Goal: Information Seeking & Learning: Learn about a topic

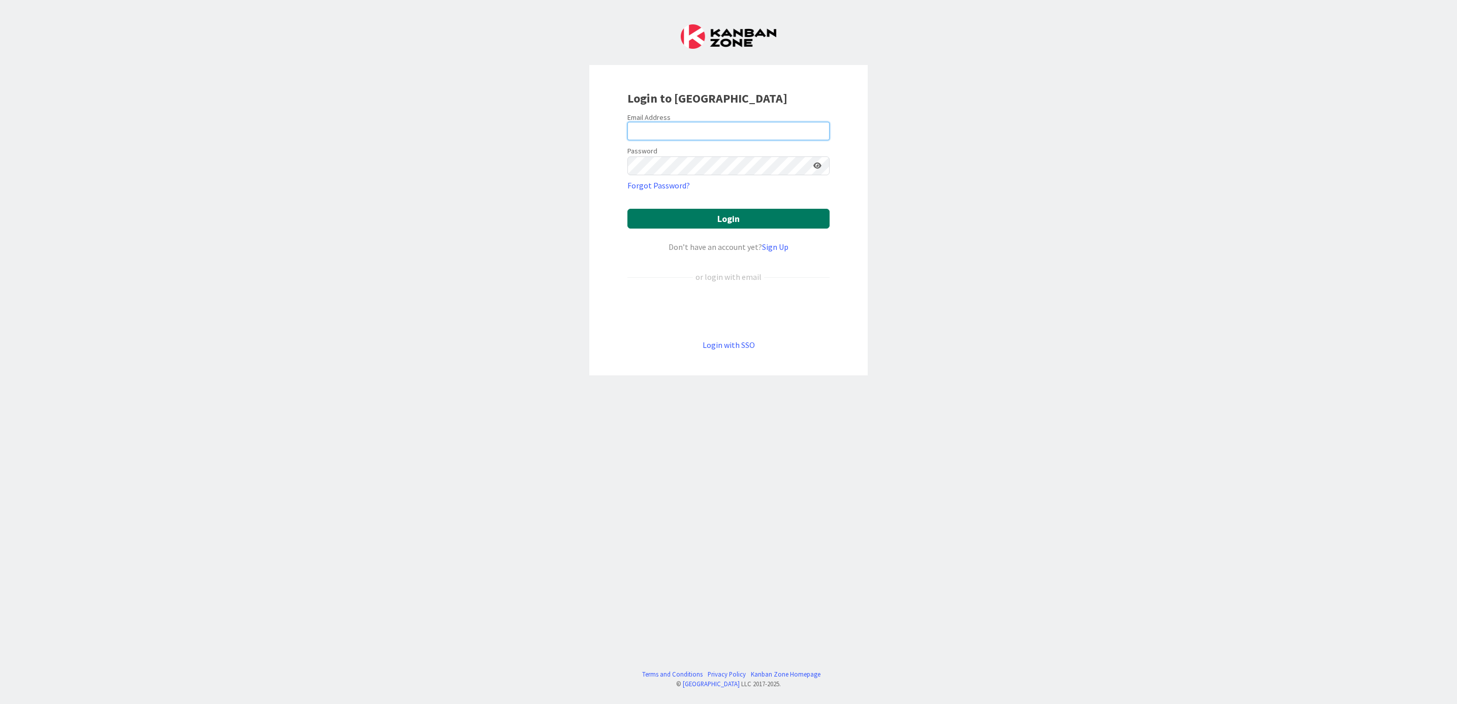
type input "[PERSON_NAME][EMAIL_ADDRESS][PERSON_NAME][DOMAIN_NAME][US_STATE]"
click at [721, 217] on button "Login" at bounding box center [728, 219] width 202 height 20
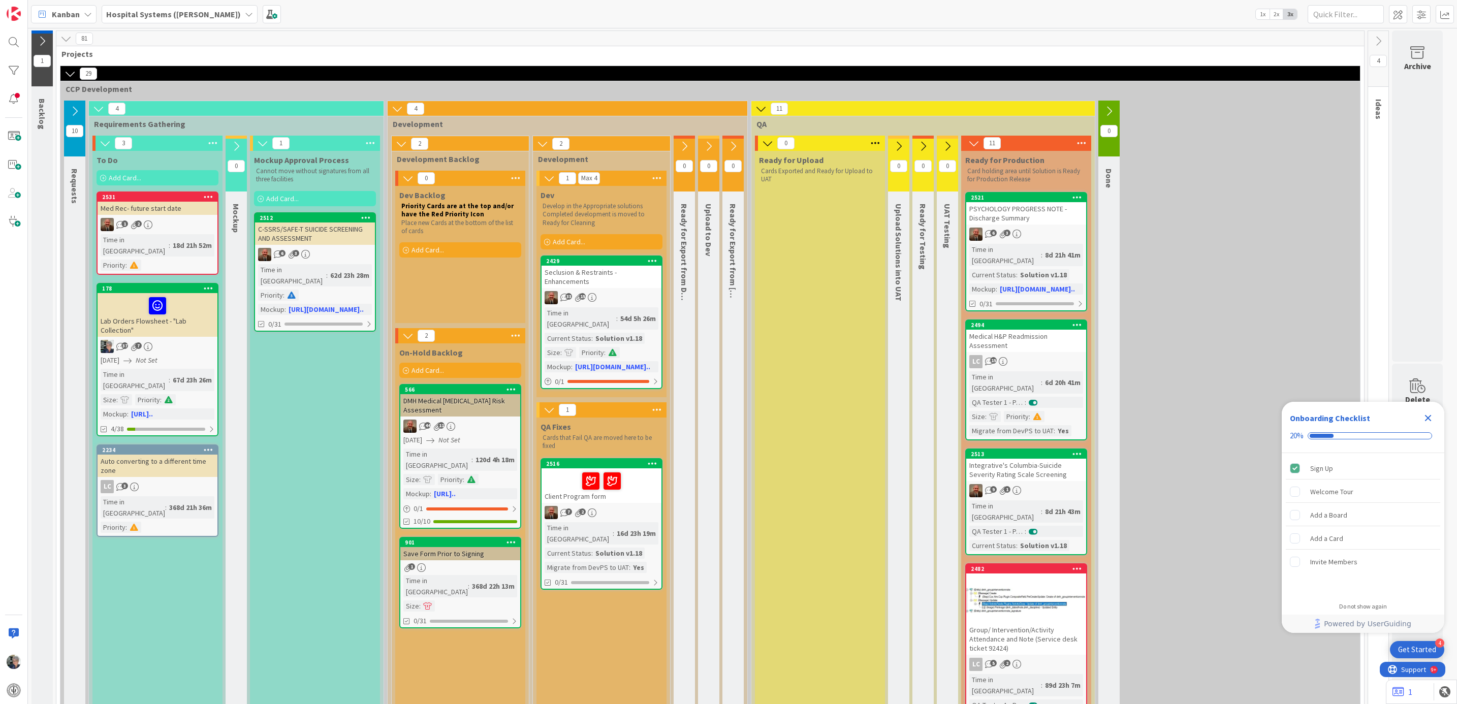
click at [170, 240] on div "18d 21h 52m" at bounding box center [192, 245] width 44 height 11
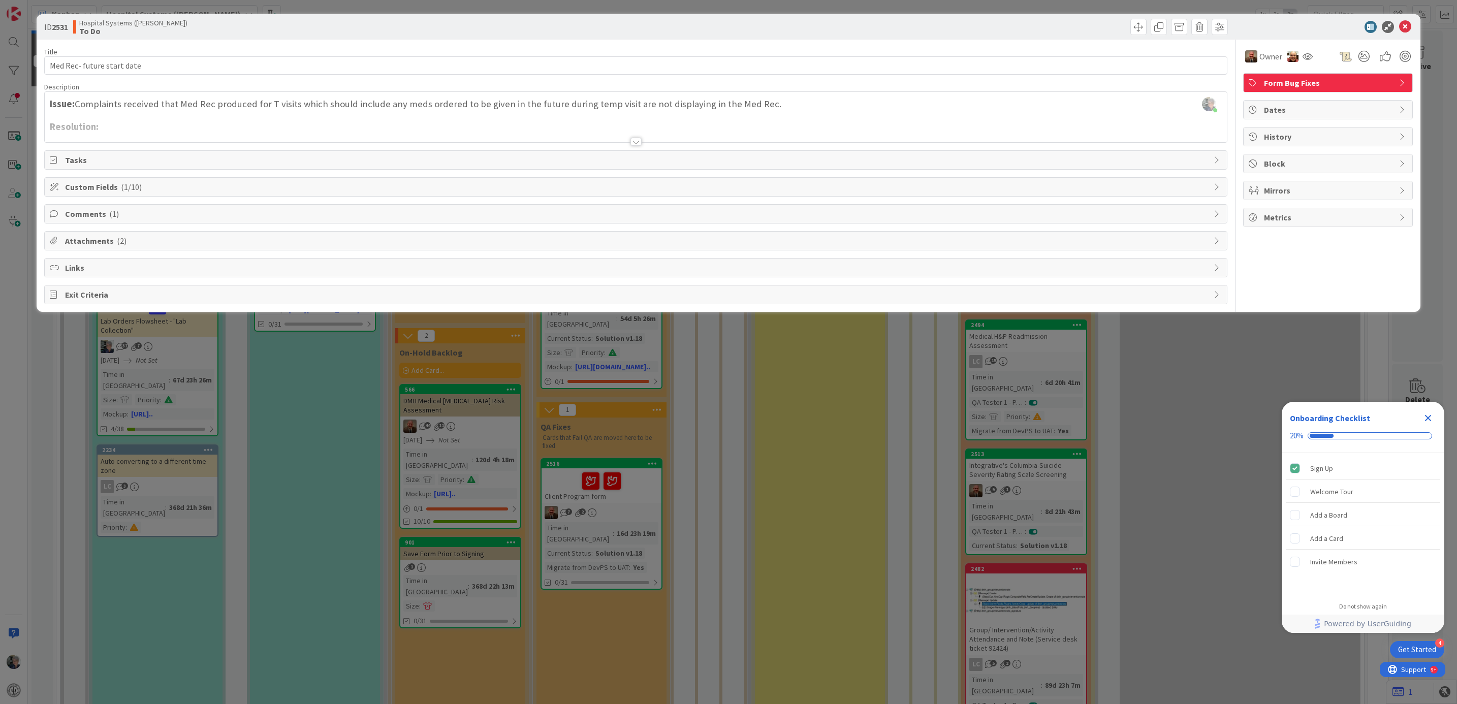
click at [637, 139] on div at bounding box center [635, 142] width 11 height 8
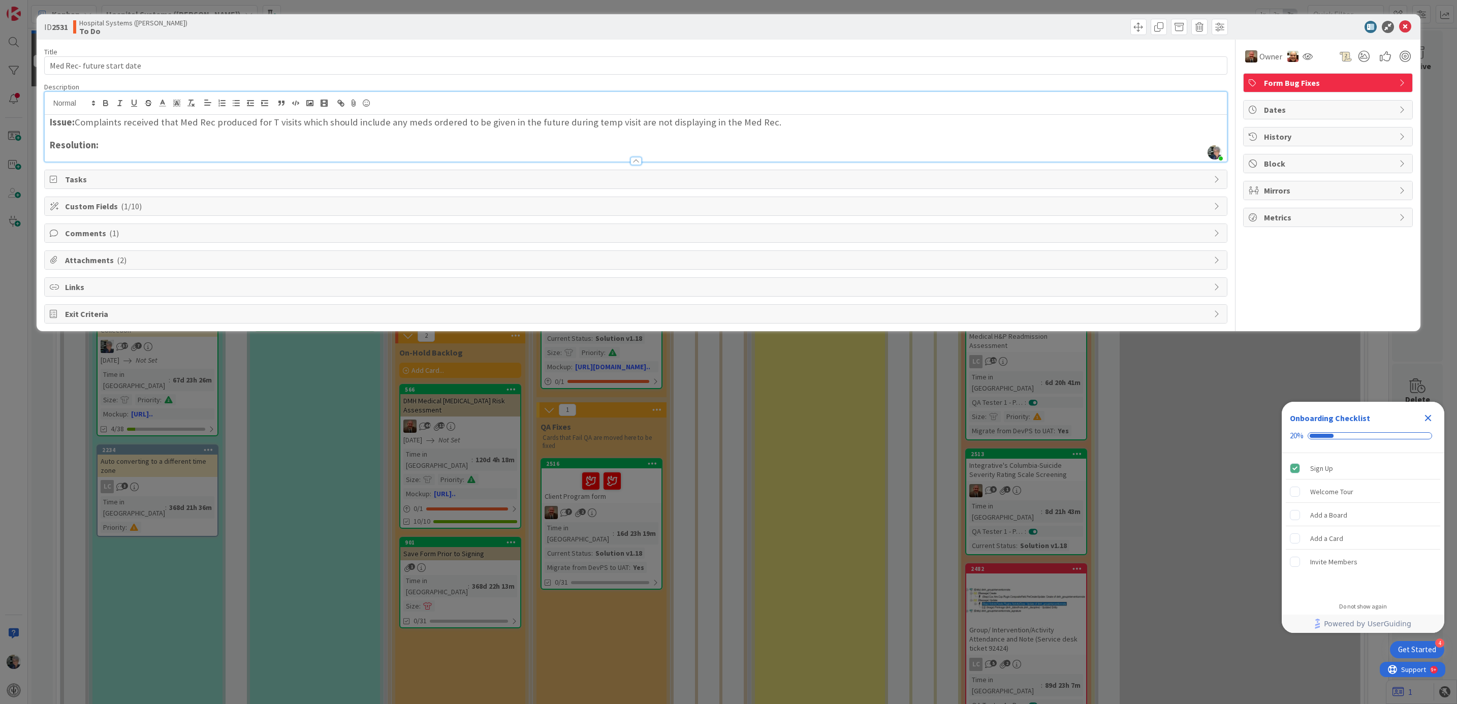
click at [103, 232] on span "Comments ( 1 )" at bounding box center [637, 233] width 1144 height 12
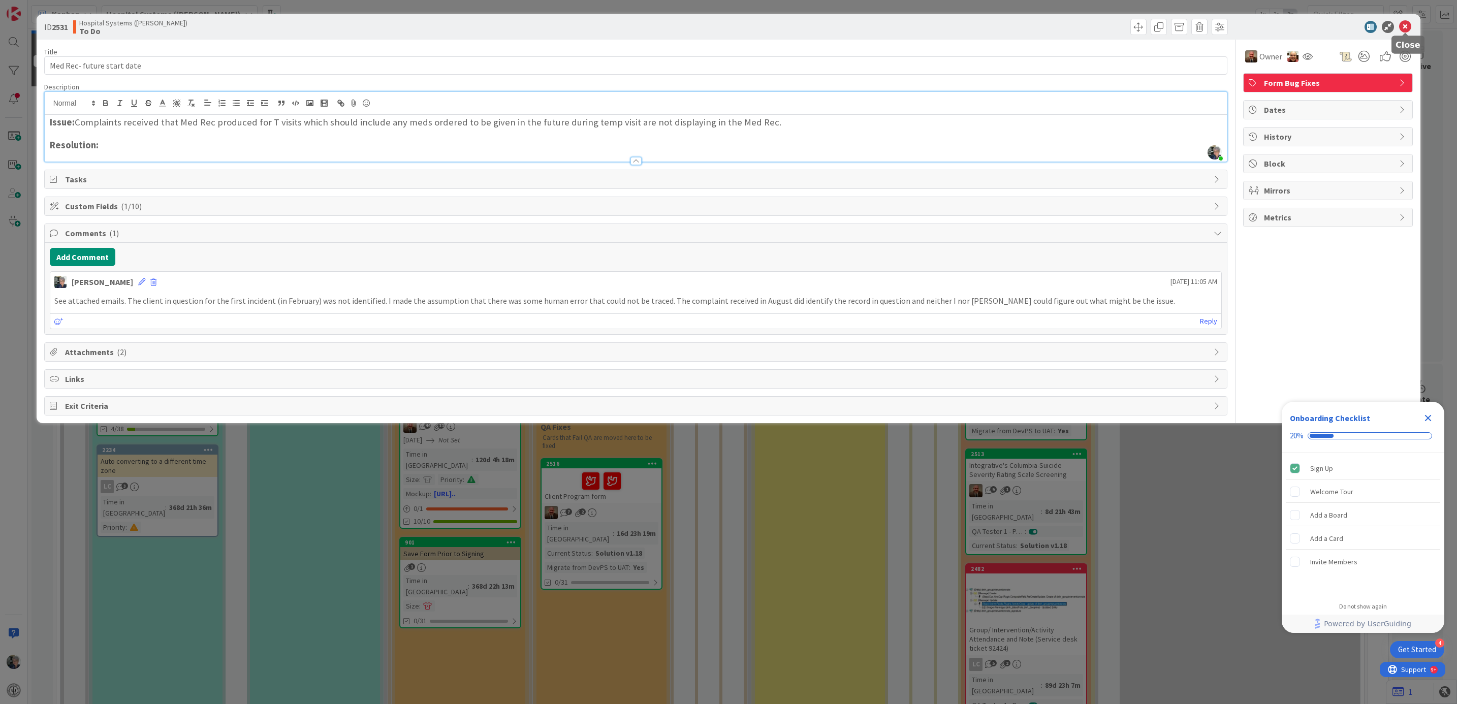
click at [1406, 25] on icon at bounding box center [1405, 27] width 12 height 12
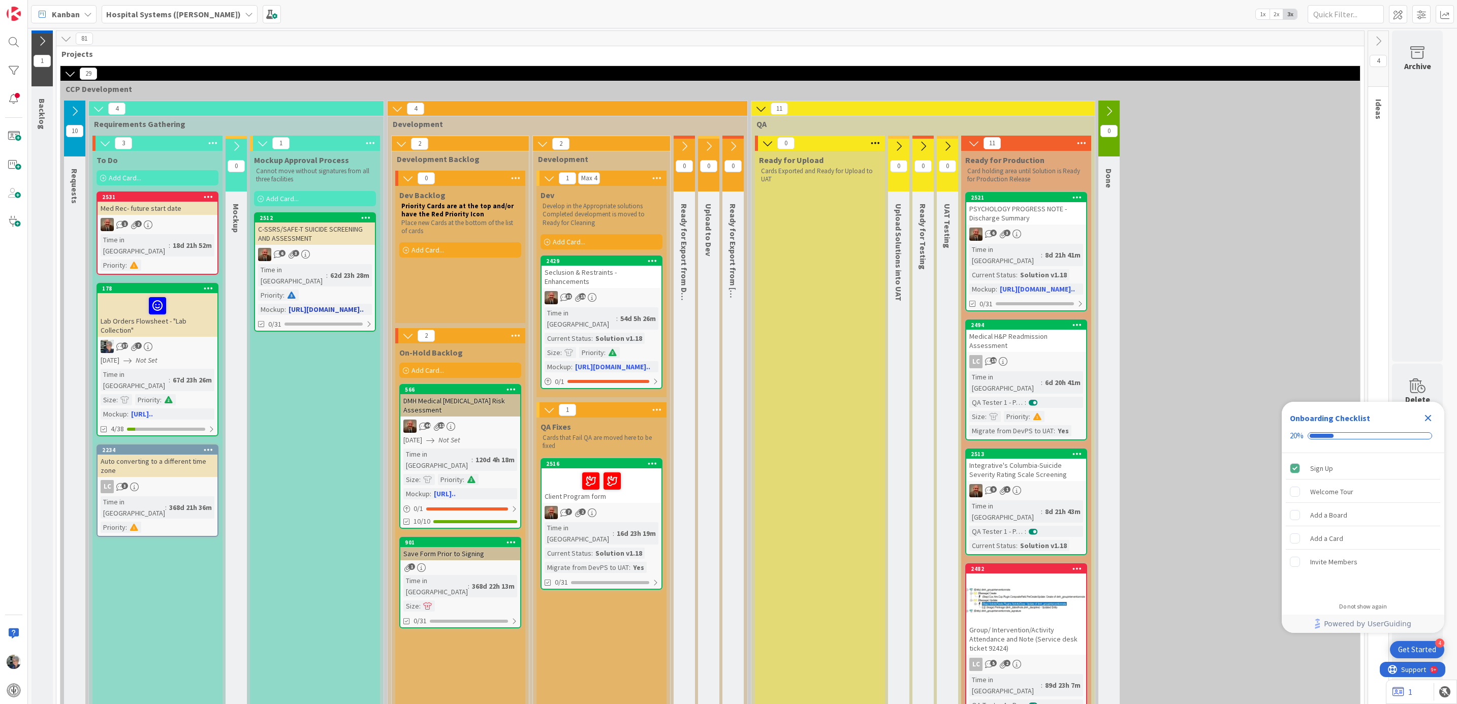
click at [333, 289] on div "Time in Column : 62d 23h 28m Priority : Mockup : [URL][DOMAIN_NAME].." at bounding box center [315, 289] width 114 height 51
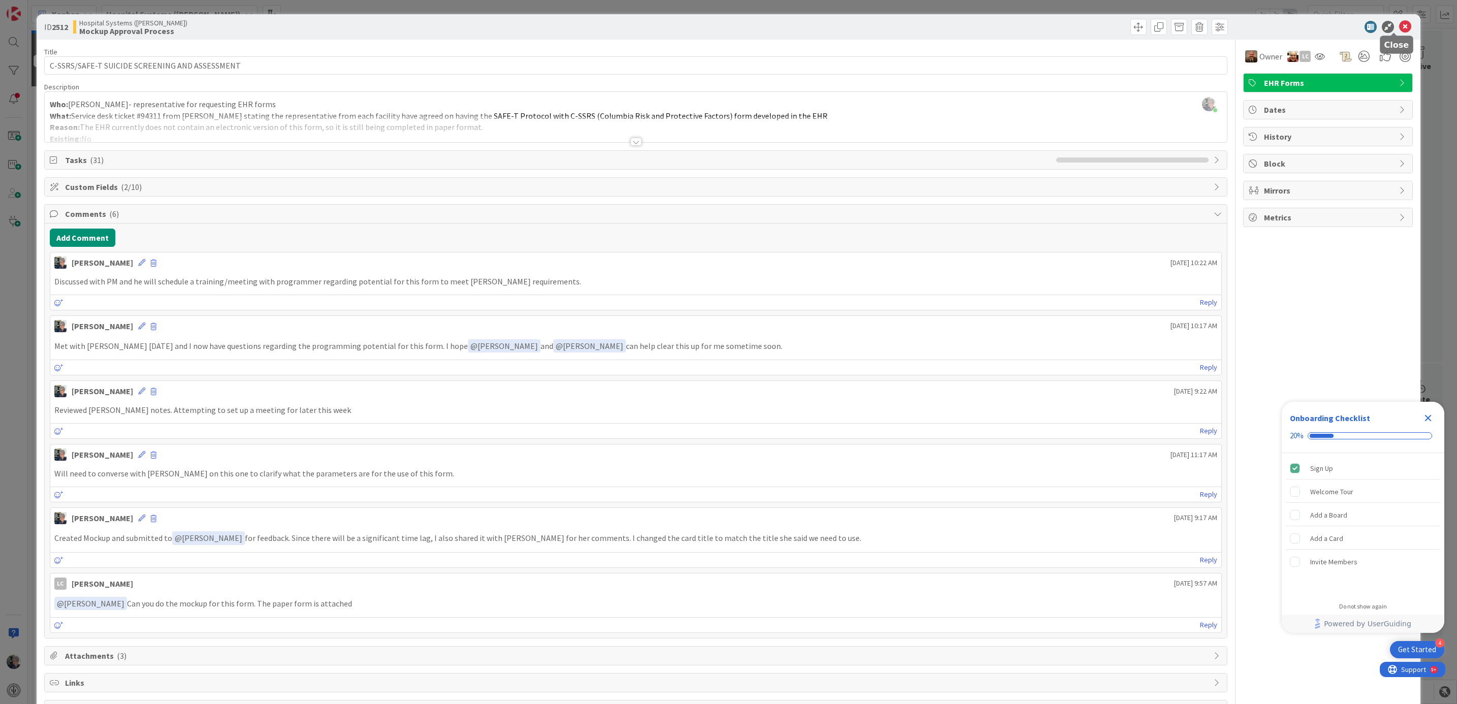
click at [1399, 23] on icon at bounding box center [1405, 27] width 12 height 12
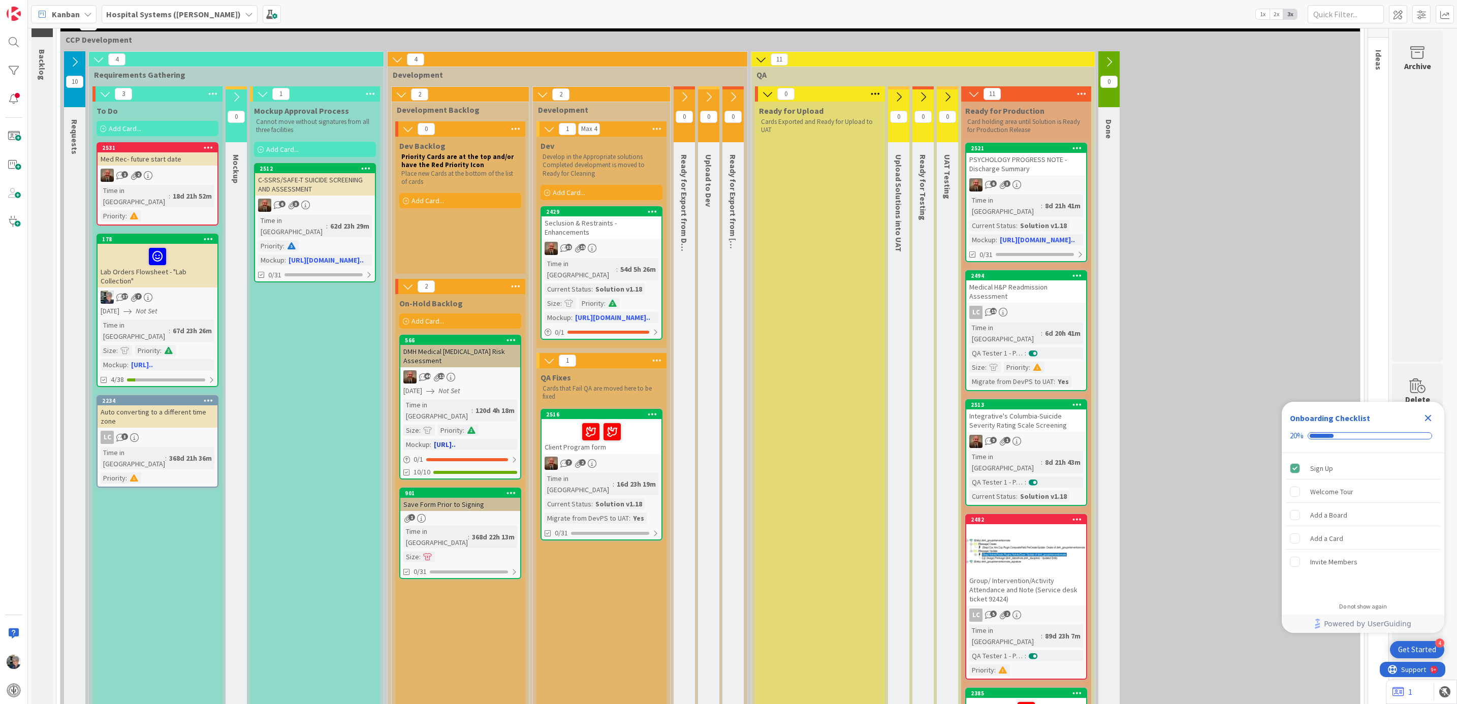
scroll to position [76, 0]
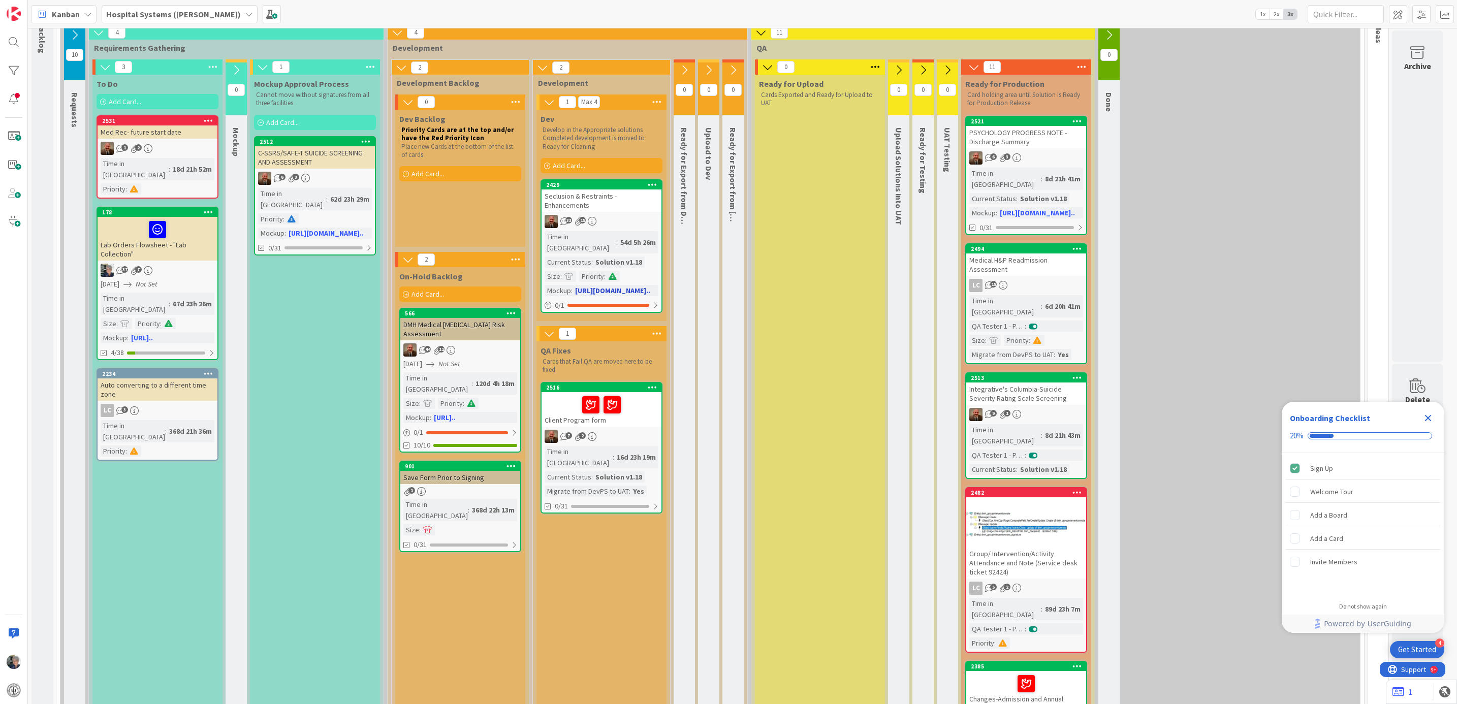
click at [603, 257] on div "Solution v1.18" at bounding box center [619, 262] width 52 height 11
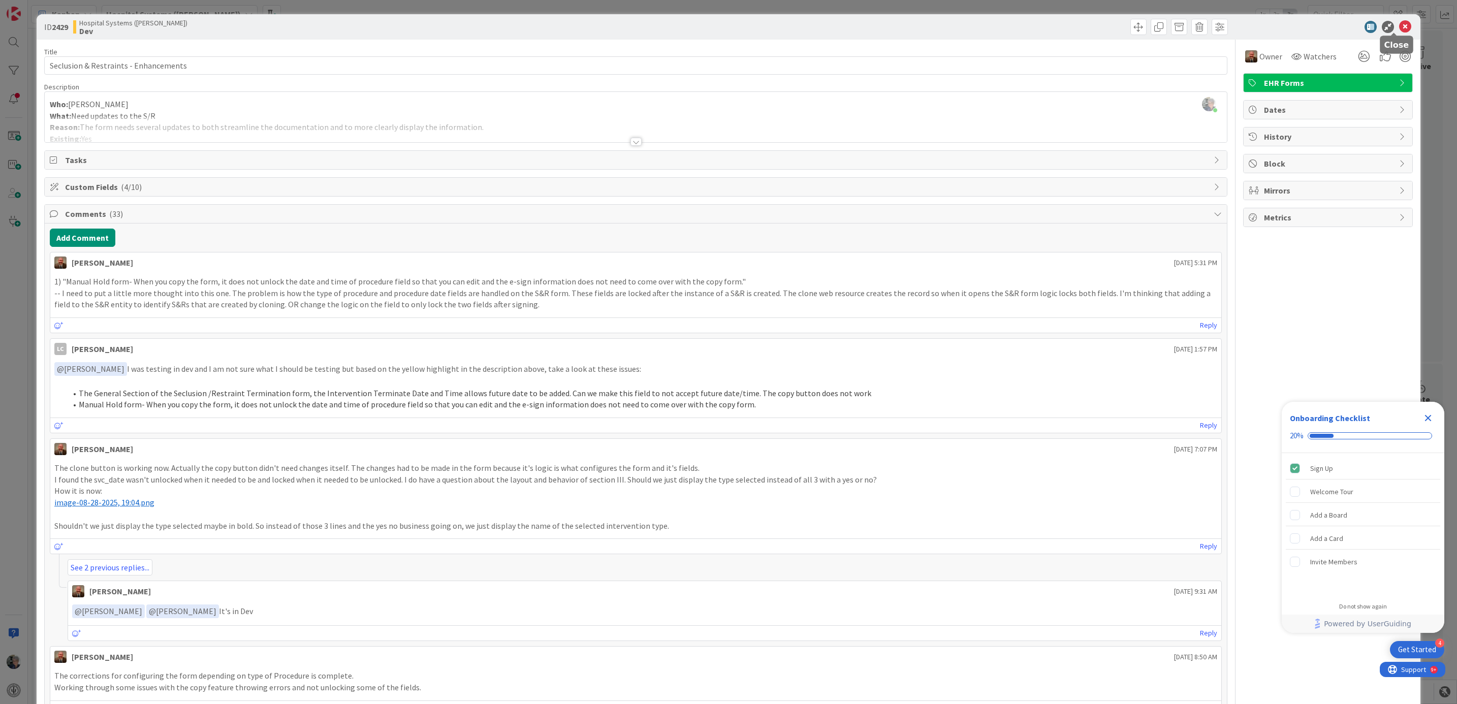
click at [1399, 24] on icon at bounding box center [1405, 27] width 12 height 12
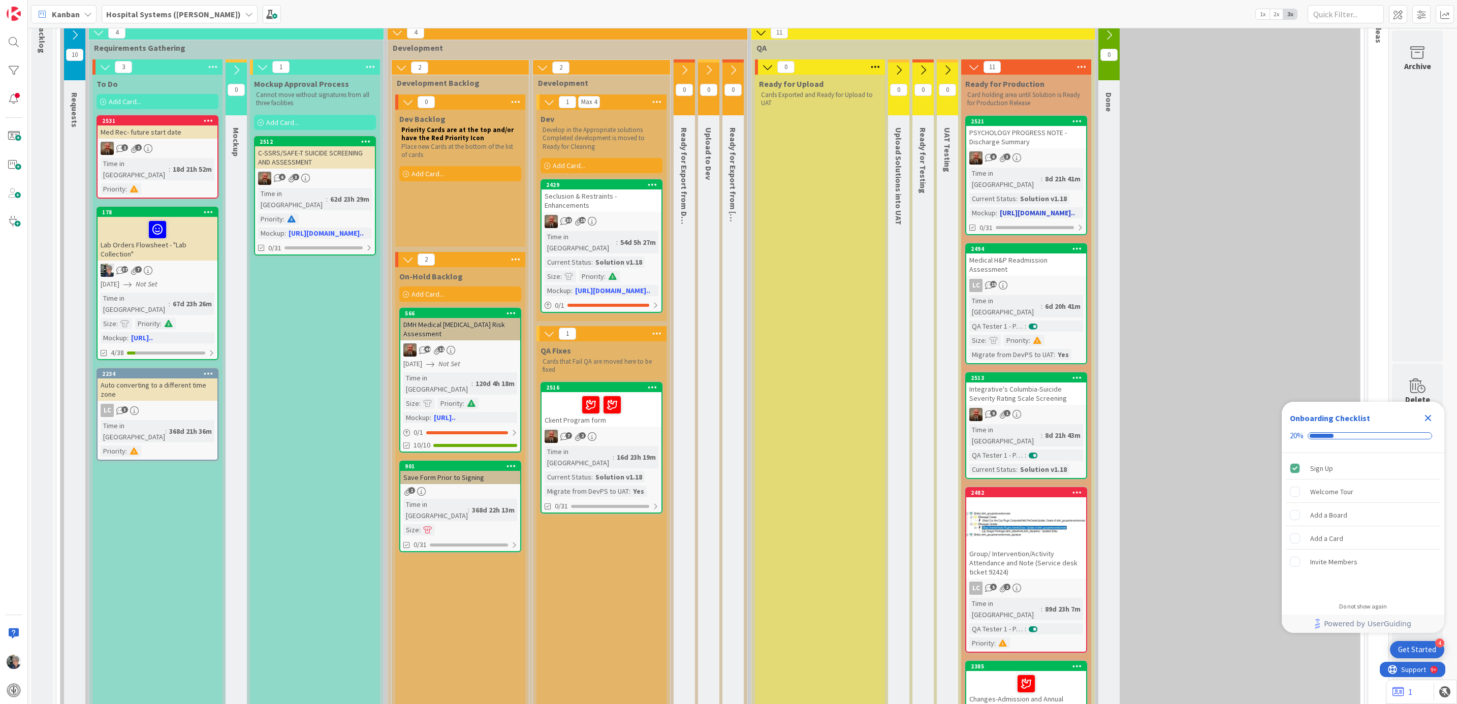
click at [1042, 174] on div "8d 21h 41m" at bounding box center [1062, 178] width 41 height 11
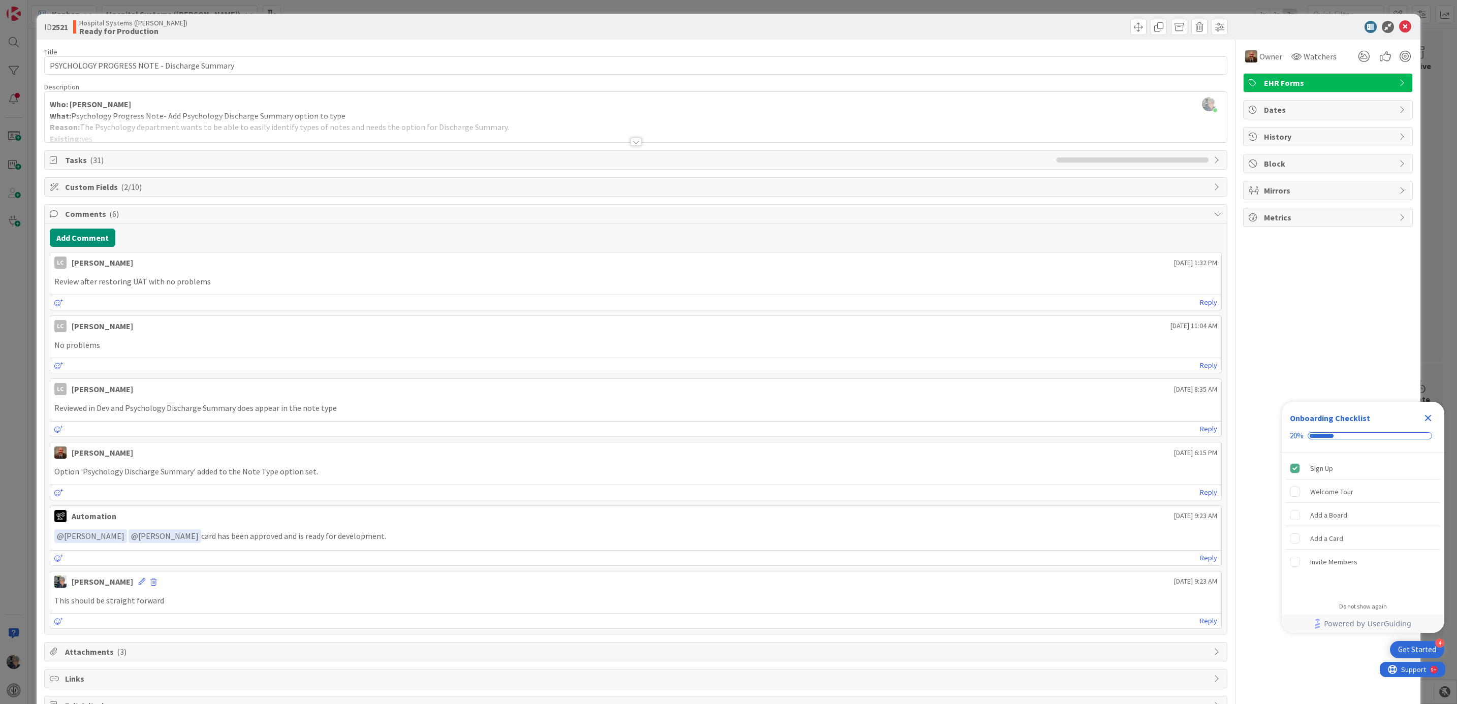
click at [108, 183] on span "Custom Fields ( 2/10 )" at bounding box center [637, 187] width 1144 height 12
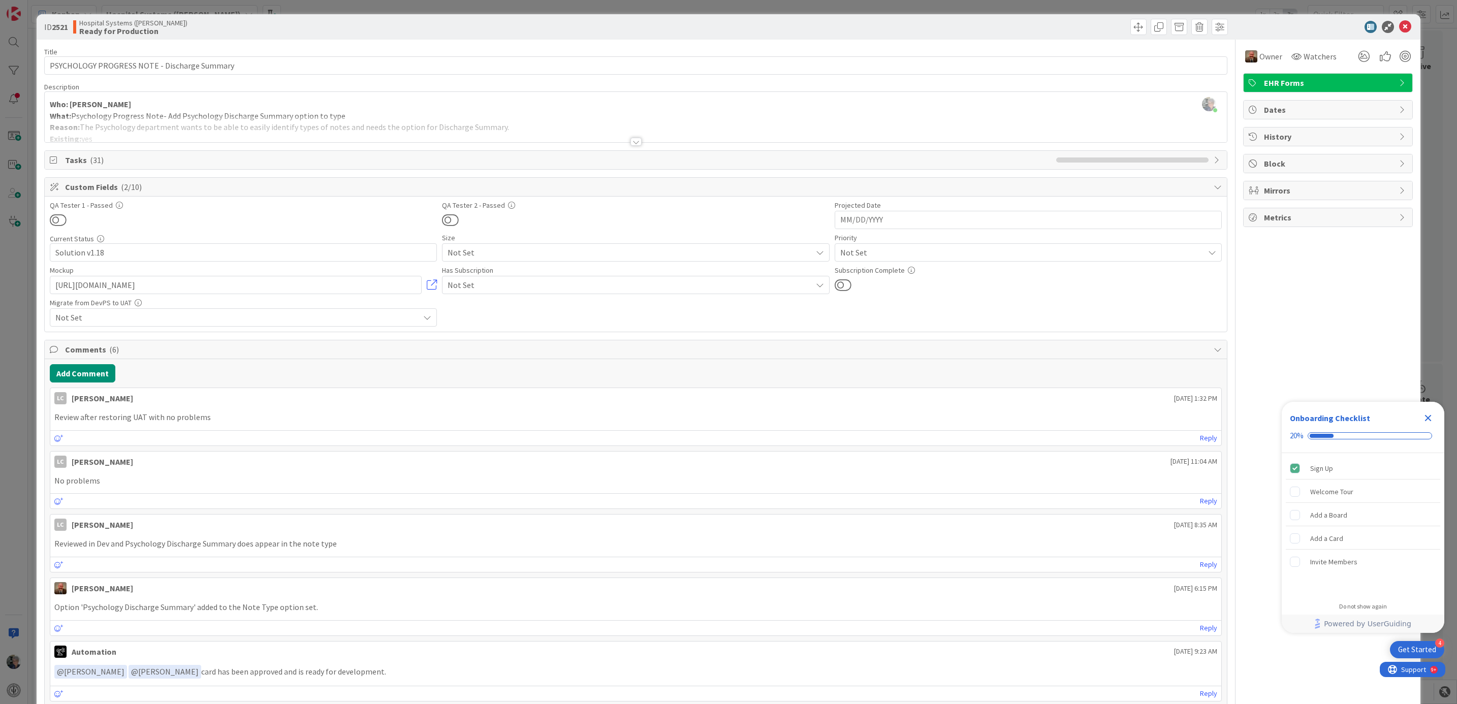
click at [630, 142] on div at bounding box center [635, 142] width 11 height 8
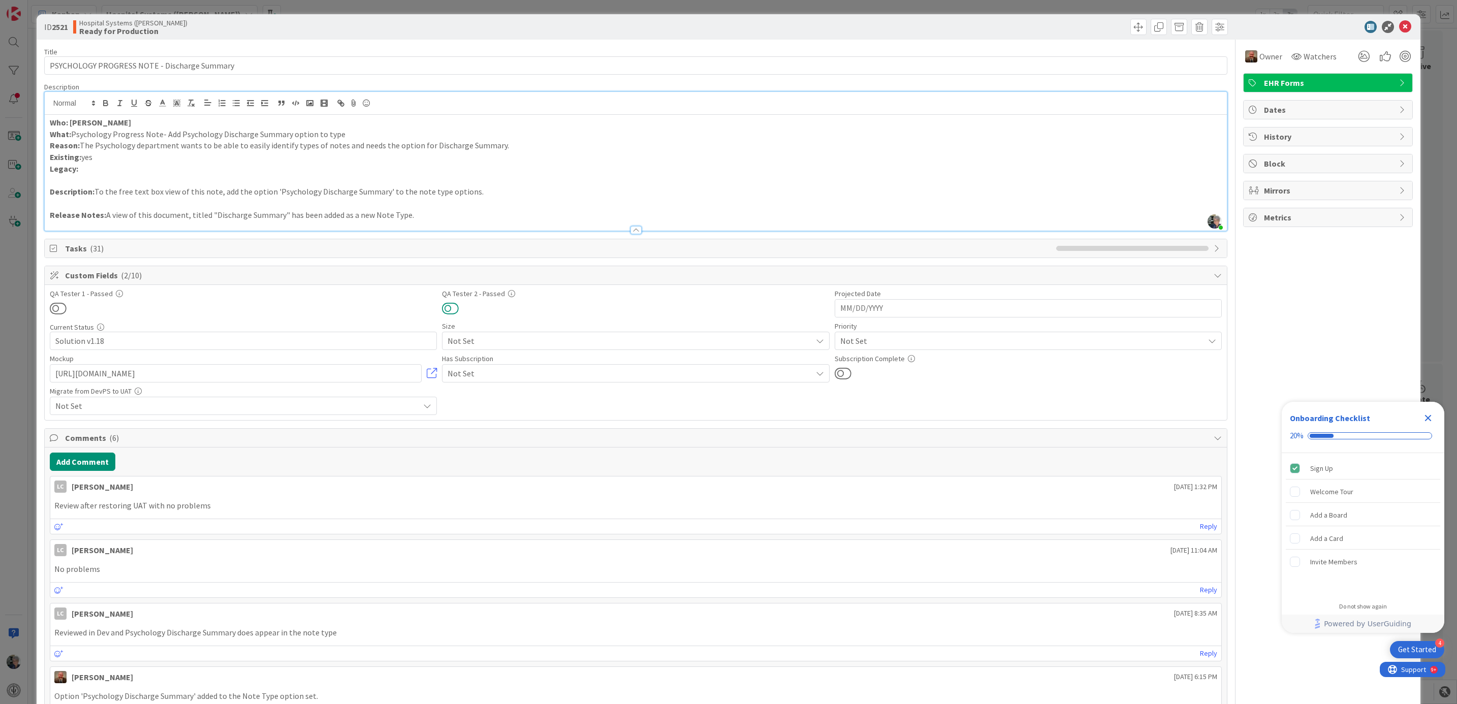
click at [446, 307] on button at bounding box center [450, 308] width 17 height 13
click at [409, 215] on p "Release Notes: A view of this document, titled "Discharge Summary" has been add…" at bounding box center [636, 215] width 1172 height 12
click at [212, 214] on p "Release Notes: A view of this document, titled "Discharge Summary" has been add…" at bounding box center [636, 215] width 1172 height 12
click at [739, 213] on p "Release Notes: A view of this document, titled "Psychology Discharge Summary" h…" at bounding box center [636, 215] width 1172 height 12
click at [1399, 23] on icon at bounding box center [1405, 27] width 12 height 12
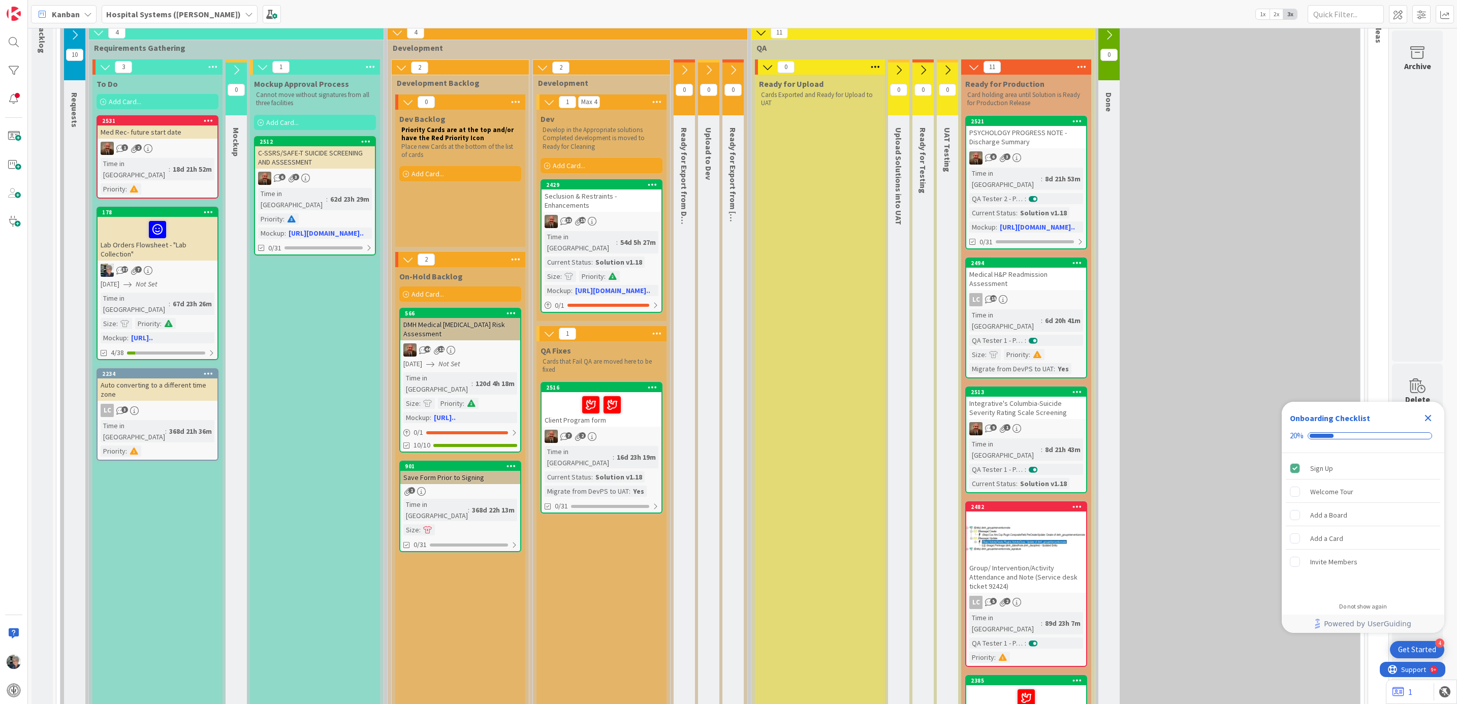
click at [1011, 309] on div "Time in [GEOGRAPHIC_DATA]" at bounding box center [1005, 320] width 72 height 22
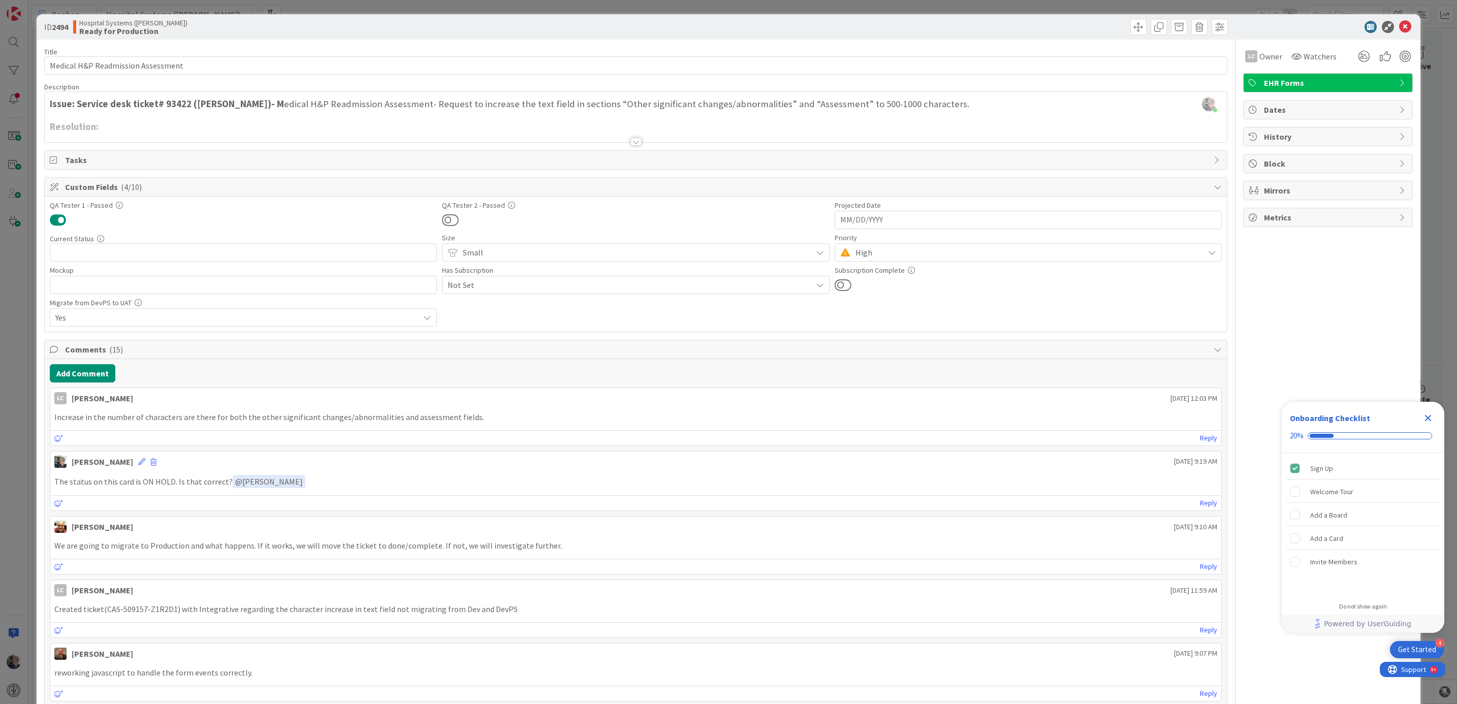
click at [121, 123] on div at bounding box center [636, 129] width 1182 height 26
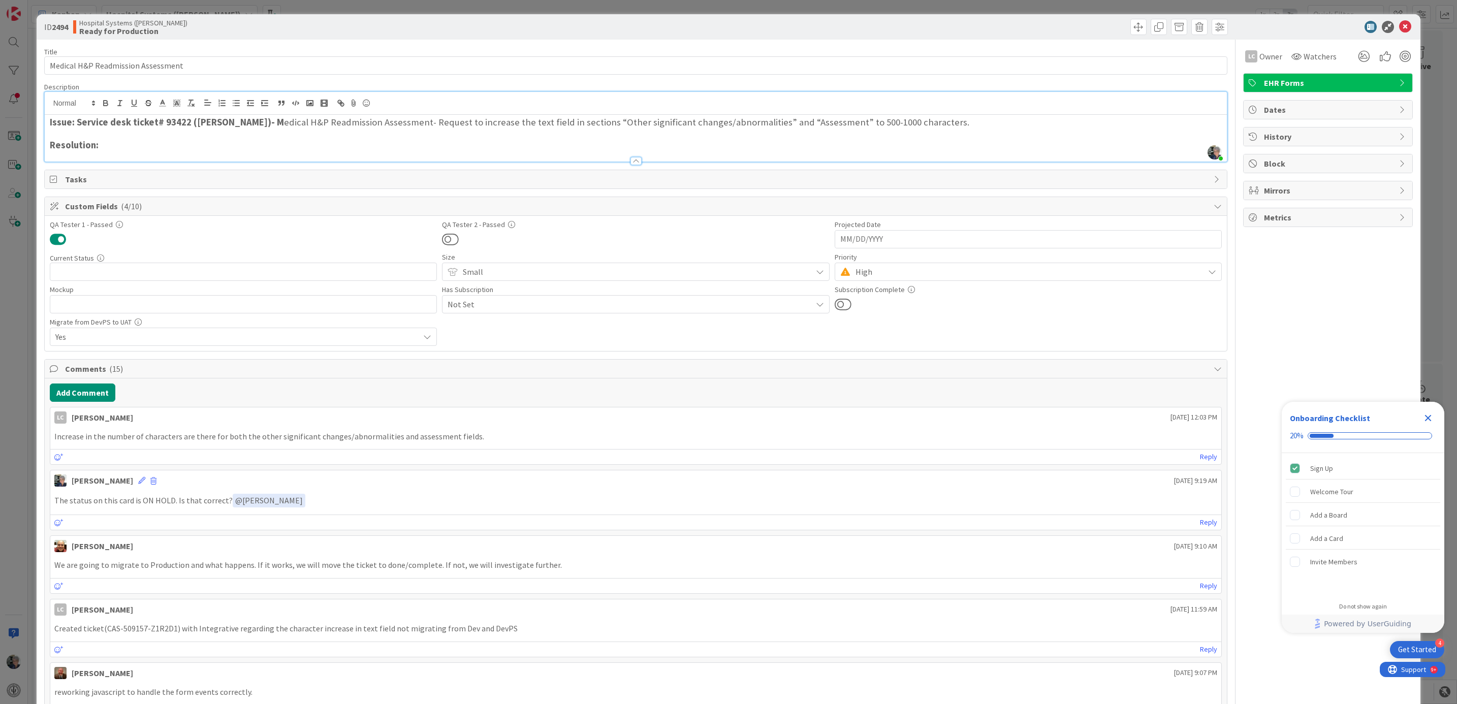
click at [116, 148] on h3 "Resolution:" at bounding box center [636, 145] width 1172 height 11
click at [102, 103] on icon "button" at bounding box center [105, 103] width 9 height 9
click at [536, 215] on div "Custom Fields ( 4/10 )" at bounding box center [636, 206] width 1182 height 19
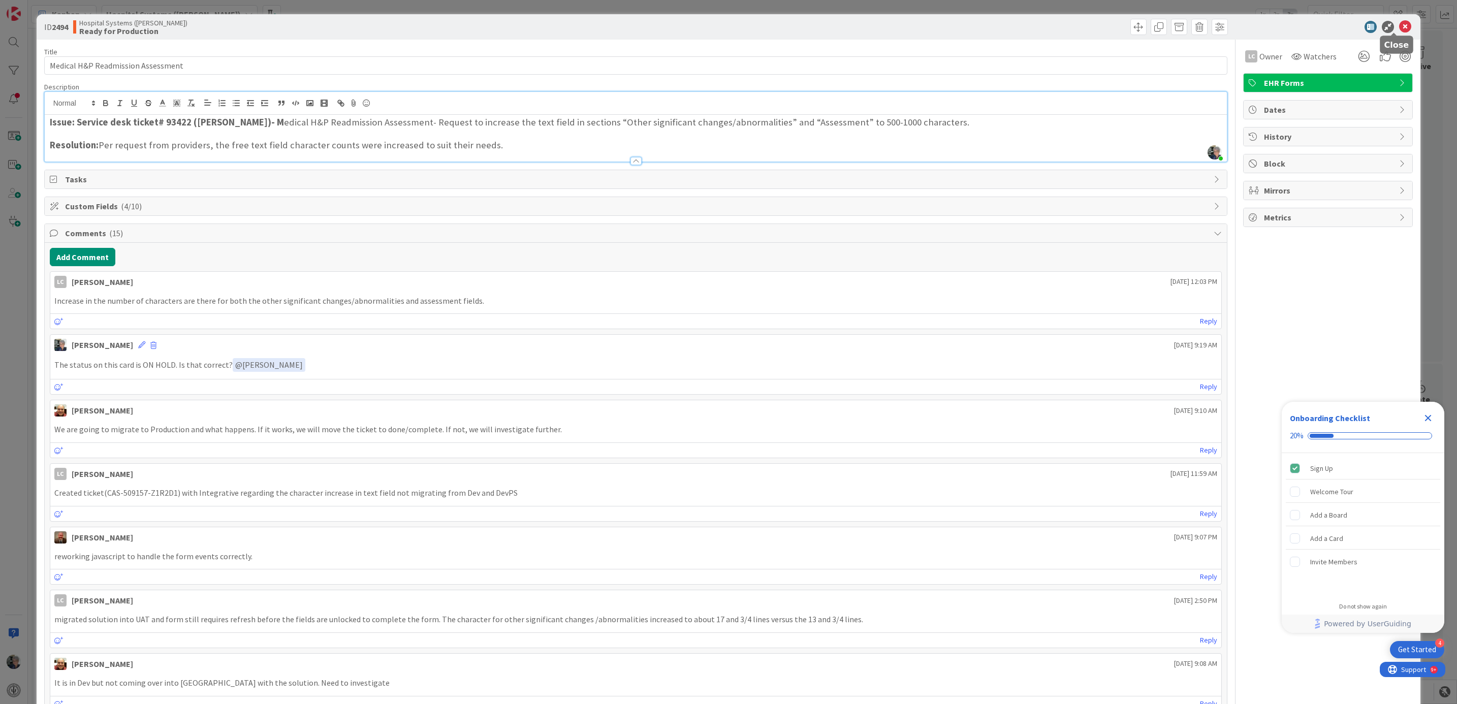
click at [1399, 23] on icon at bounding box center [1405, 27] width 12 height 12
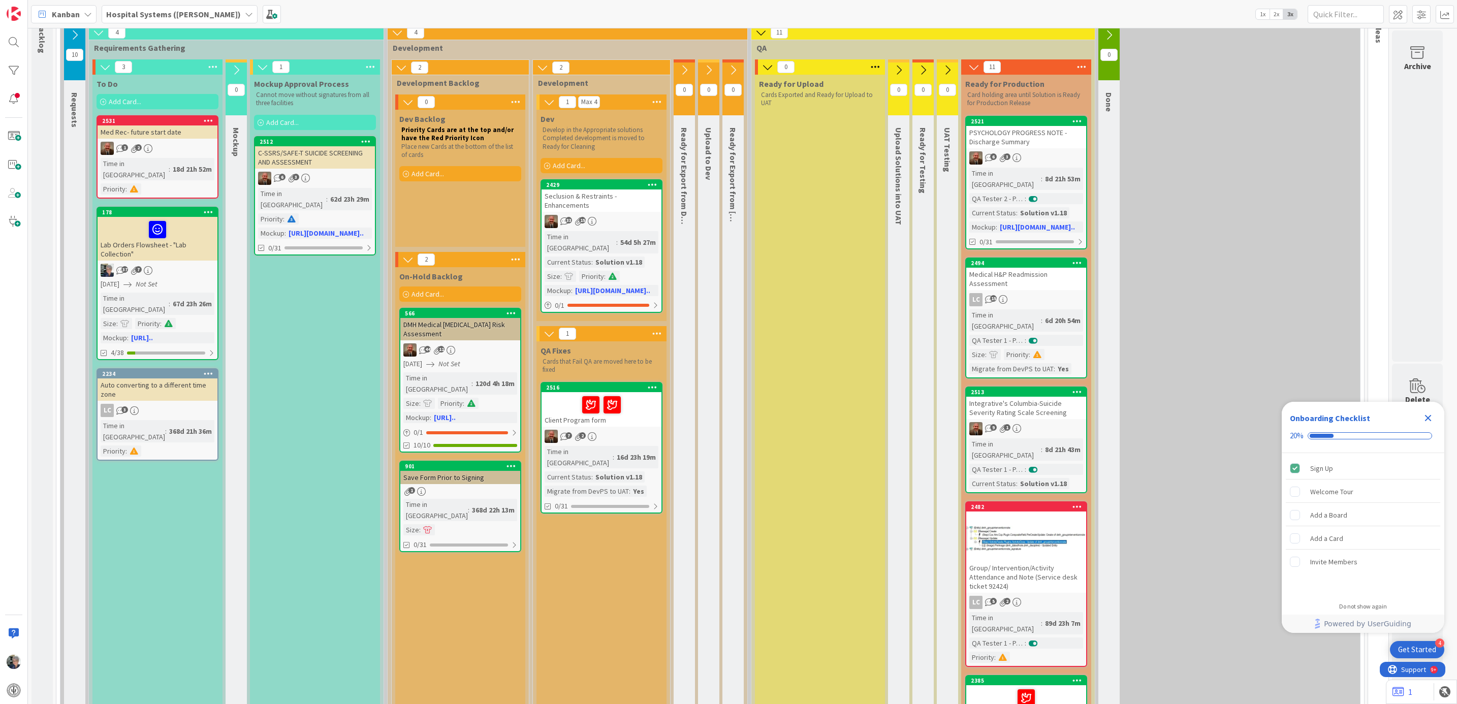
click at [1011, 438] on div "Time in [GEOGRAPHIC_DATA]" at bounding box center [1005, 449] width 72 height 22
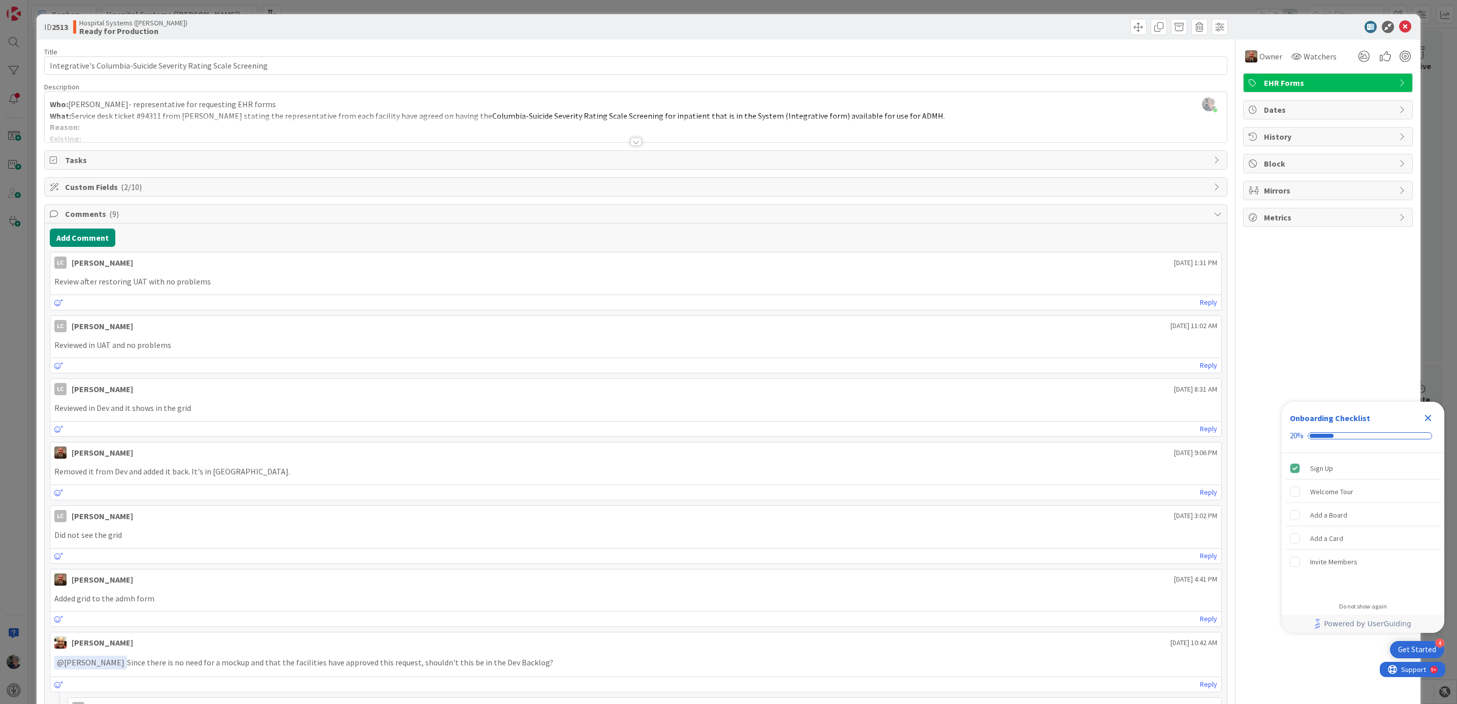
click at [632, 143] on div at bounding box center [635, 142] width 11 height 8
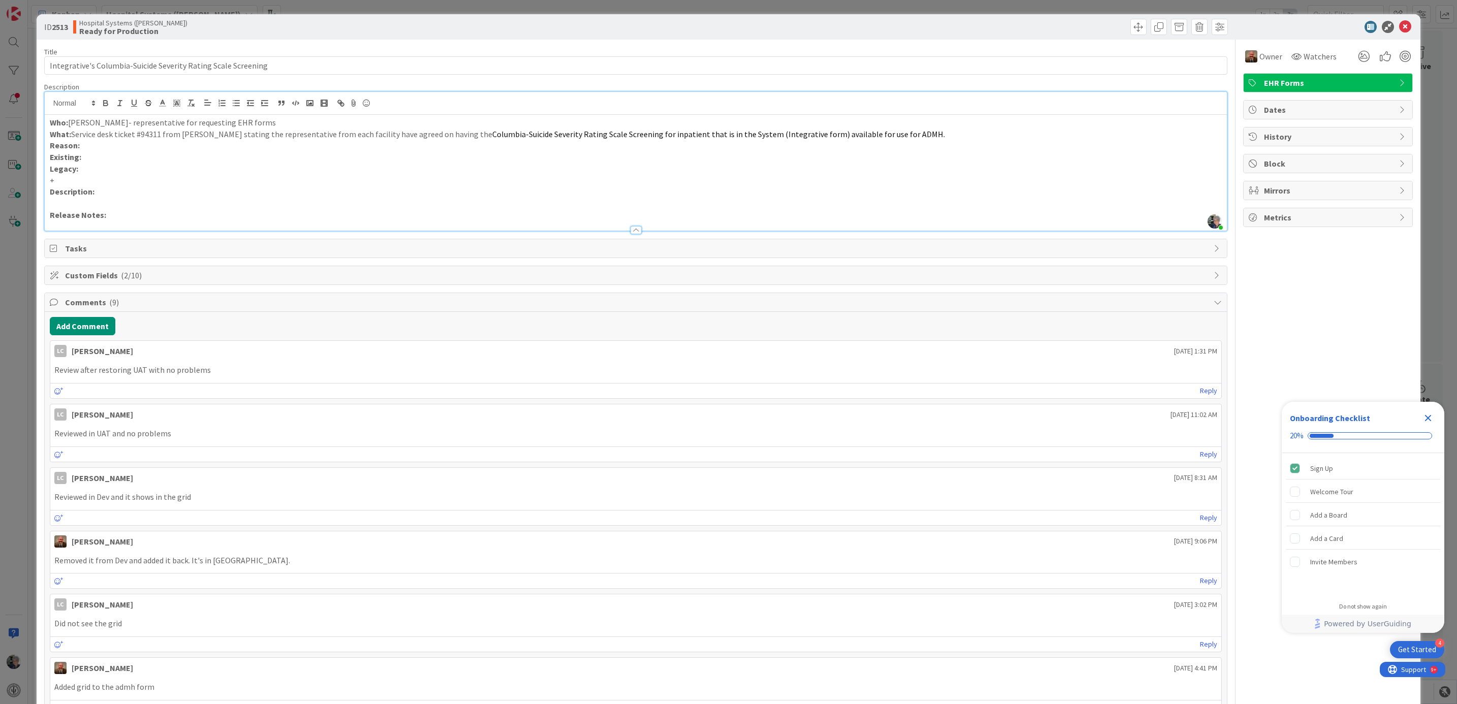
click at [118, 214] on p "Release Notes:" at bounding box center [636, 215] width 1172 height 12
click at [105, 103] on icon "button" at bounding box center [105, 103] width 9 height 9
click at [109, 214] on p "Release Notes: The Columbia Suicide Severity Rating Scale Screening has been ac…" at bounding box center [636, 215] width 1172 height 12
drag, startPoint x: 254, startPoint y: 216, endPoint x: 101, endPoint y: 215, distance: 153.4
click at [101, 215] on strong "Release Notes: Per request from the HIM representative, t" at bounding box center [158, 215] width 217 height 10
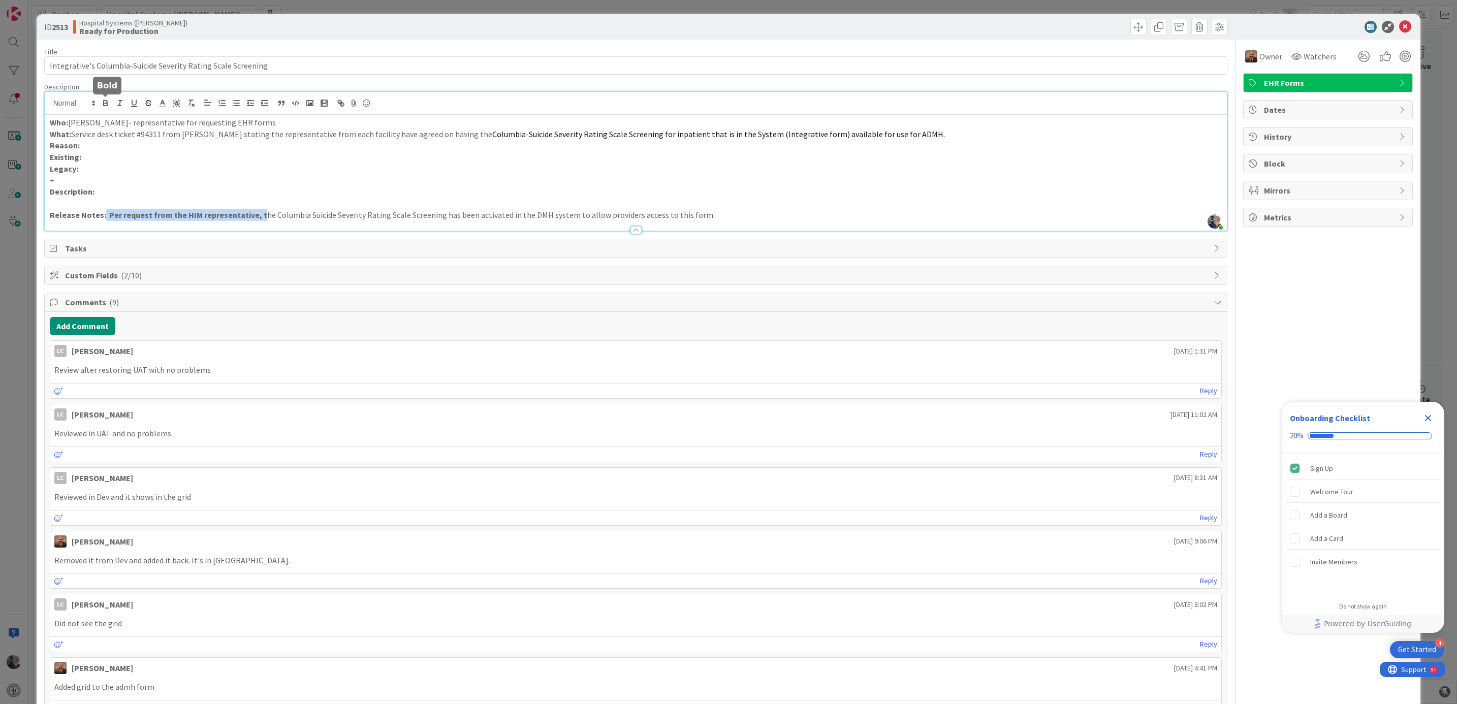
click at [101, 99] on icon "button" at bounding box center [105, 103] width 9 height 9
click at [769, 219] on p "Release Notes: Per request from the HIM representative, the Columbia Suicide Se…" at bounding box center [636, 215] width 1172 height 12
click at [1399, 25] on icon at bounding box center [1405, 27] width 12 height 12
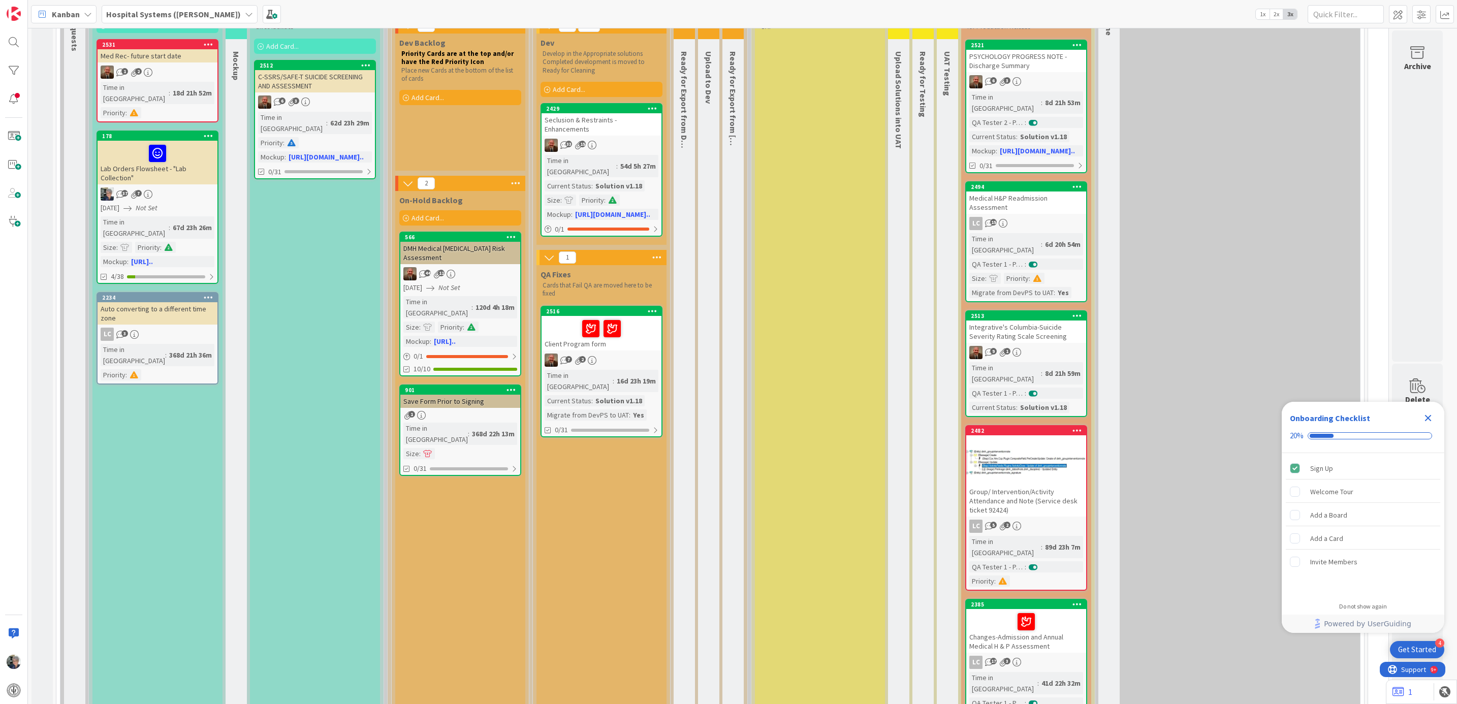
scroll to position [229, 0]
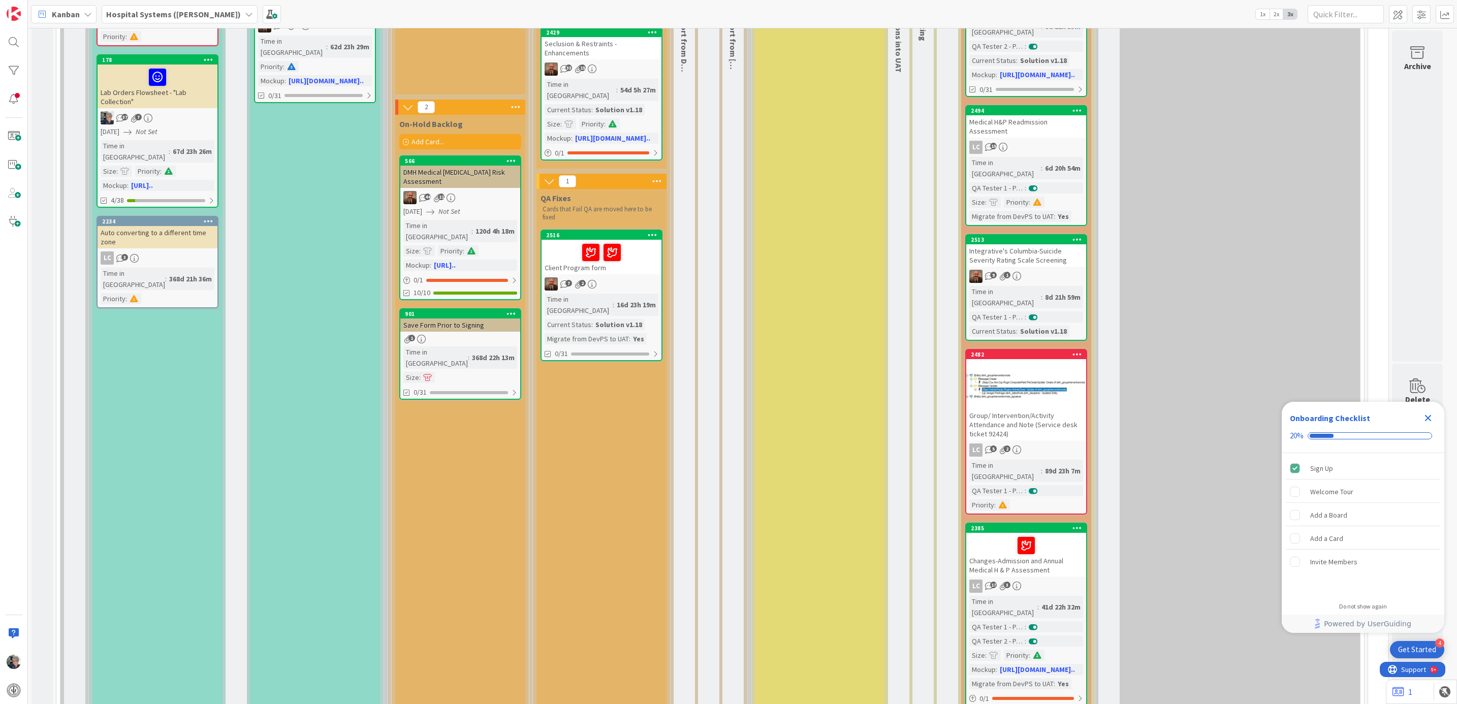
click at [1050, 409] on div "Group/ Intervention/Activity Attendance and Note (Service desk ticket 92424)" at bounding box center [1026, 424] width 120 height 31
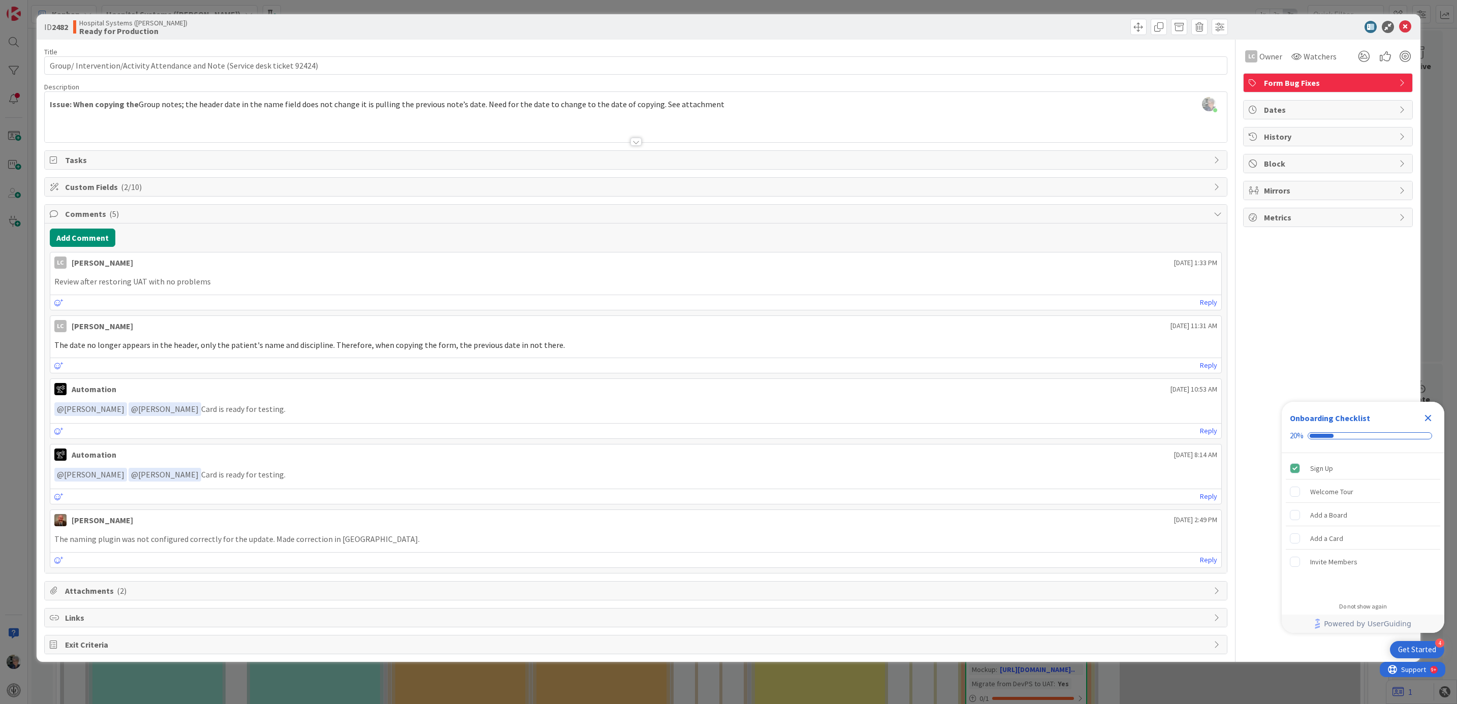
click at [631, 140] on div at bounding box center [635, 142] width 11 height 8
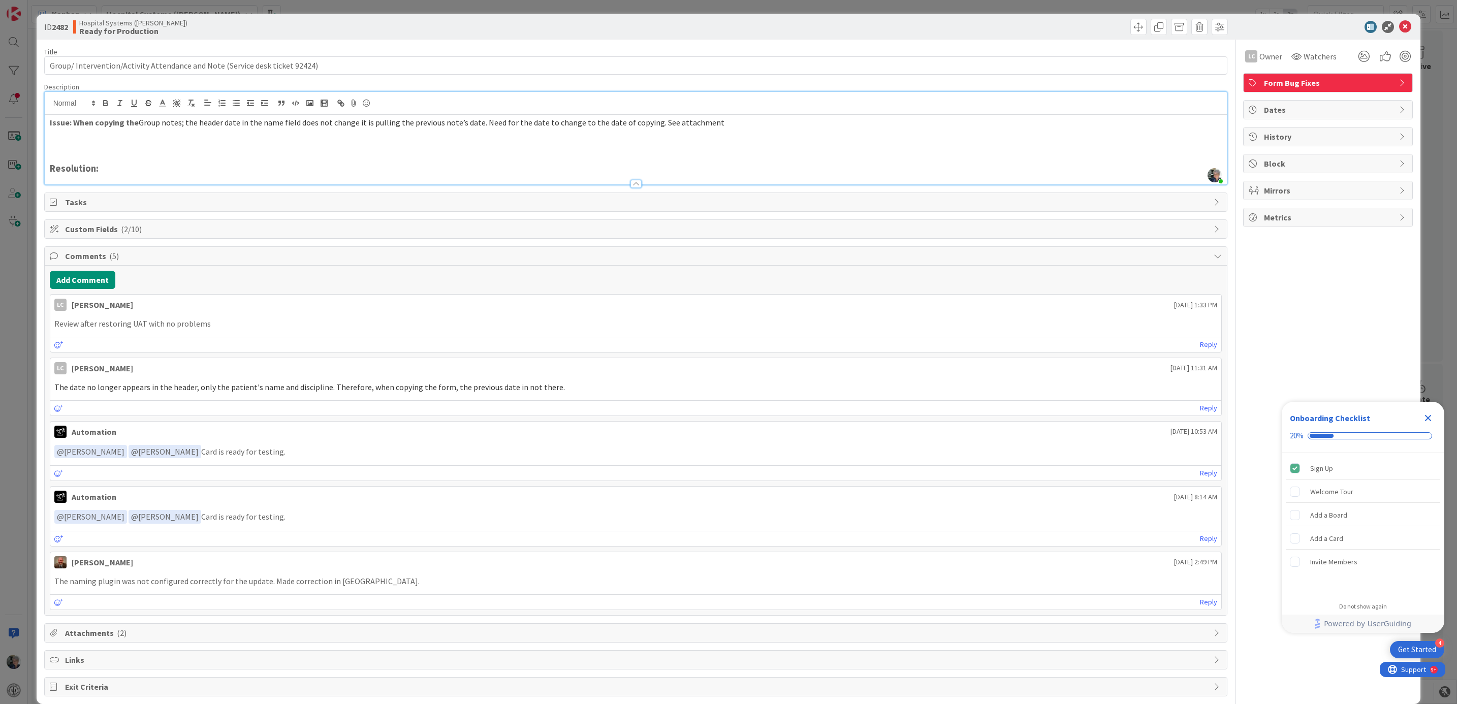
click at [119, 171] on h3 "Resolution:" at bounding box center [636, 168] width 1172 height 11
click at [104, 101] on icon "button" at bounding box center [105, 103] width 9 height 9
click at [157, 168] on h3 "Resolution: The issue with making copies of the Group notes" at bounding box center [636, 168] width 1172 height 11
click at [410, 169] on h3 "Resolution: The issue with editing the date field when making copies of the Gro…" at bounding box center [636, 168] width 1172 height 11
click at [1399, 24] on icon at bounding box center [1405, 27] width 12 height 12
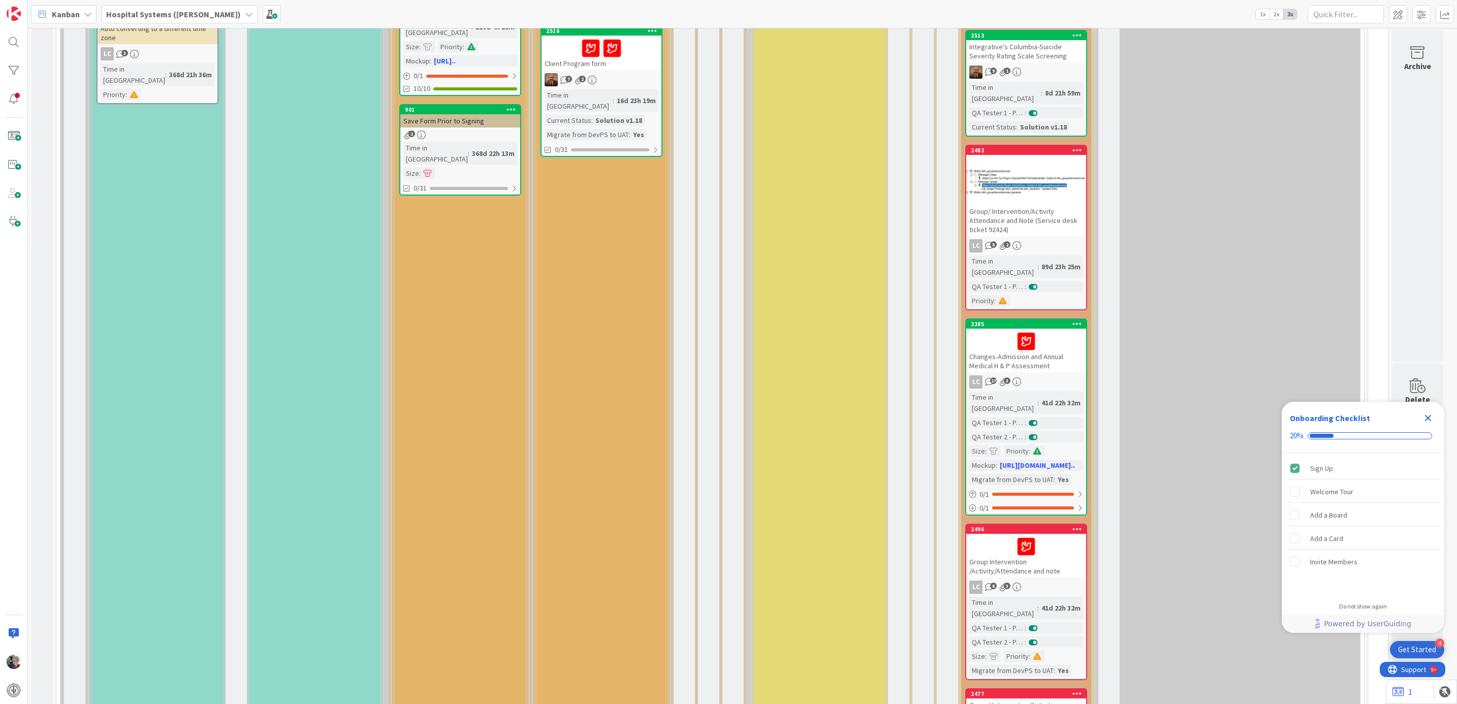
scroll to position [457, 0]
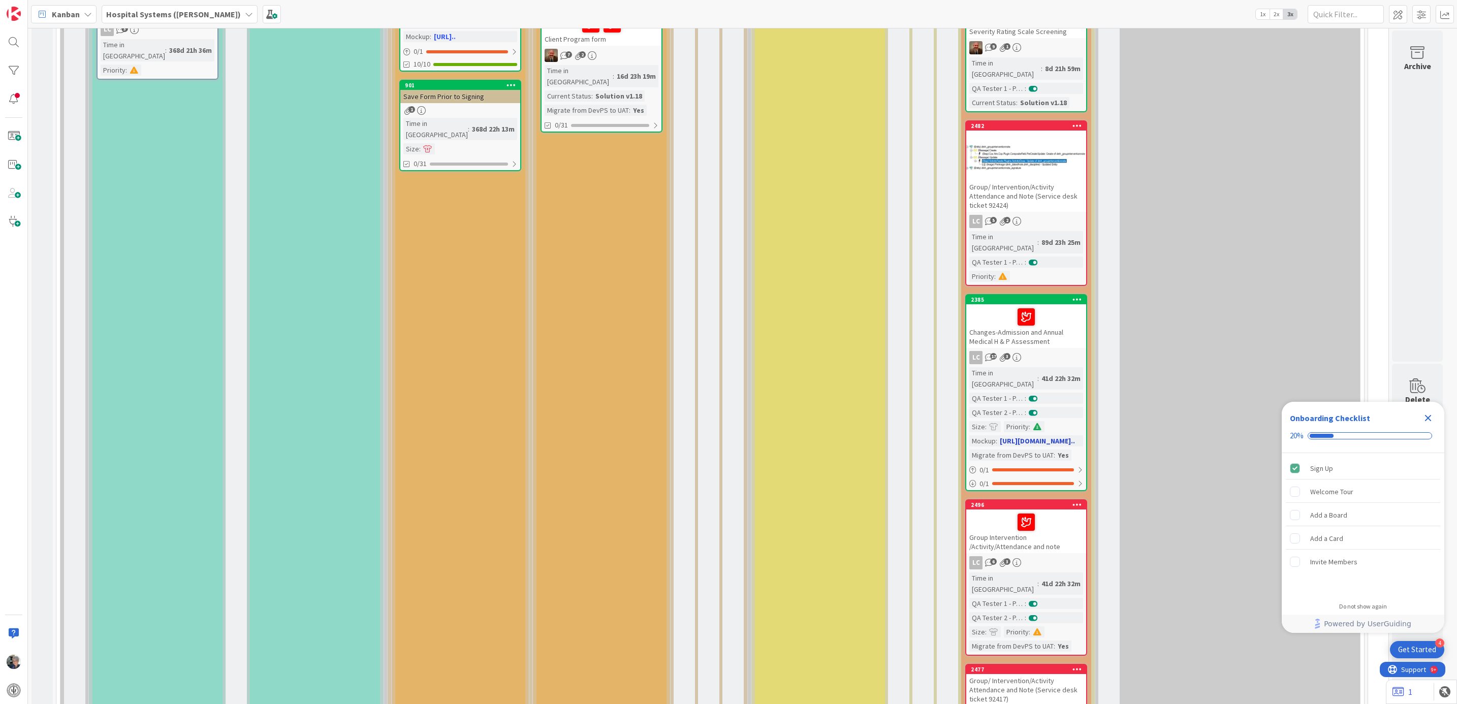
click at [1038, 351] on div "LC 17 3" at bounding box center [1026, 357] width 120 height 13
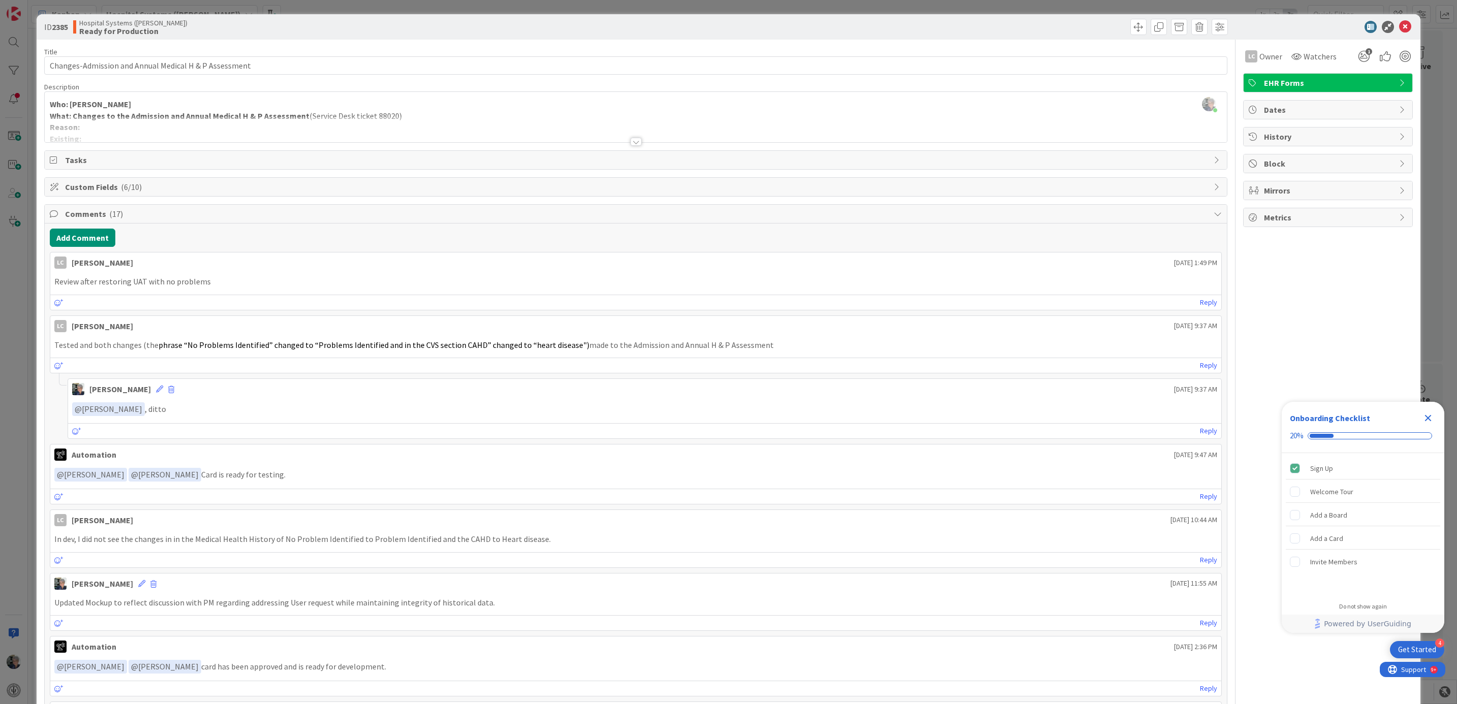
click at [630, 142] on div at bounding box center [635, 142] width 11 height 8
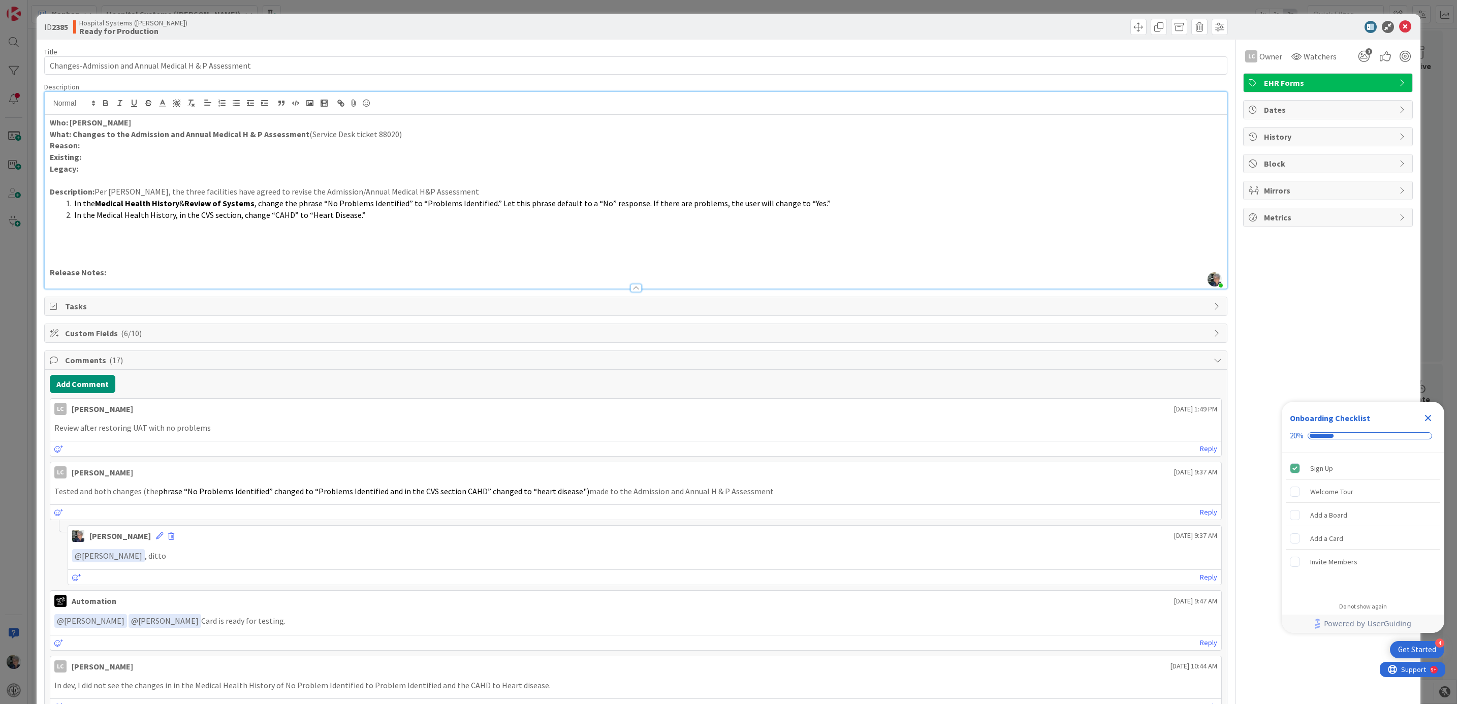
click at [131, 274] on p "Release Notes:" at bounding box center [636, 273] width 1172 height 12
click at [105, 102] on icon "button" at bounding box center [105, 103] width 9 height 9
click at [965, 274] on p "Release Notes: The changes to wording and nomenclature in the Medical H&P form …" at bounding box center [636, 273] width 1172 height 12
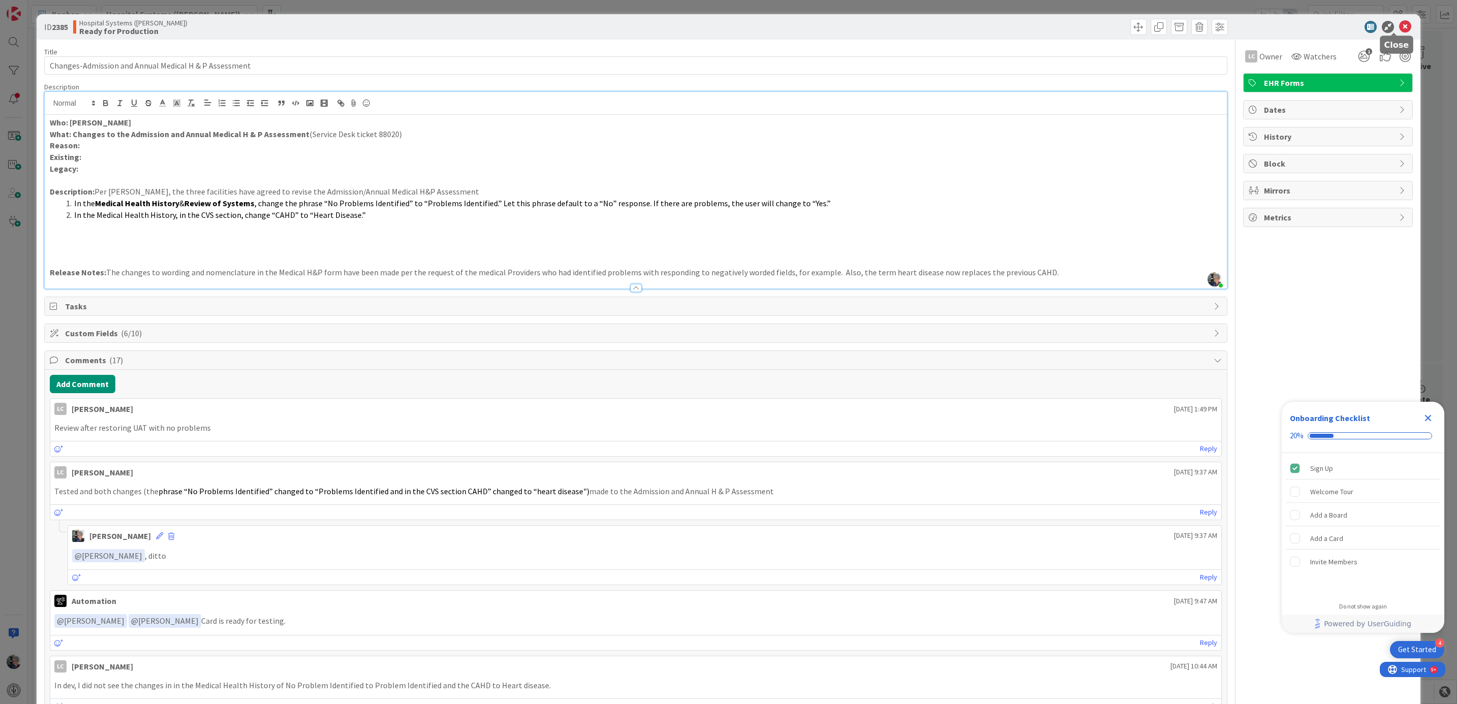
click at [1399, 27] on icon at bounding box center [1405, 27] width 12 height 12
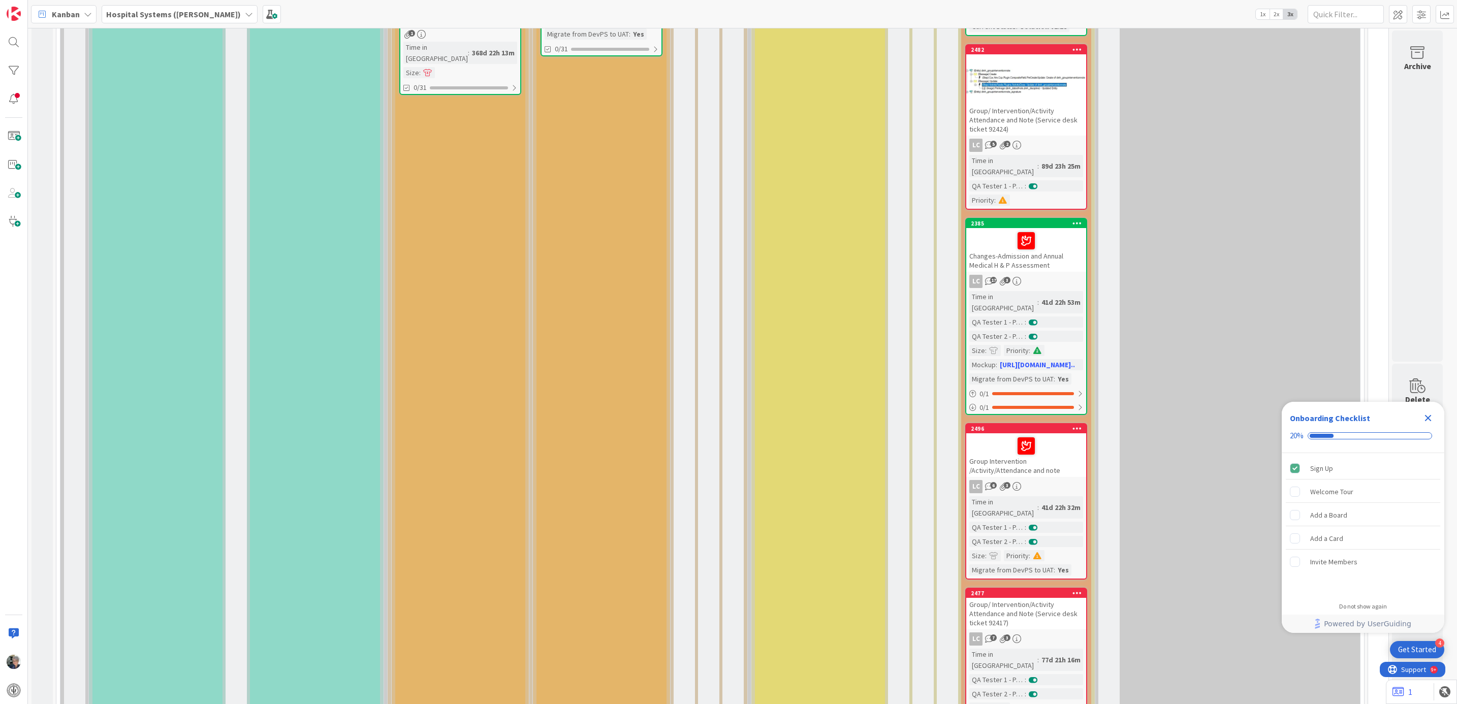
scroll to position [610, 0]
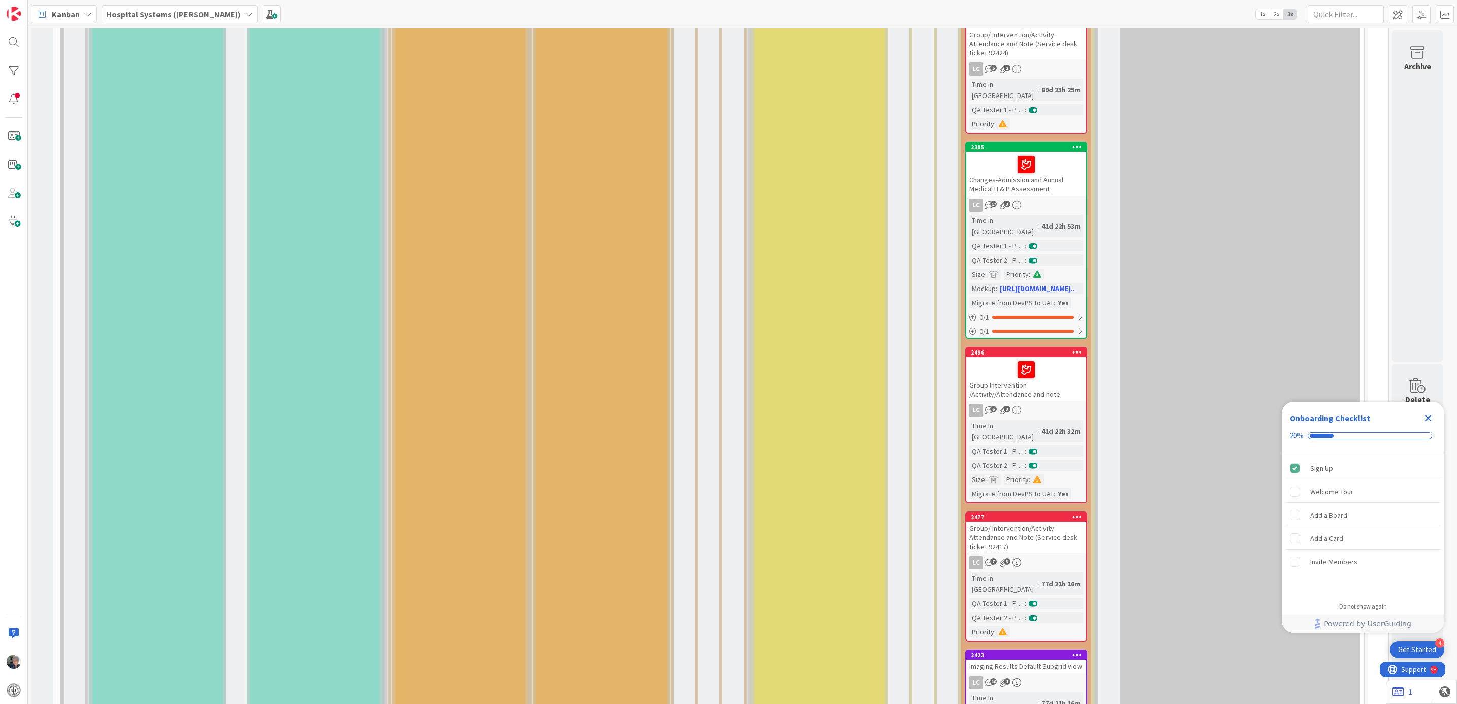
click at [1013, 420] on div "Time in [GEOGRAPHIC_DATA]" at bounding box center [1003, 431] width 68 height 22
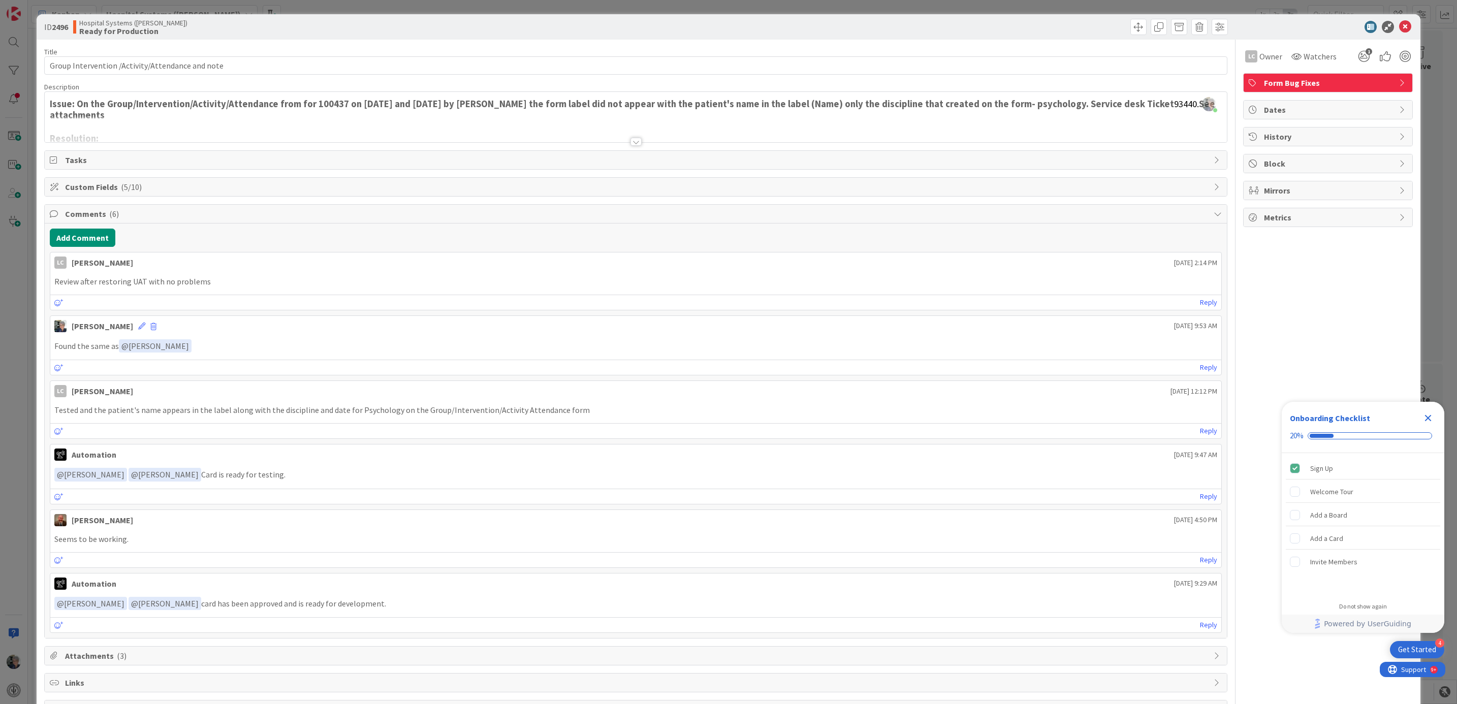
click at [633, 142] on div at bounding box center [635, 142] width 11 height 8
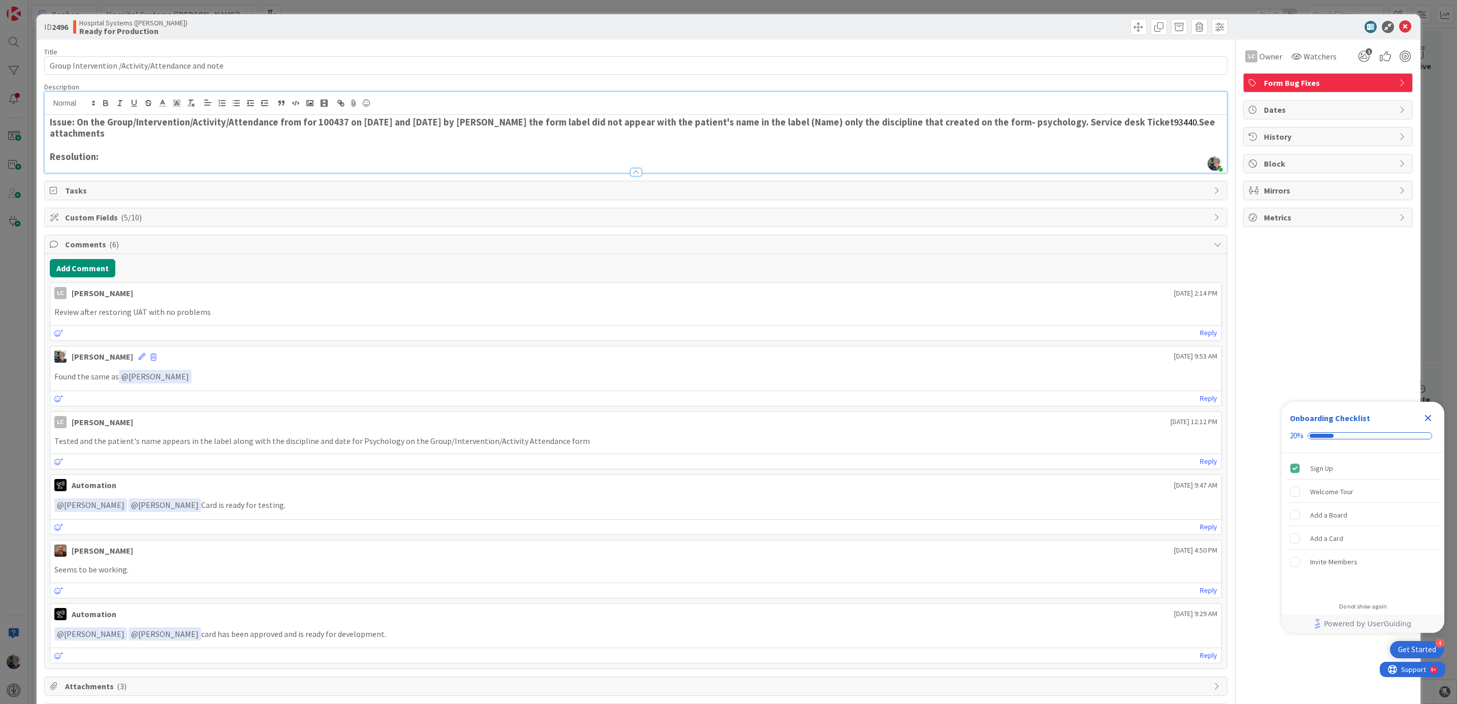
click at [111, 157] on h3 "Resolution:" at bounding box center [636, 156] width 1172 height 11
click at [103, 102] on icon "button" at bounding box center [105, 103] width 9 height 9
click at [413, 161] on h3 "Resolution: The problem of failure to attach the patient's name and identifying…" at bounding box center [636, 156] width 1172 height 11
click at [603, 157] on h3 "Resolution: The problem of failure to attach the patient's name and identifying…" at bounding box center [636, 156] width 1172 height 11
click at [1399, 25] on icon at bounding box center [1405, 27] width 12 height 12
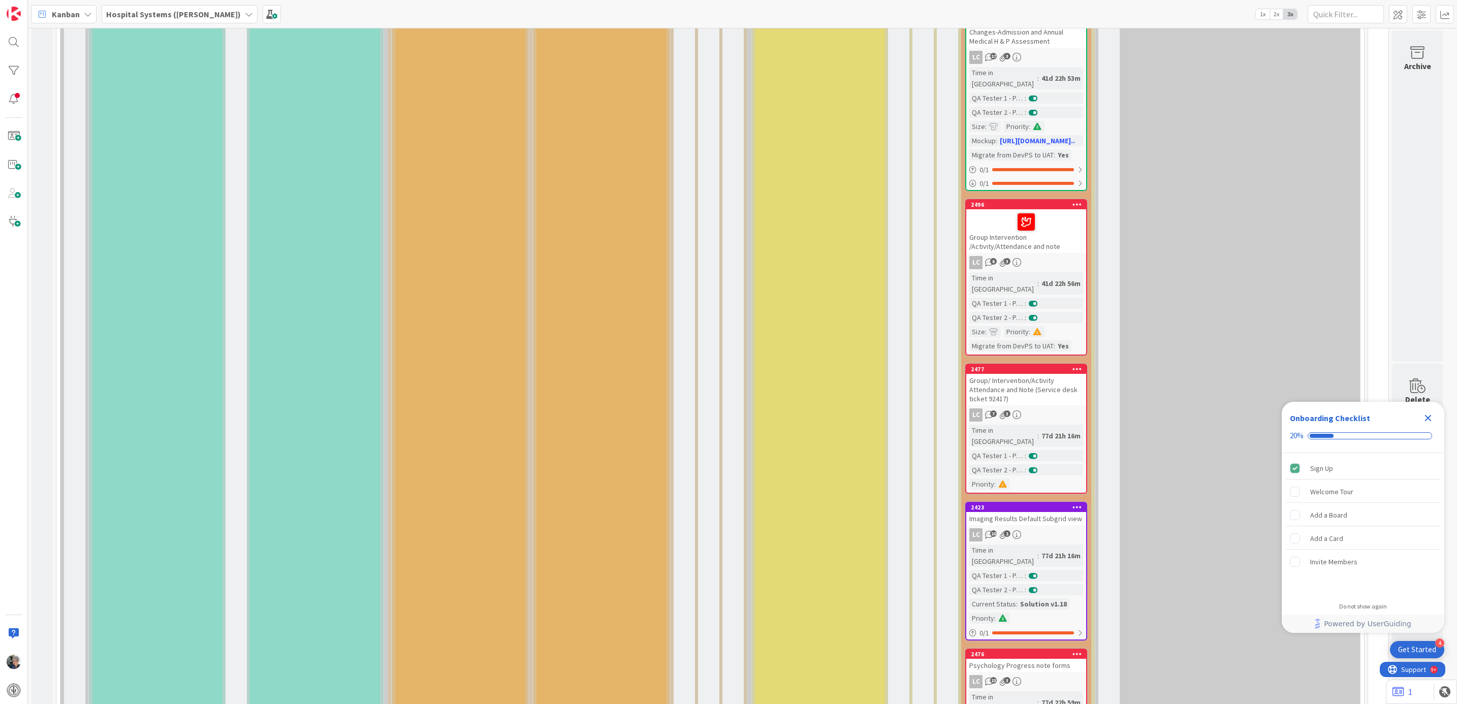
scroll to position [762, 0]
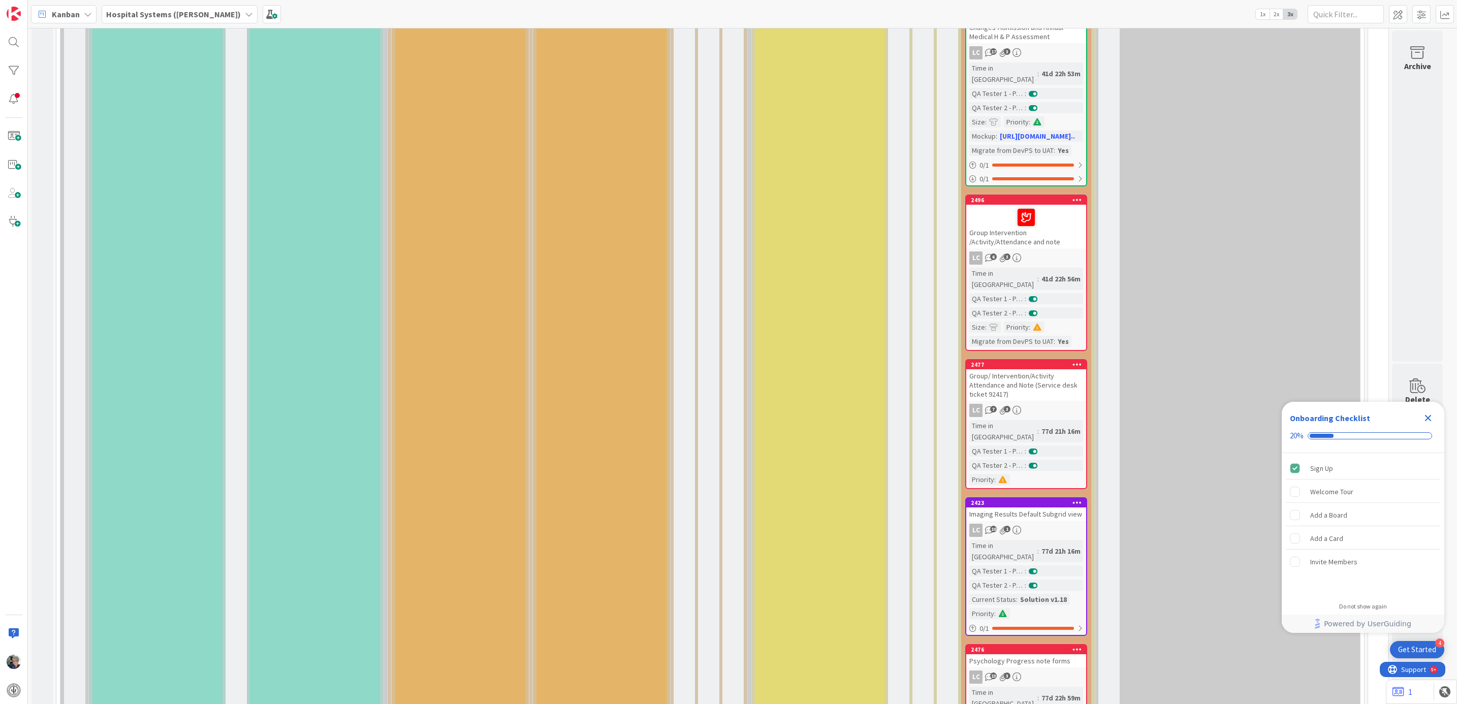
click at [1002, 369] on div "Group/ Intervention/Activity Attendance and Note (Service desk ticket 92417)" at bounding box center [1026, 384] width 120 height 31
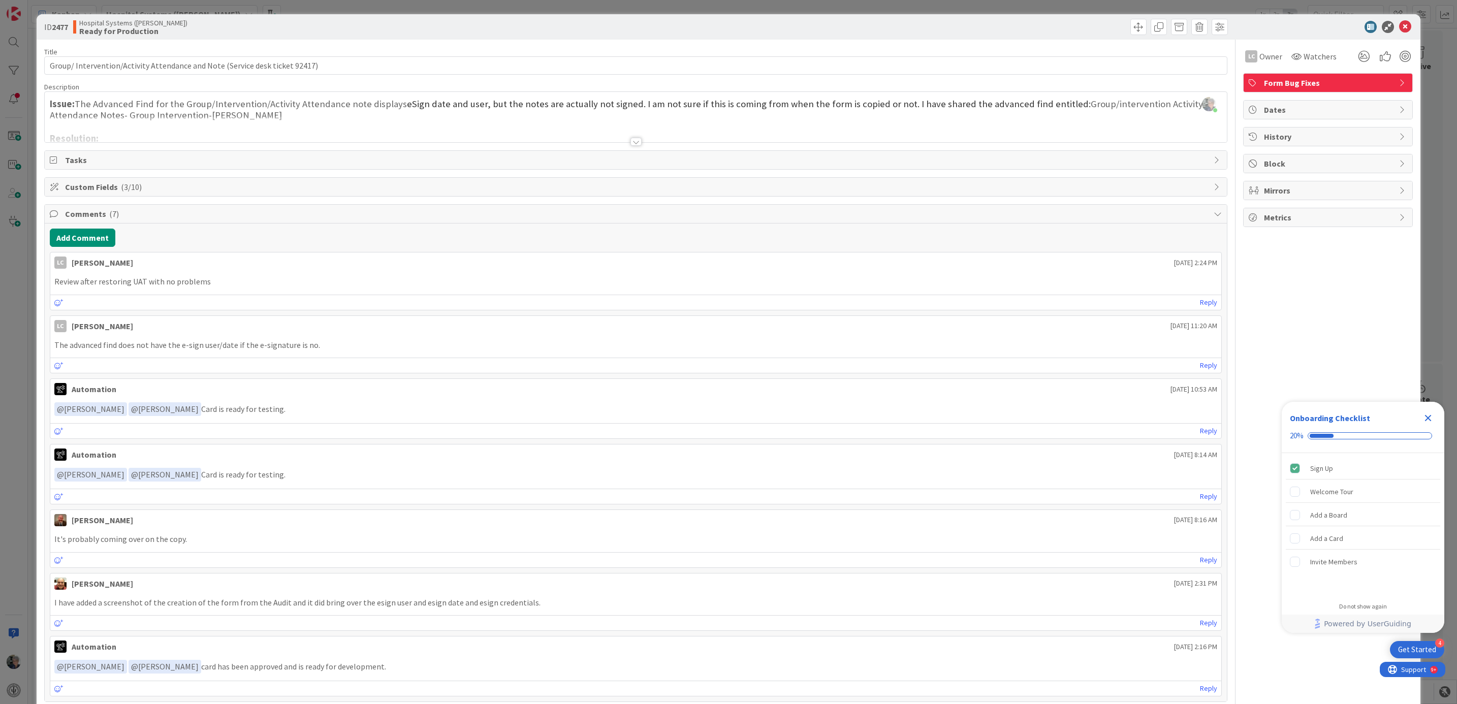
click at [632, 141] on div at bounding box center [635, 142] width 11 height 8
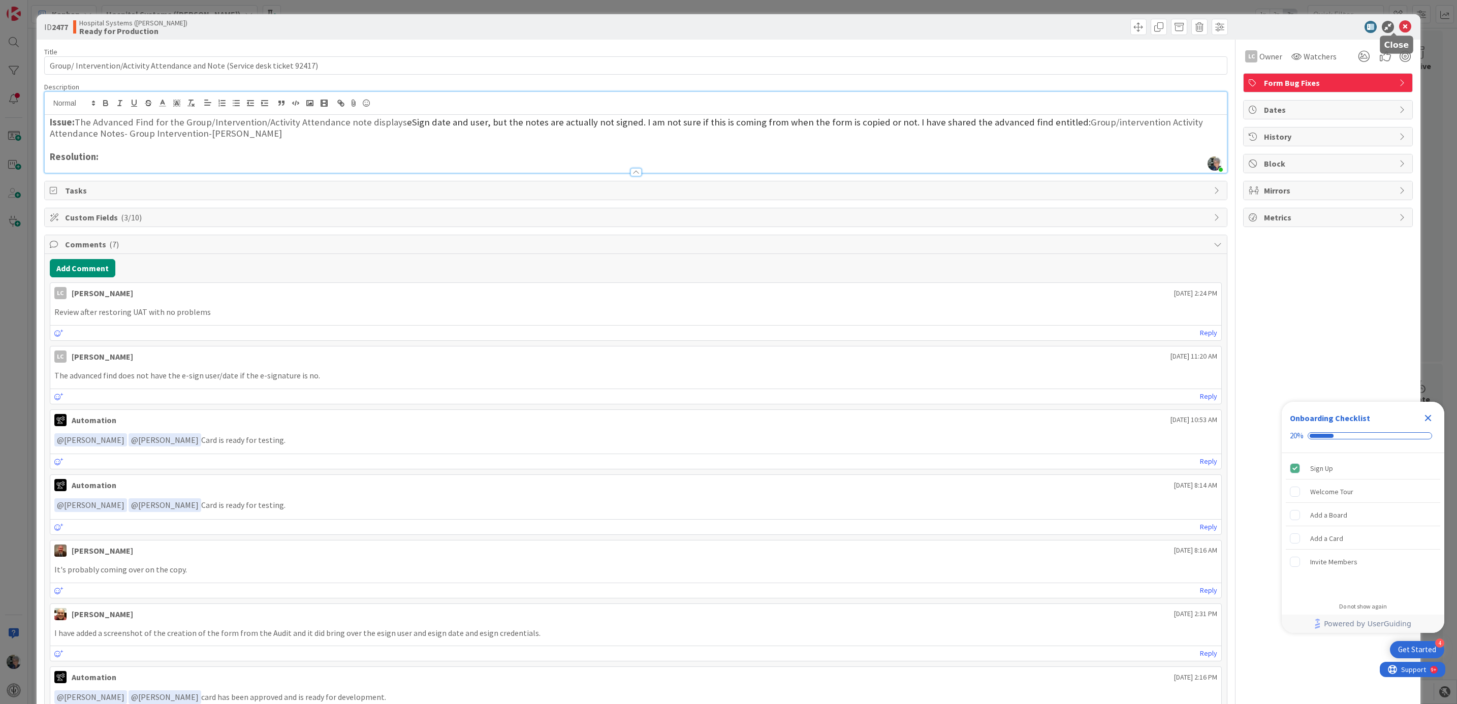
click at [1399, 25] on icon at bounding box center [1405, 27] width 12 height 12
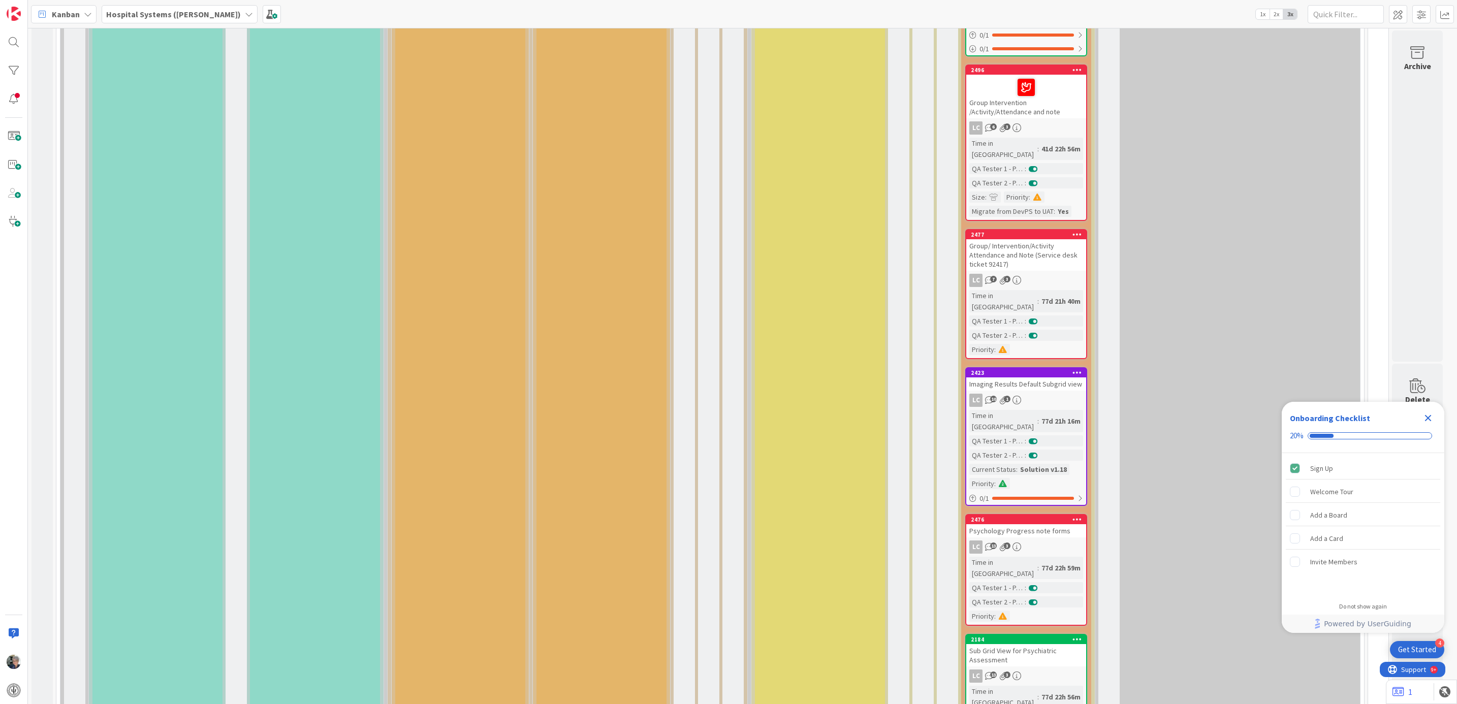
scroll to position [914, 0]
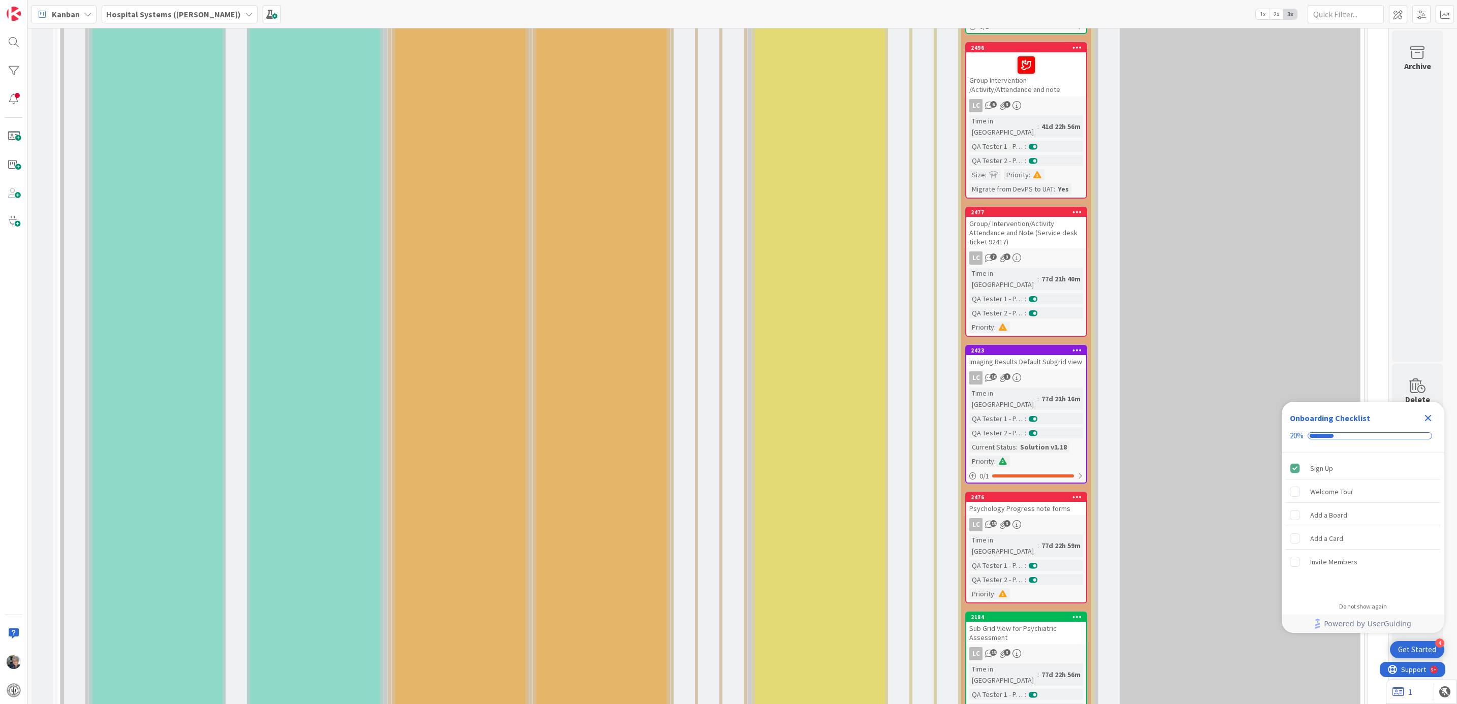
click at [1024, 371] on div "LC 10 1" at bounding box center [1026, 377] width 120 height 13
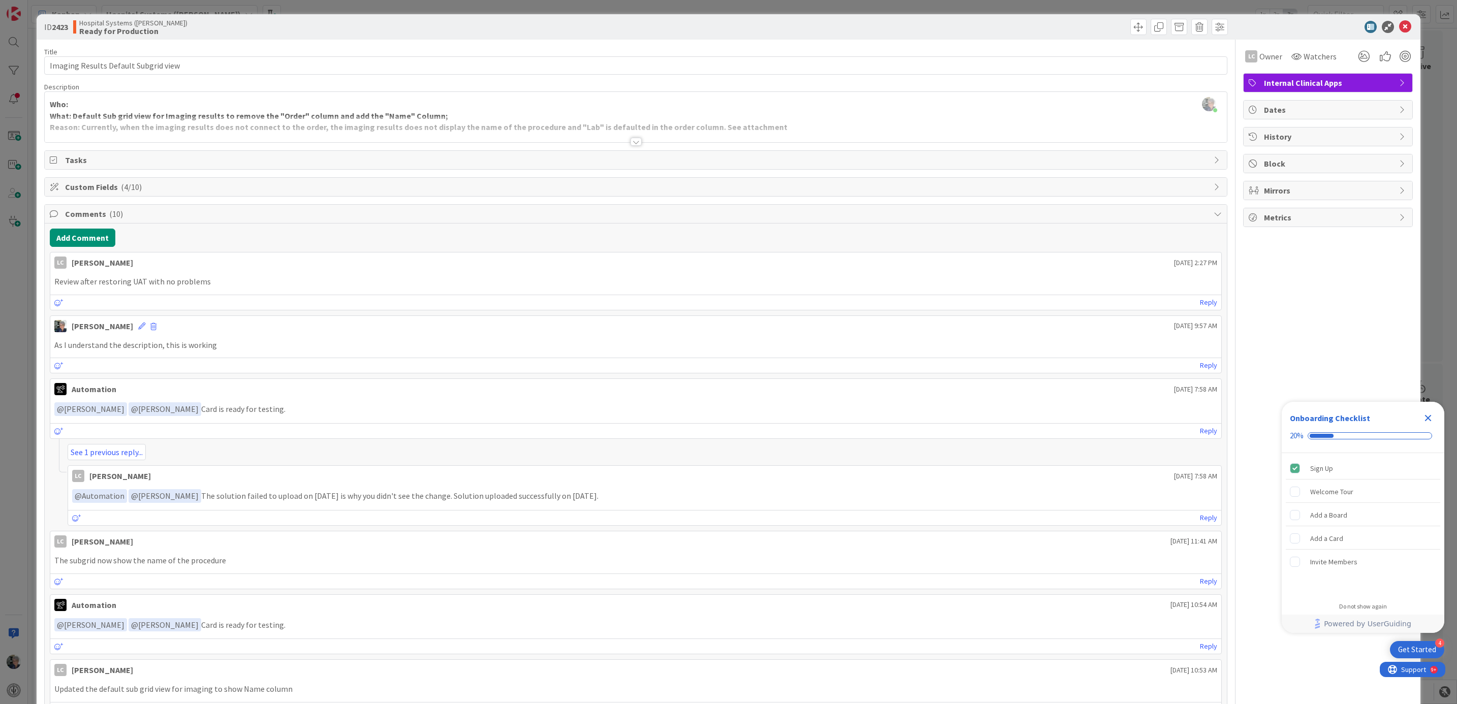
click at [630, 142] on div at bounding box center [635, 142] width 11 height 8
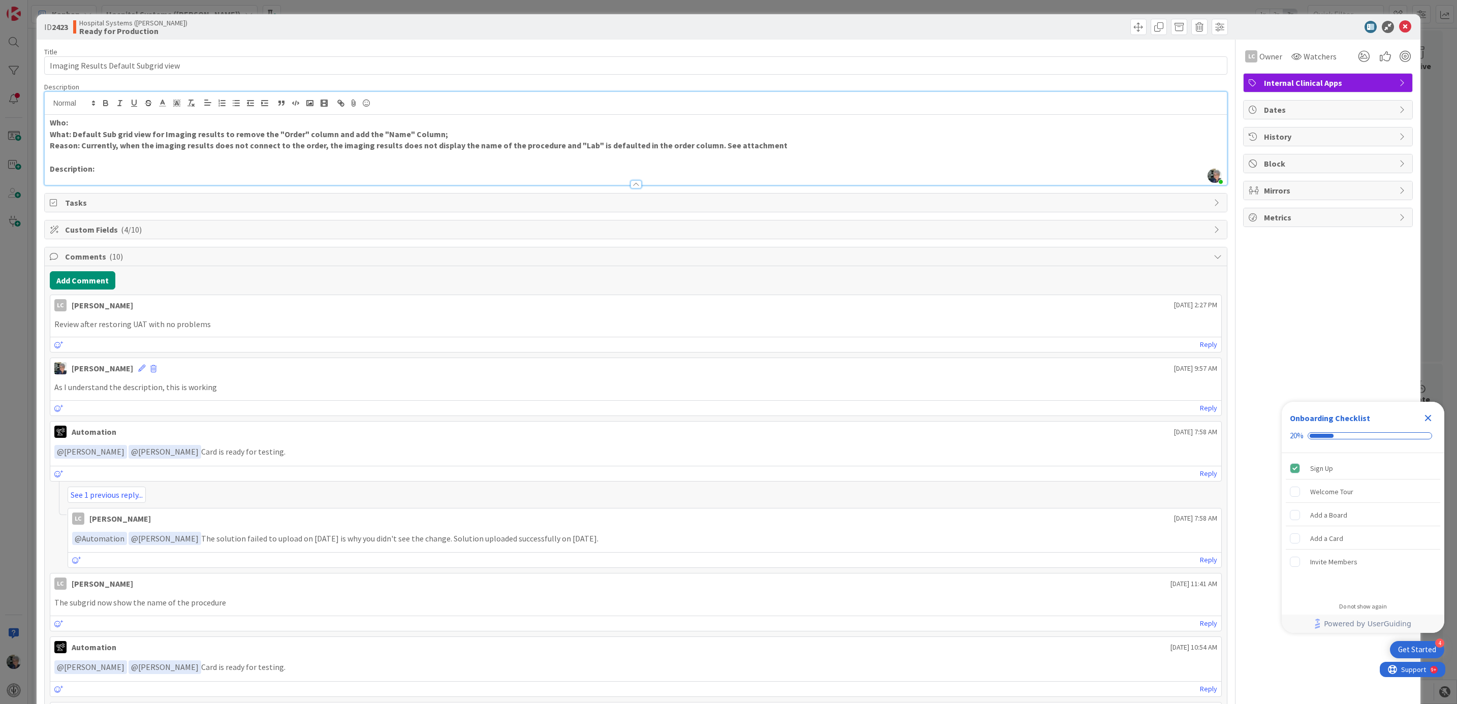
click at [108, 168] on p "Description:" at bounding box center [636, 169] width 1172 height 12
click at [101, 101] on icon "button" at bounding box center [105, 103] width 9 height 9
drag, startPoint x: 114, startPoint y: 164, endPoint x: 102, endPoint y: 168, distance: 12.9
click at [101, 169] on p "Description: The" at bounding box center [636, 169] width 1172 height 12
click at [116, 165] on p "Description: The" at bounding box center [636, 169] width 1172 height 12
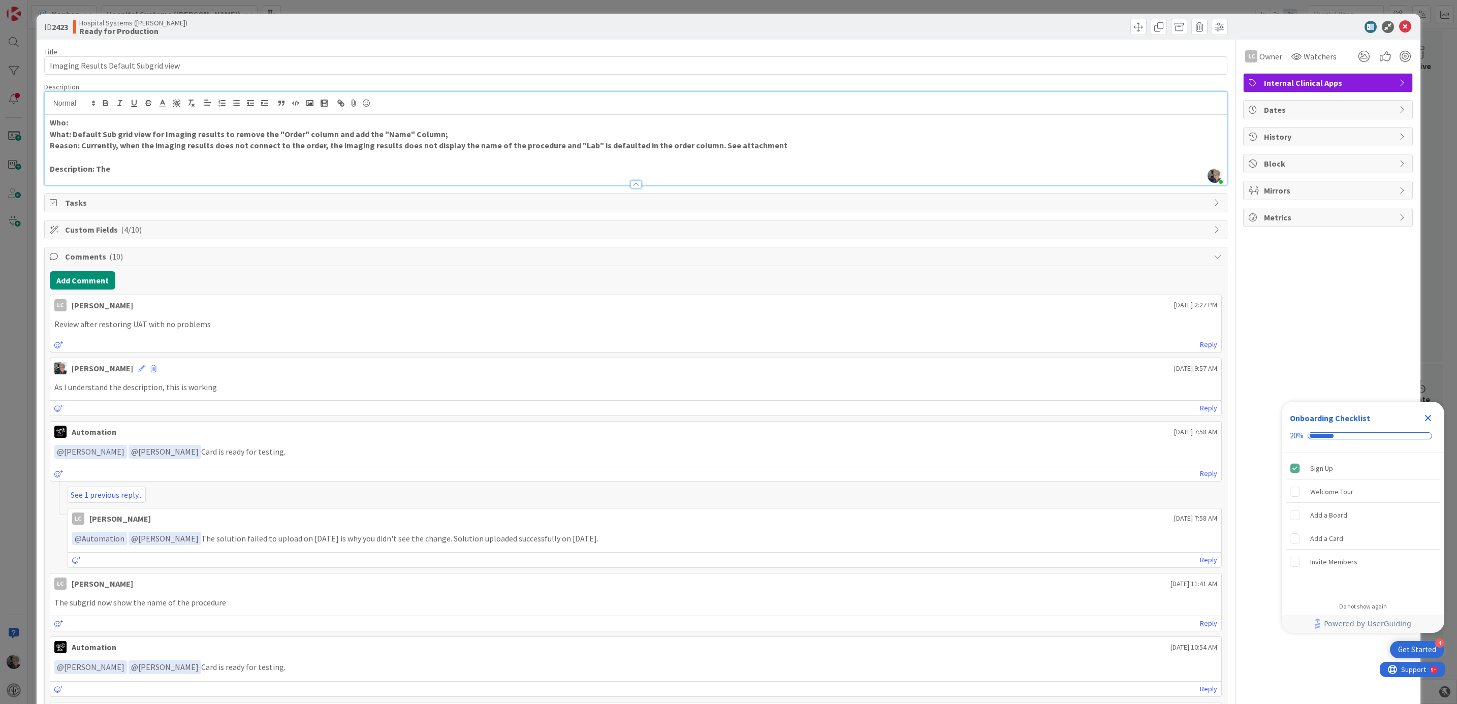
drag, startPoint x: 113, startPoint y: 165, endPoint x: 94, endPoint y: 167, distance: 18.9
click at [94, 167] on p "Description: The" at bounding box center [636, 169] width 1172 height 12
click at [104, 101] on icon "button" at bounding box center [105, 103] width 9 height 9
click at [119, 167] on p "Description: The" at bounding box center [636, 169] width 1172 height 12
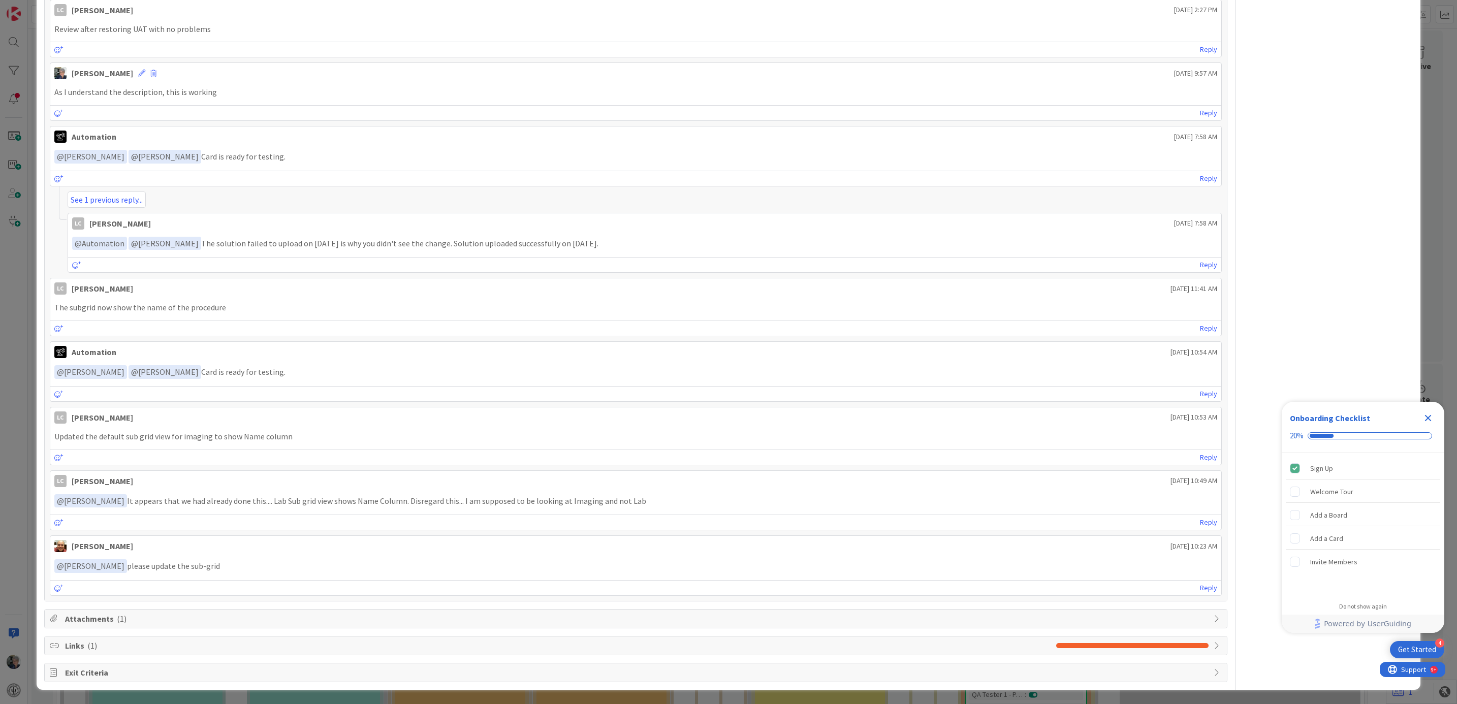
scroll to position [307, 0]
click at [99, 615] on span "Attachments ( 1 )" at bounding box center [637, 619] width 1144 height 12
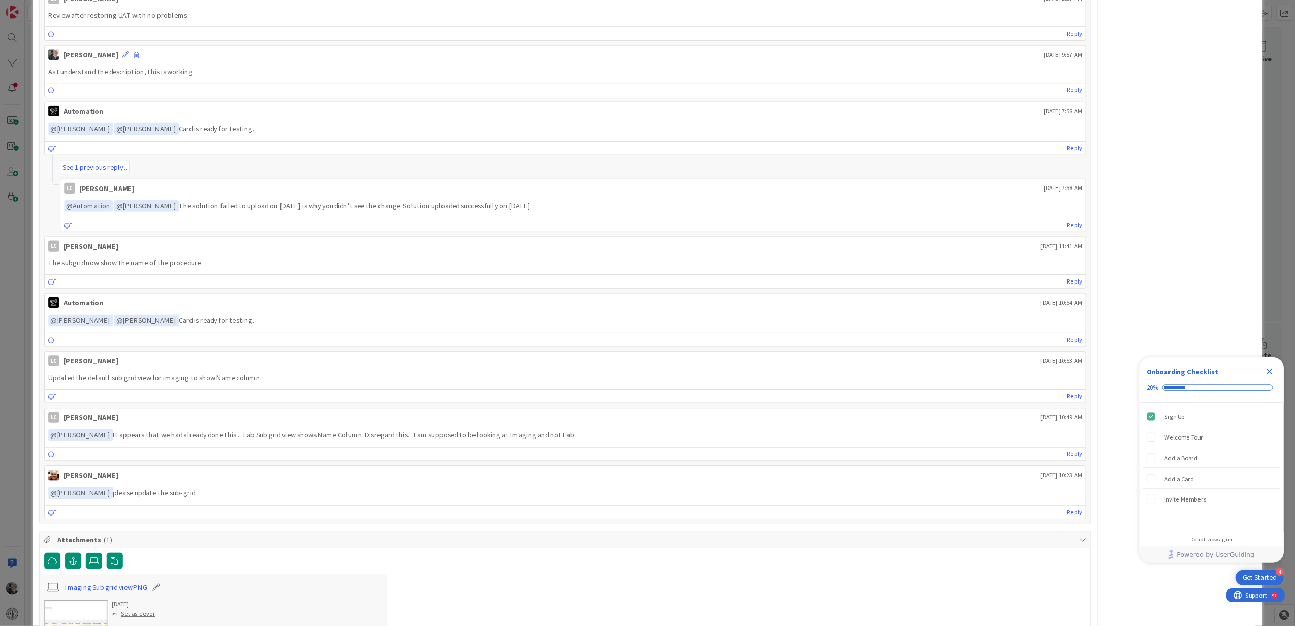
scroll to position [427, 0]
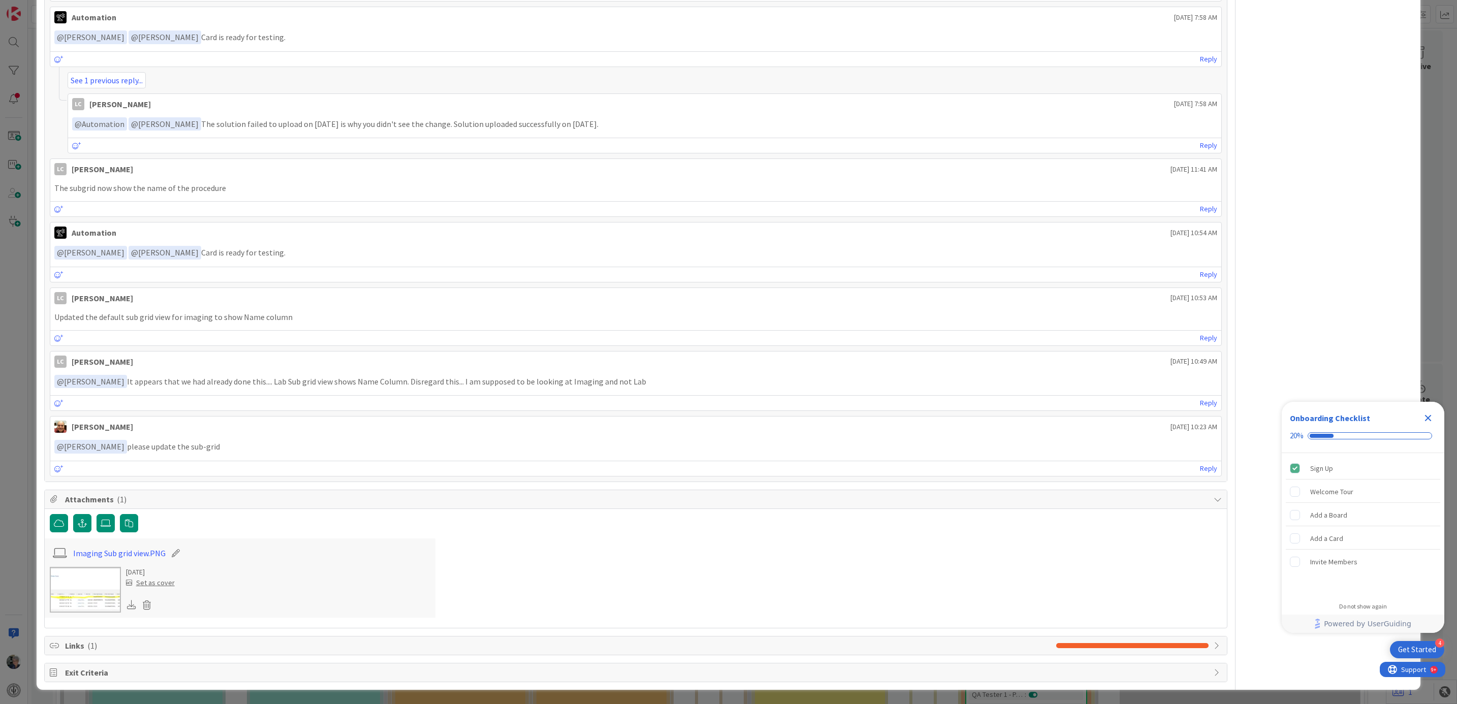
click at [66, 581] on img at bounding box center [85, 590] width 71 height 46
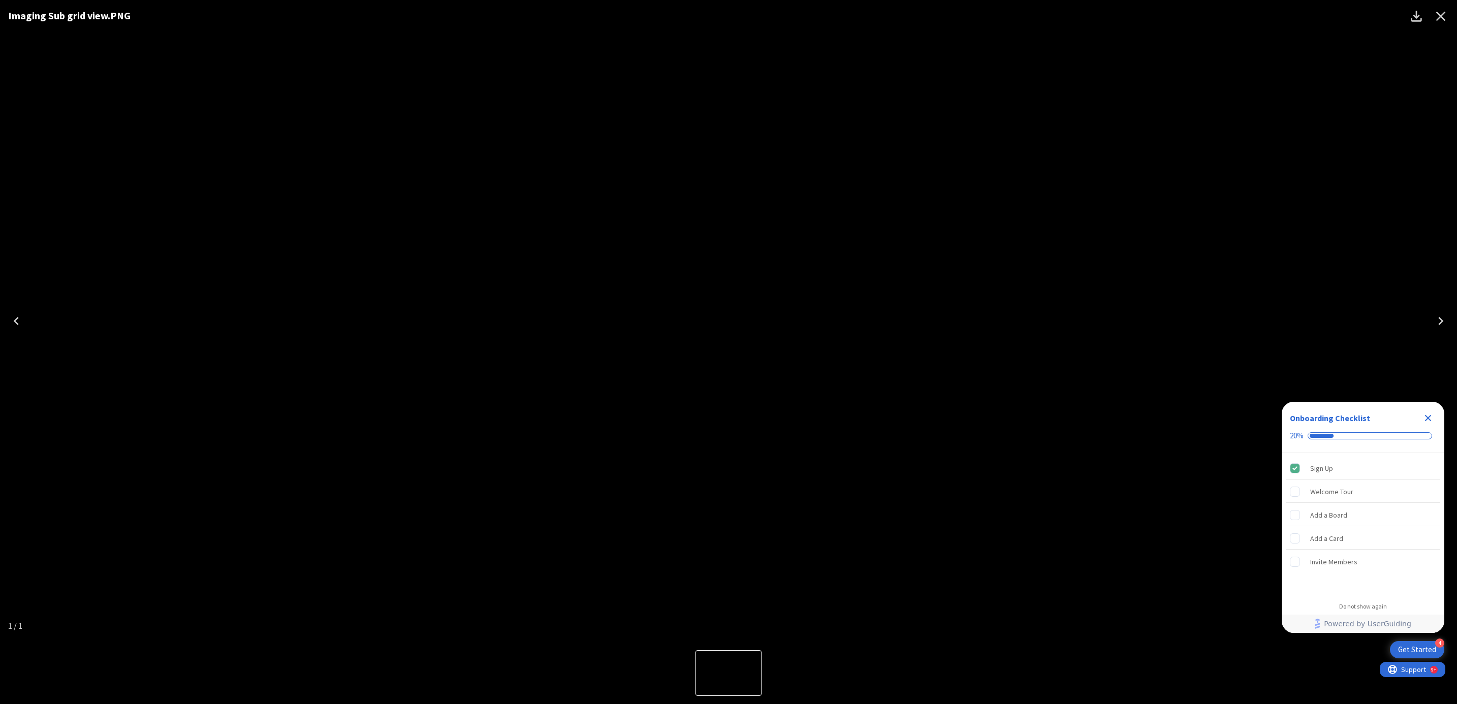
click at [728, 321] on img "1 of 1" at bounding box center [728, 321] width 0 height 0
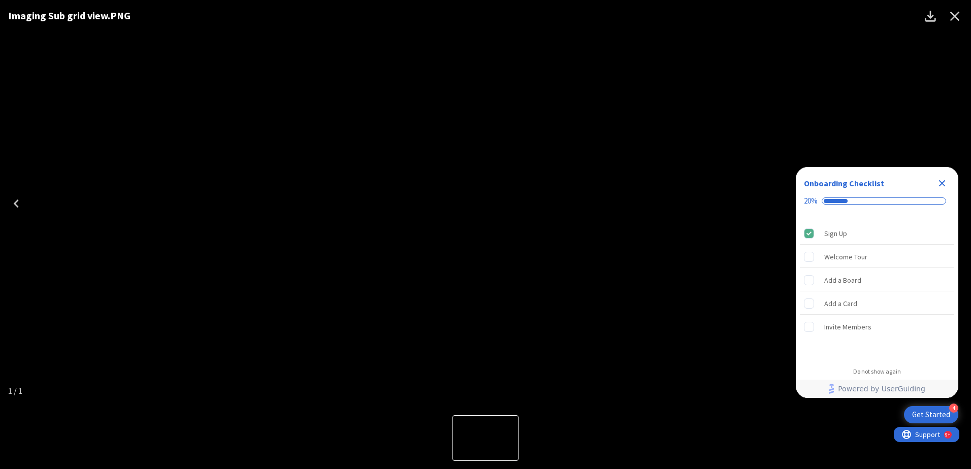
drag, startPoint x: 1456, startPoint y: 2, endPoint x: 629, endPoint y: 61, distance: 829.0
click at [629, 61] on div "Imaging Sub grid view.PNG" at bounding box center [485, 203] width 971 height 407
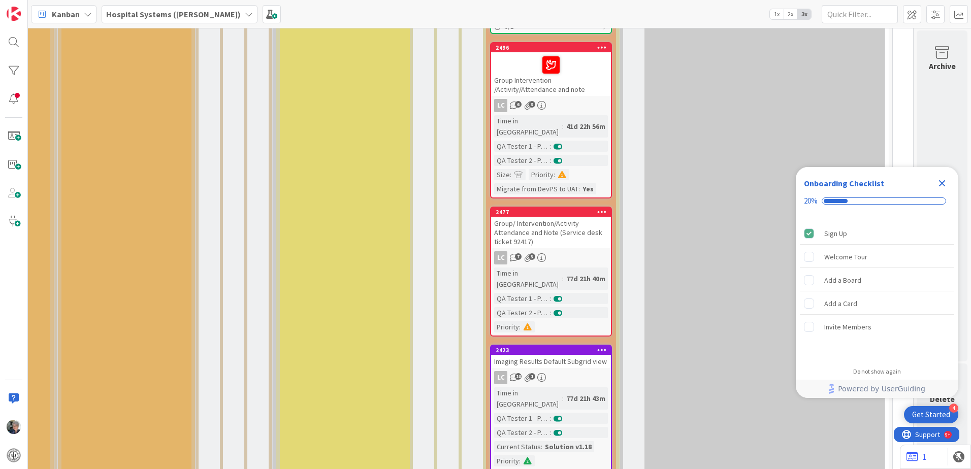
click at [552, 371] on div "LC 10 1" at bounding box center [551, 377] width 120 height 13
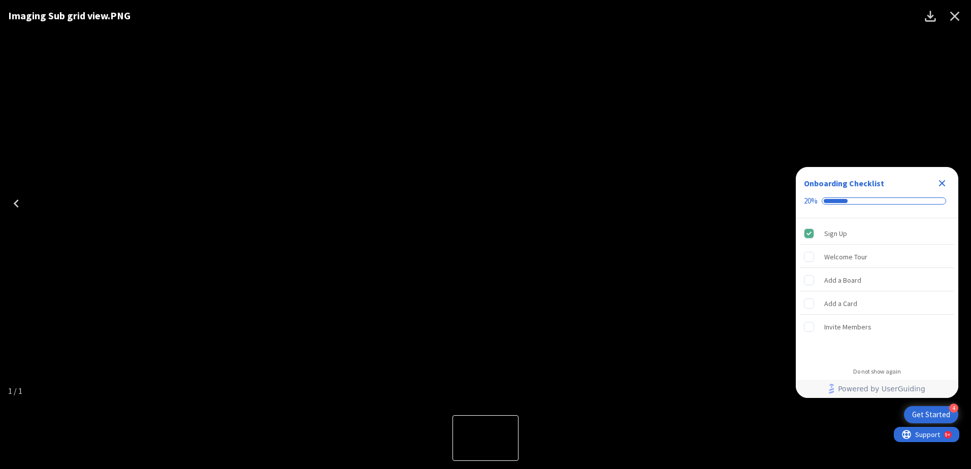
click at [950, 14] on icon "Close" at bounding box center [955, 16] width 16 height 16
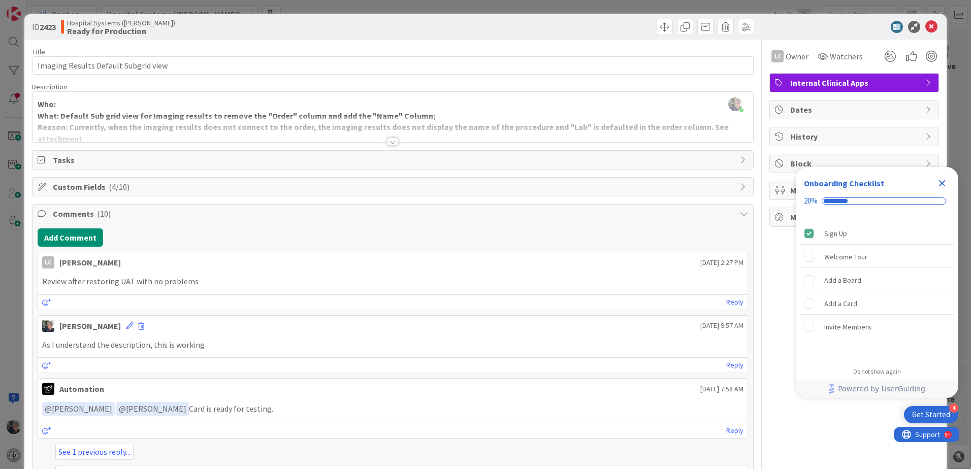
click at [388, 143] on div at bounding box center [392, 142] width 11 height 8
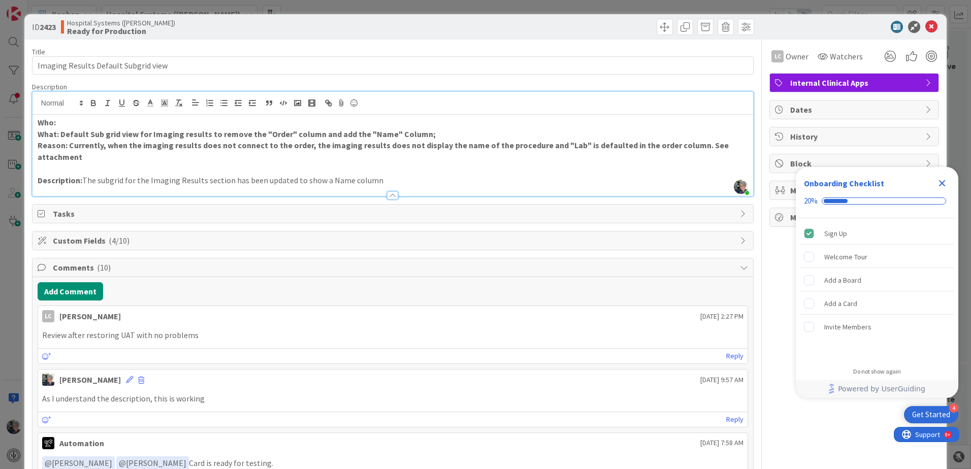
click at [378, 181] on p "Description: The subgrid for the Imaging Results section has been updated to sh…" at bounding box center [393, 181] width 711 height 12
click at [925, 27] on icon at bounding box center [931, 27] width 12 height 12
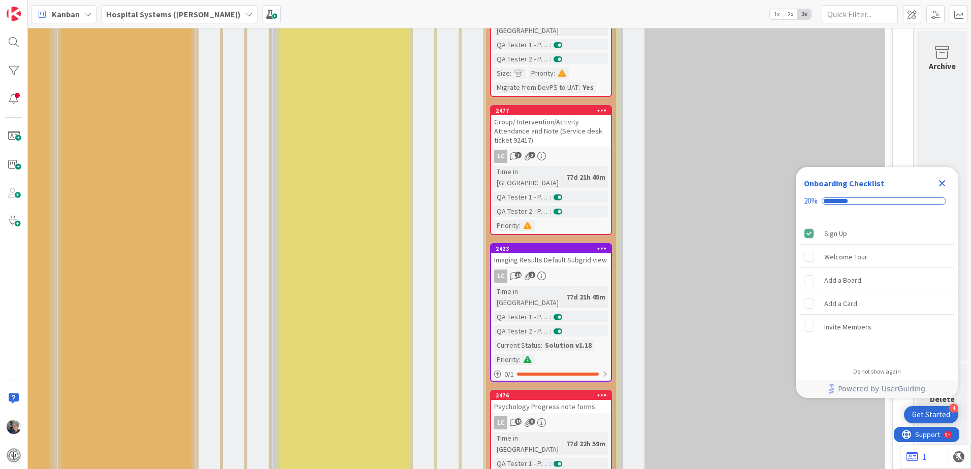
click at [519, 433] on div "Time in [GEOGRAPHIC_DATA]" at bounding box center [528, 444] width 68 height 22
select select "xml"
select select "javascript"
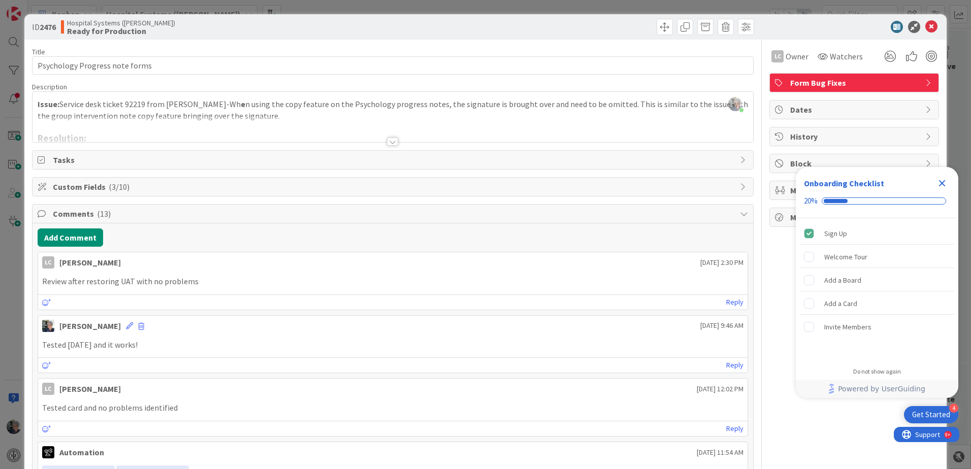
click at [389, 141] on div at bounding box center [392, 142] width 11 height 8
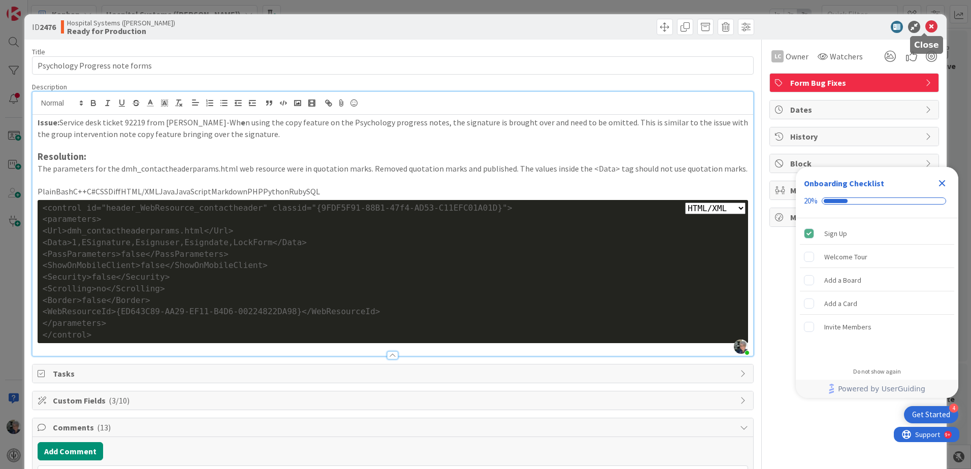
click at [925, 24] on icon at bounding box center [931, 27] width 12 height 12
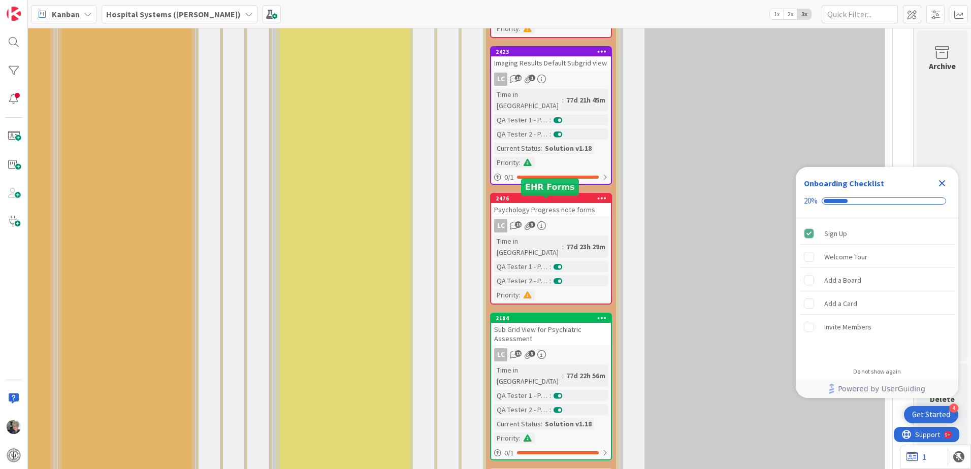
scroll to position [1219, 483]
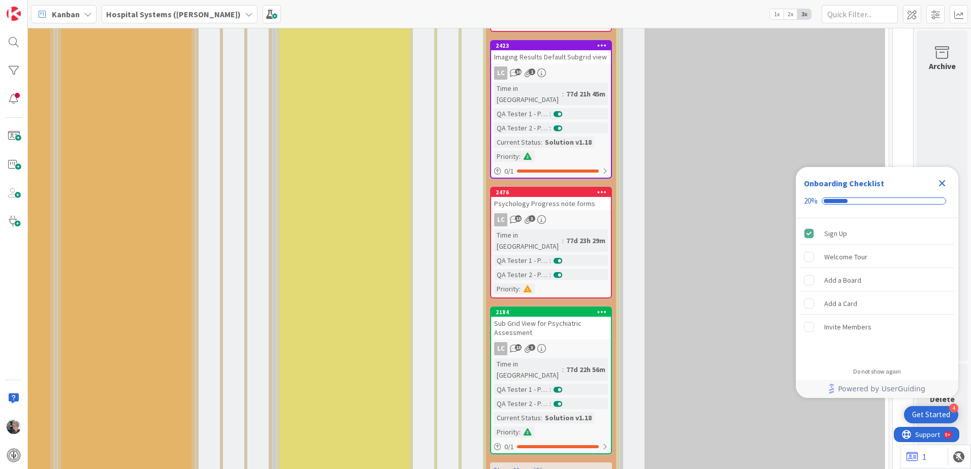
click at [531, 342] on div "LC 13 3" at bounding box center [551, 348] width 120 height 13
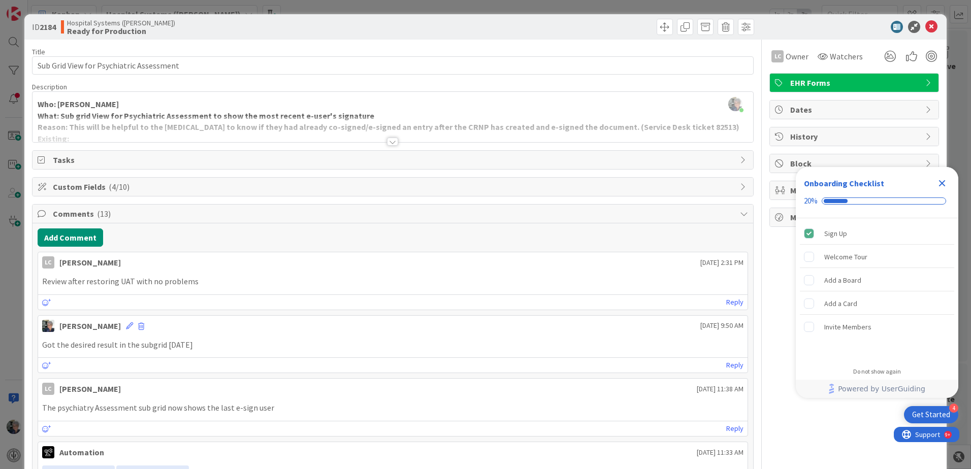
click at [390, 142] on div at bounding box center [392, 142] width 11 height 8
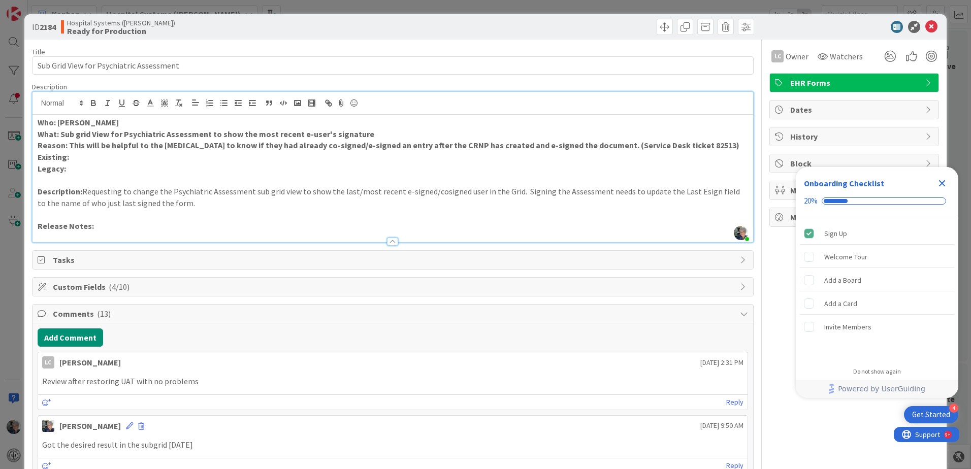
click at [107, 225] on p "Release Notes:" at bounding box center [393, 226] width 711 height 12
click at [92, 102] on icon "button" at bounding box center [93, 103] width 9 height 9
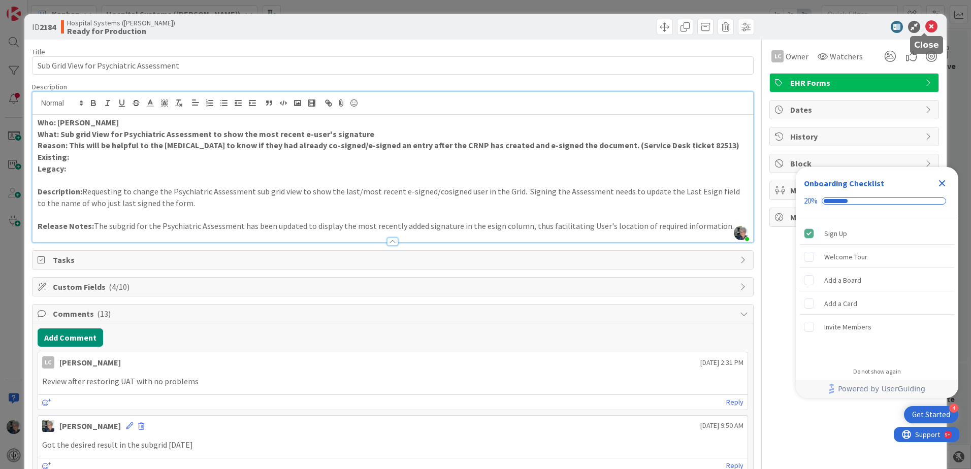
click at [925, 23] on icon at bounding box center [931, 27] width 12 height 12
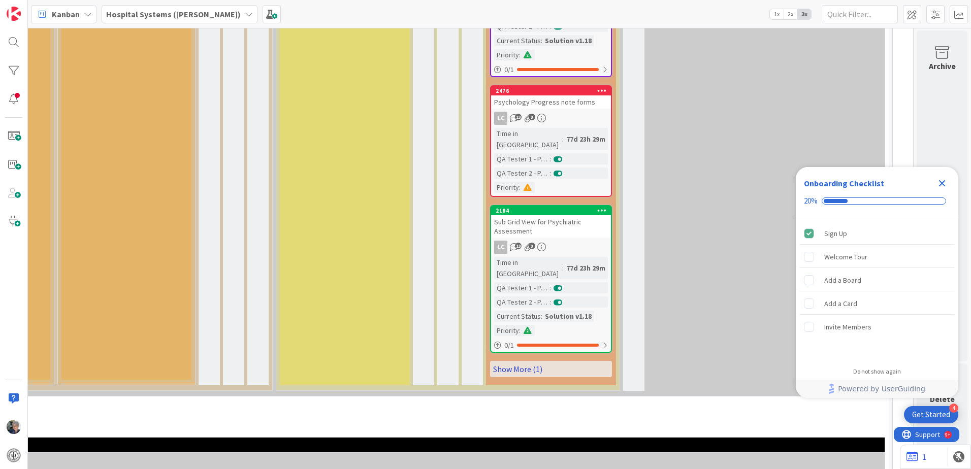
click at [537, 361] on link "Show More (1)" at bounding box center [551, 369] width 122 height 16
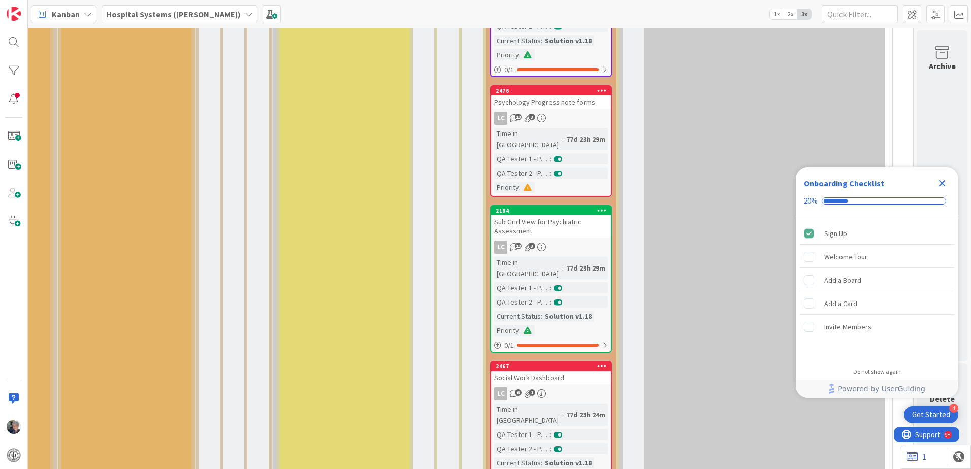
click at [511, 404] on div "Time in Column : 77d 23h 24m QA Tester 1 - Passed : QA Tester 2 - Passed : Curr…" at bounding box center [551, 443] width 114 height 79
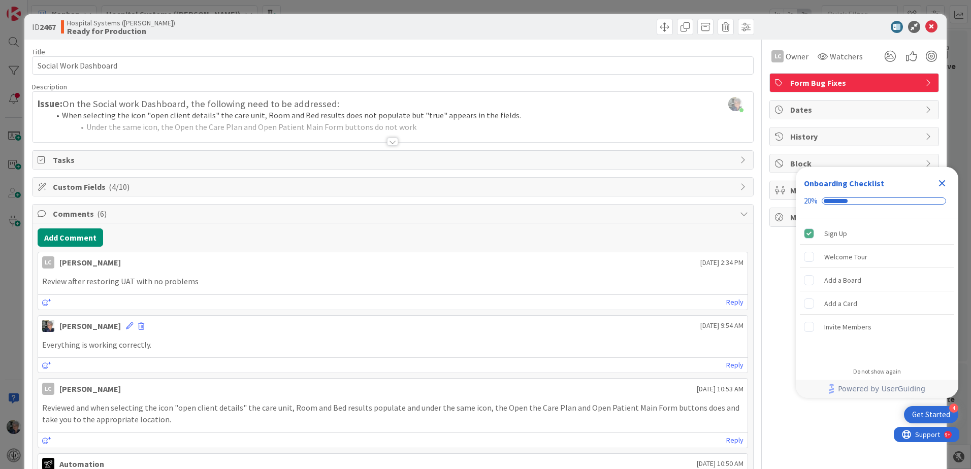
click at [390, 145] on div at bounding box center [392, 142] width 11 height 8
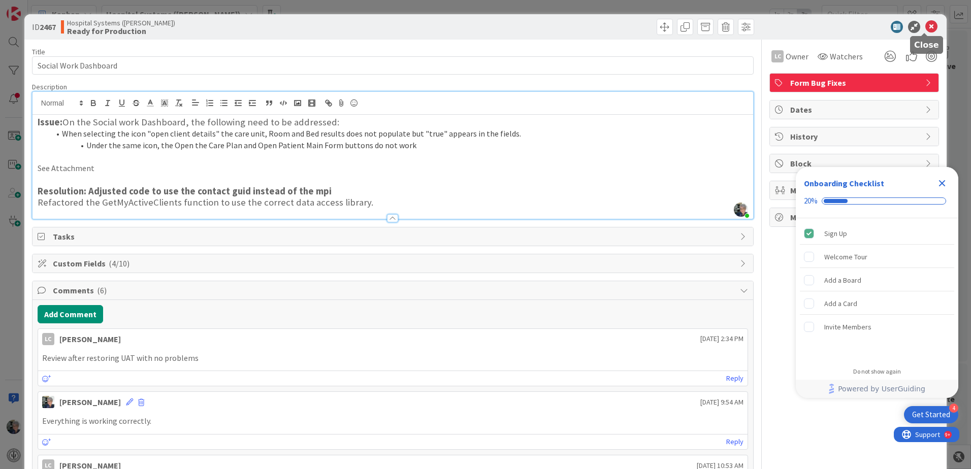
click at [925, 29] on icon at bounding box center [931, 27] width 12 height 12
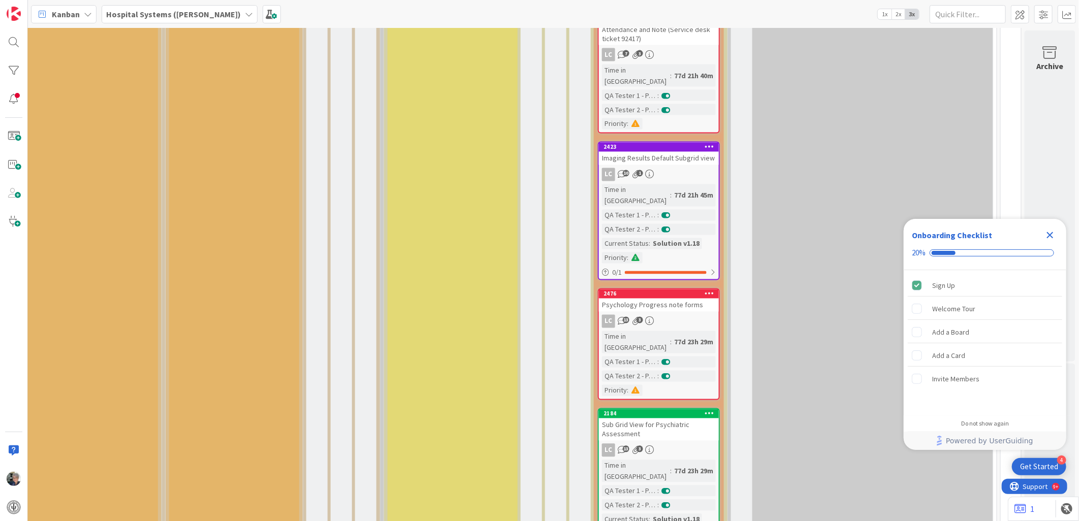
scroll to position [1117, 375]
drag, startPoint x: 943, startPoint y: 1, endPoint x: 775, endPoint y: 161, distance: 232.1
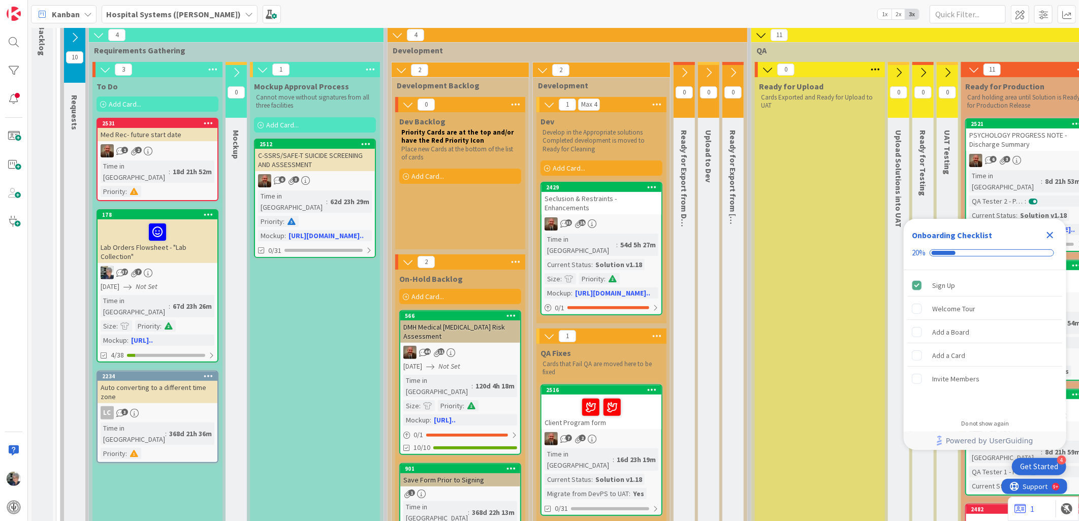
scroll to position [102, 0]
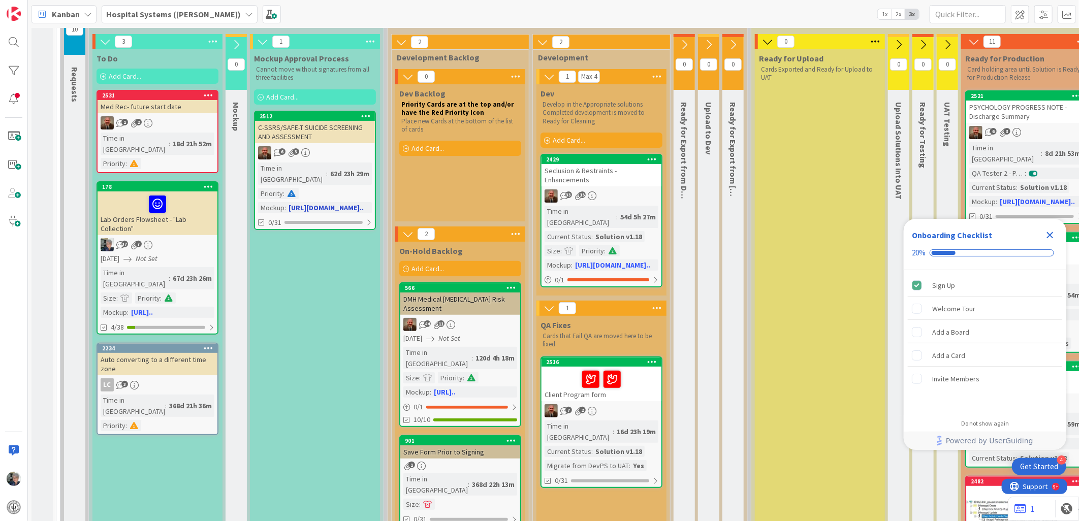
click at [326, 173] on span ":" at bounding box center [327, 173] width 2 height 11
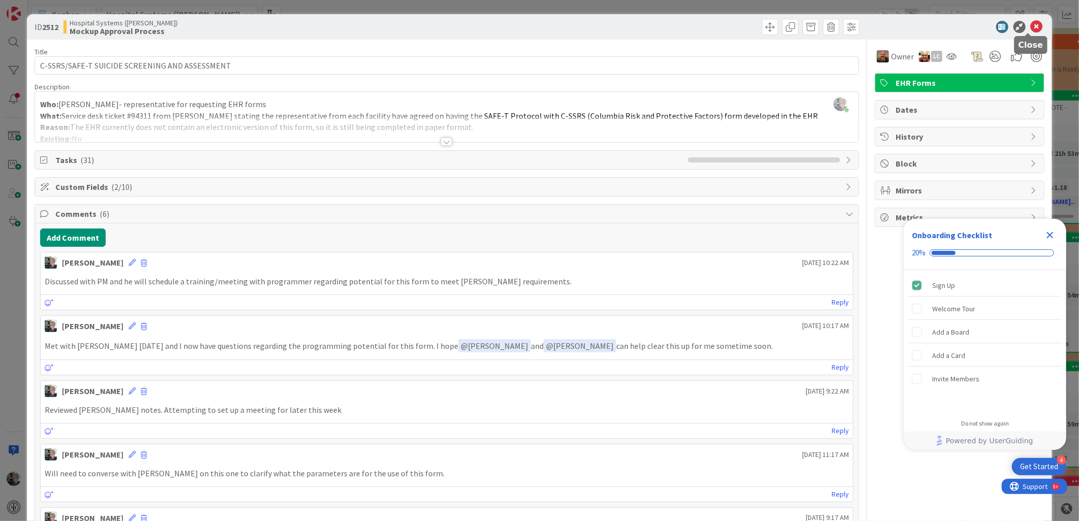
click at [971, 27] on icon at bounding box center [1037, 27] width 12 height 12
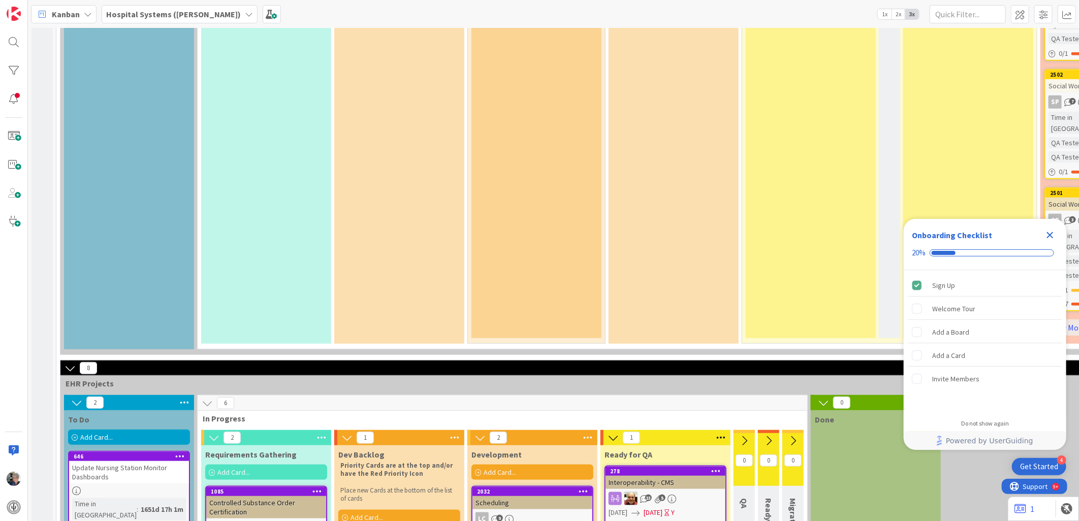
scroll to position [2923, 0]
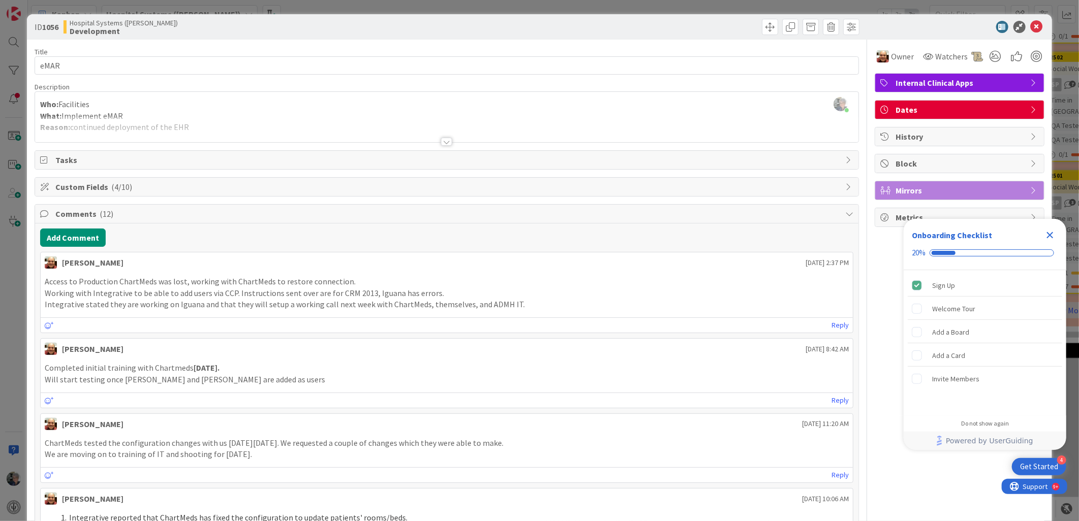
click at [446, 140] on div at bounding box center [446, 142] width 11 height 8
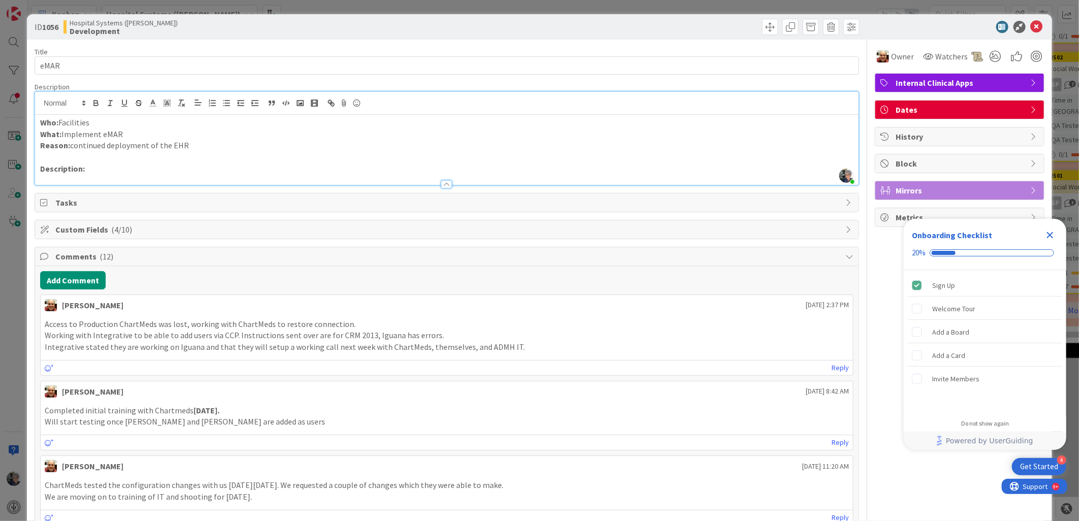
click at [971, 233] on icon "Close Checklist" at bounding box center [1050, 235] width 7 height 7
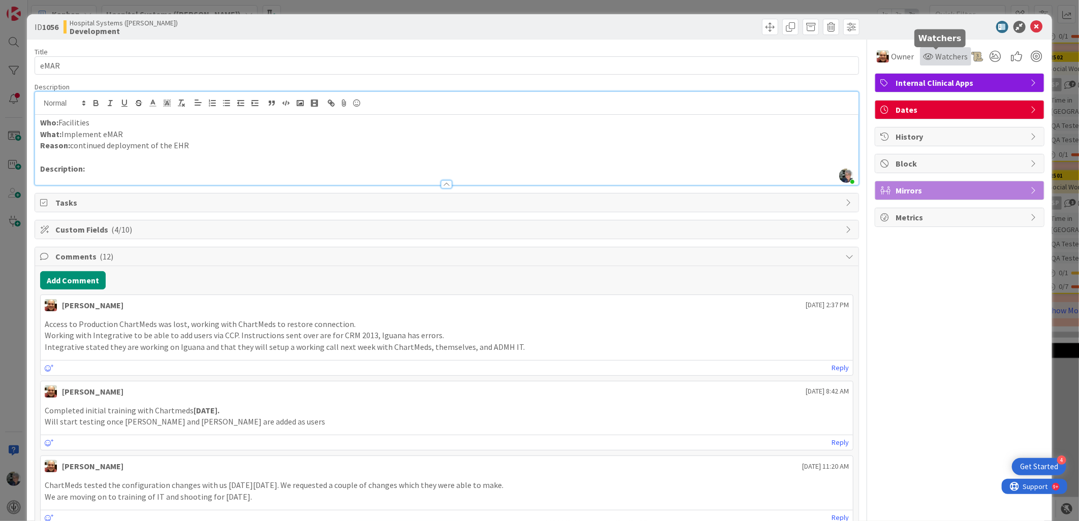
click at [935, 54] on span "Watchers" at bounding box center [951, 56] width 33 height 12
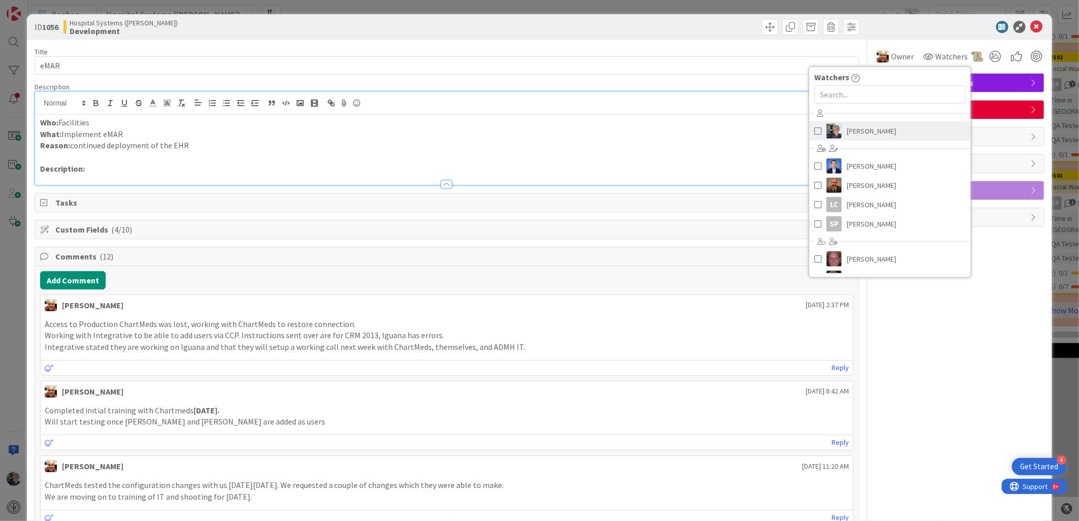
click at [814, 129] on span at bounding box center [817, 130] width 7 height 15
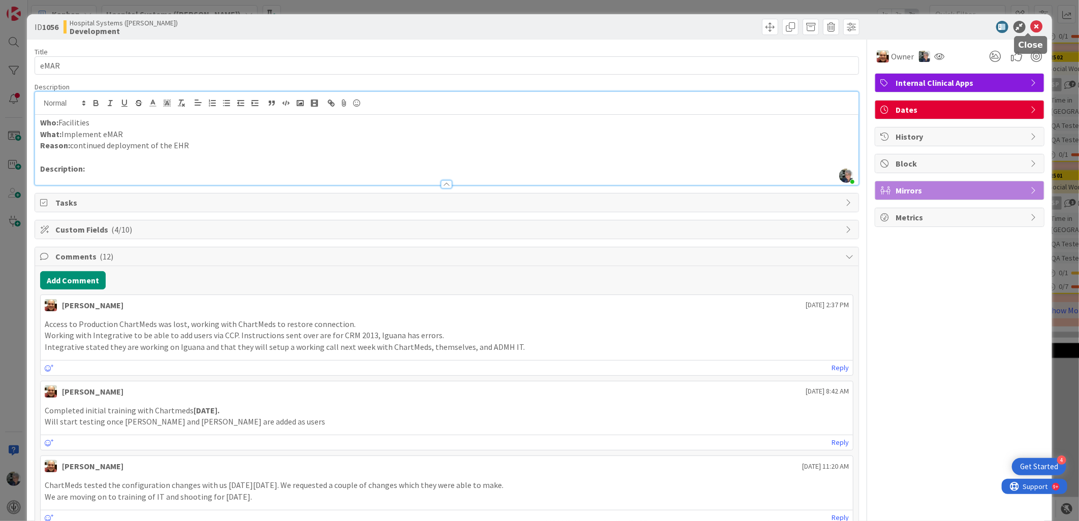
click at [971, 22] on icon at bounding box center [1037, 27] width 12 height 12
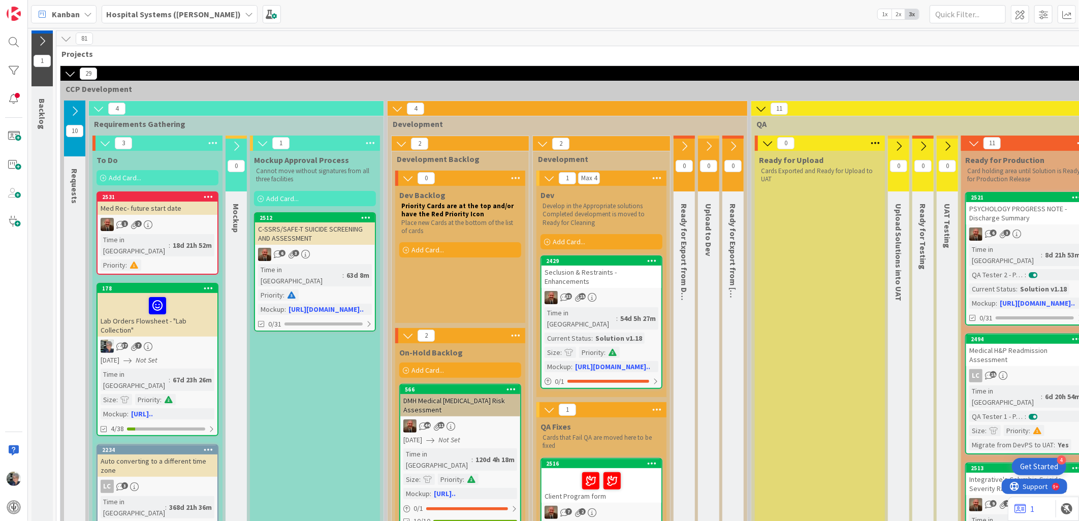
click at [765, 143] on icon at bounding box center [767, 143] width 11 height 11
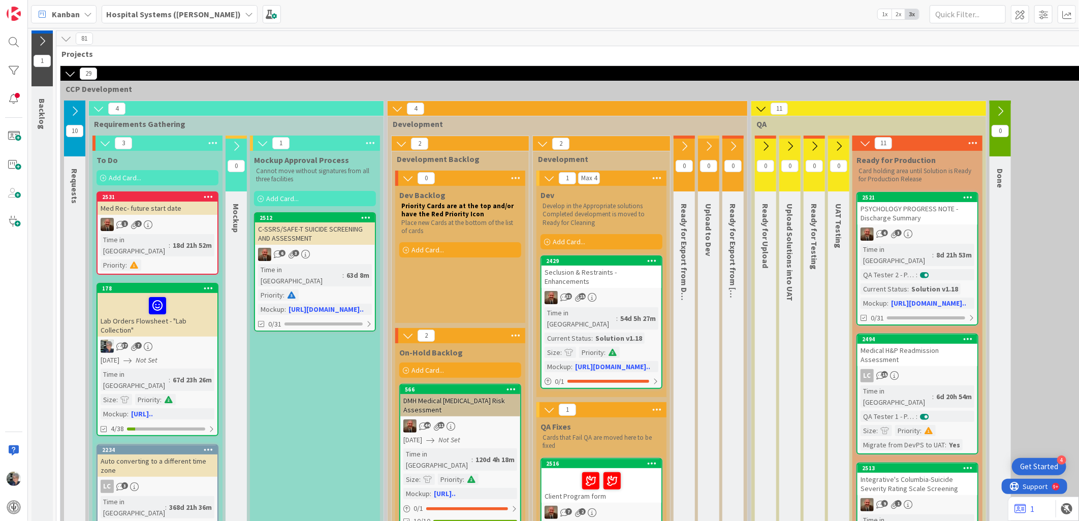
click at [73, 107] on icon at bounding box center [74, 111] width 11 height 11
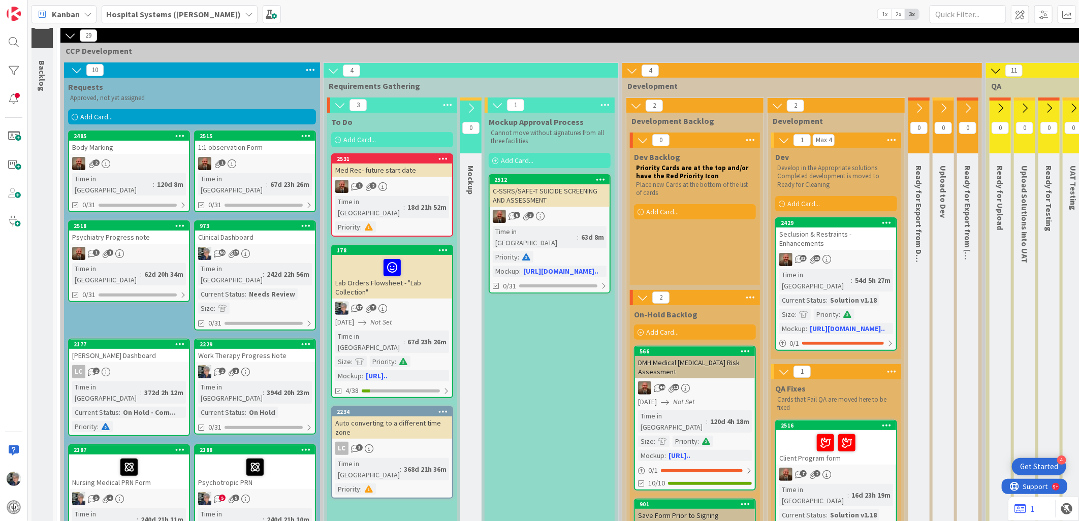
scroll to position [56, 0]
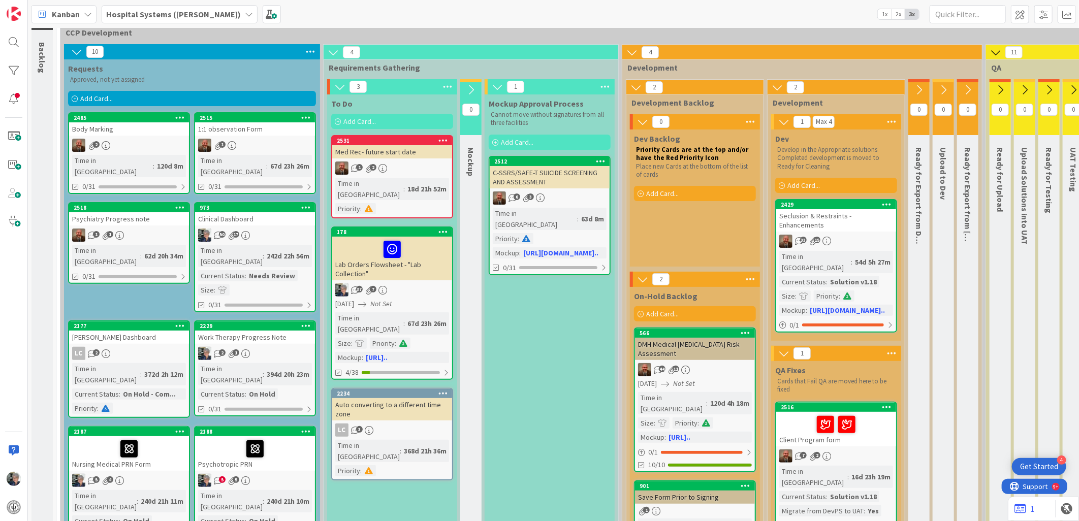
click at [135, 229] on div "1 1" at bounding box center [129, 235] width 120 height 13
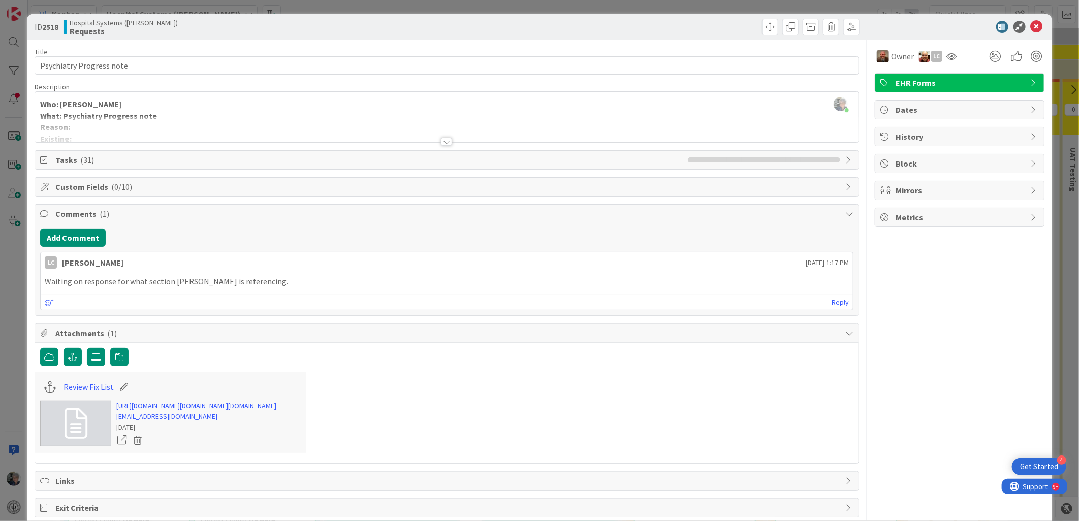
click at [441, 141] on div at bounding box center [446, 142] width 11 height 8
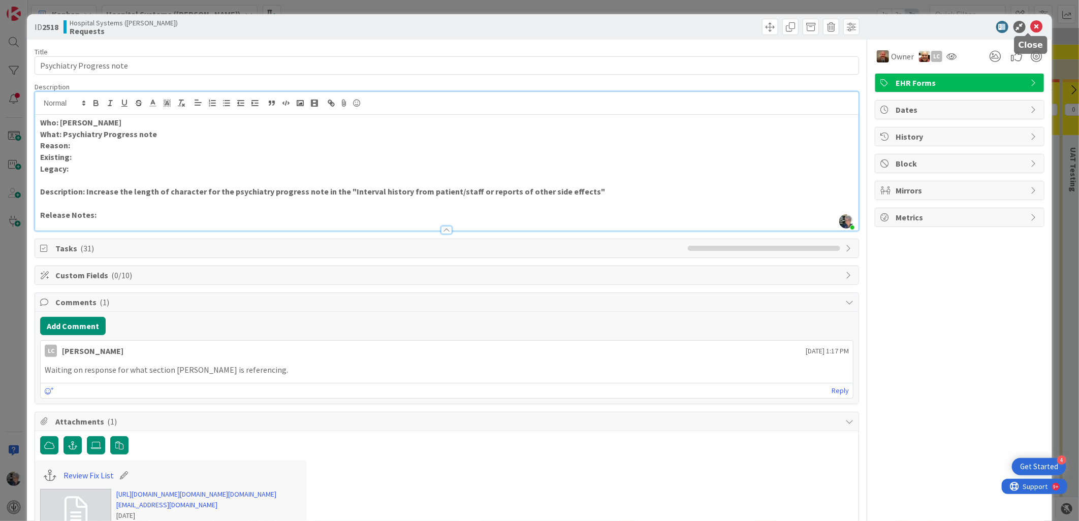
click at [971, 23] on icon at bounding box center [1037, 27] width 12 height 12
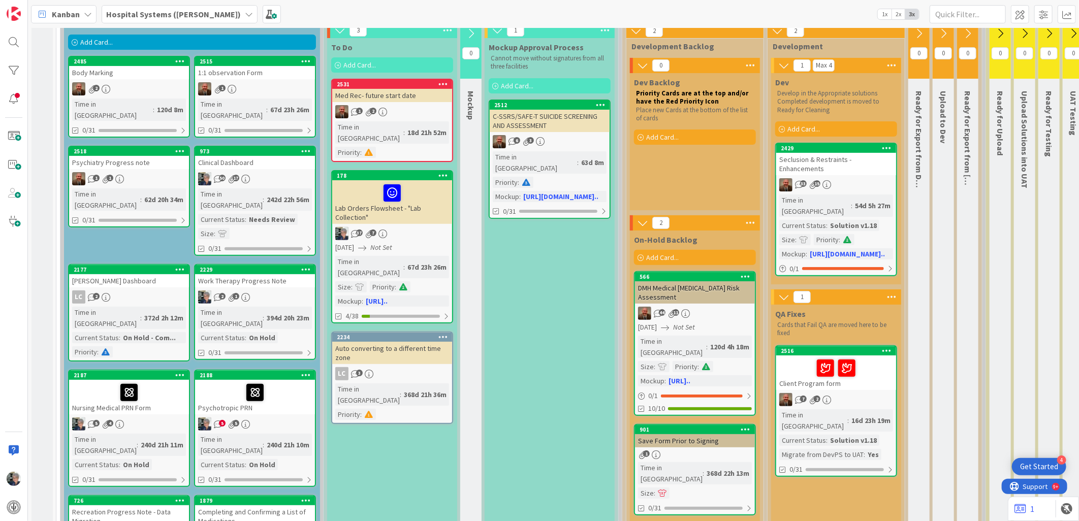
scroll to position [169, 0]
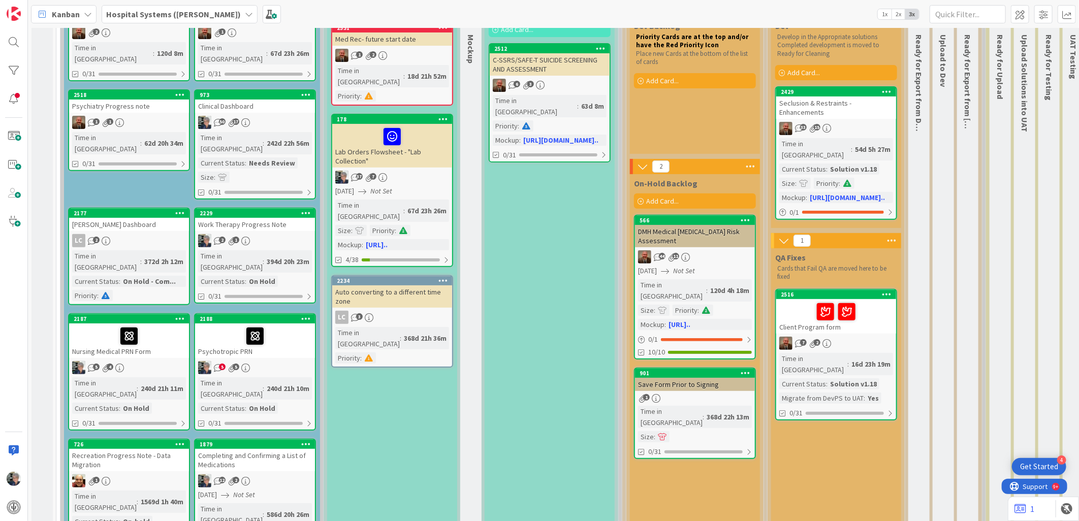
click at [130, 469] on div "1" at bounding box center [129, 480] width 120 height 13
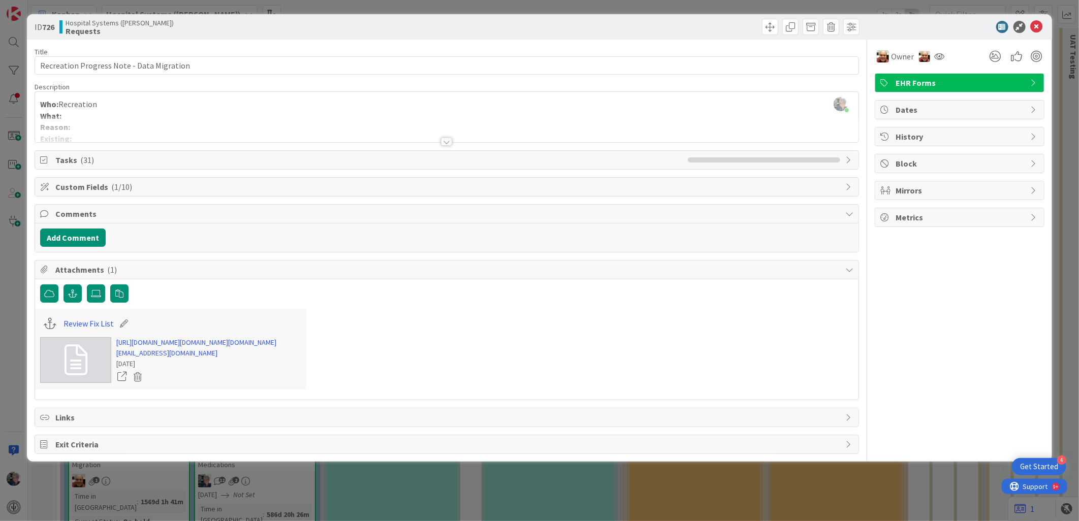
click at [441, 140] on div at bounding box center [446, 142] width 11 height 8
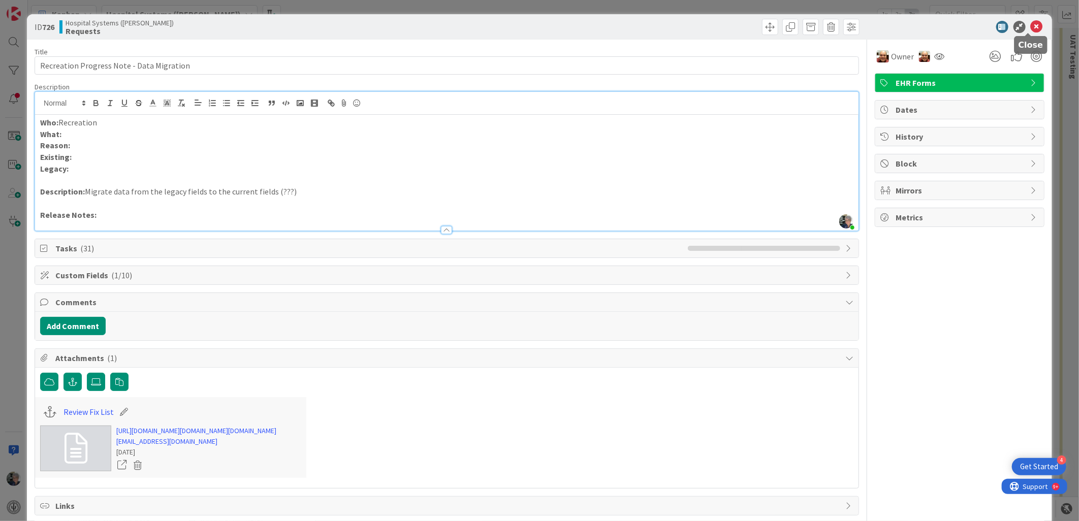
click at [971, 23] on icon at bounding box center [1037, 27] width 12 height 12
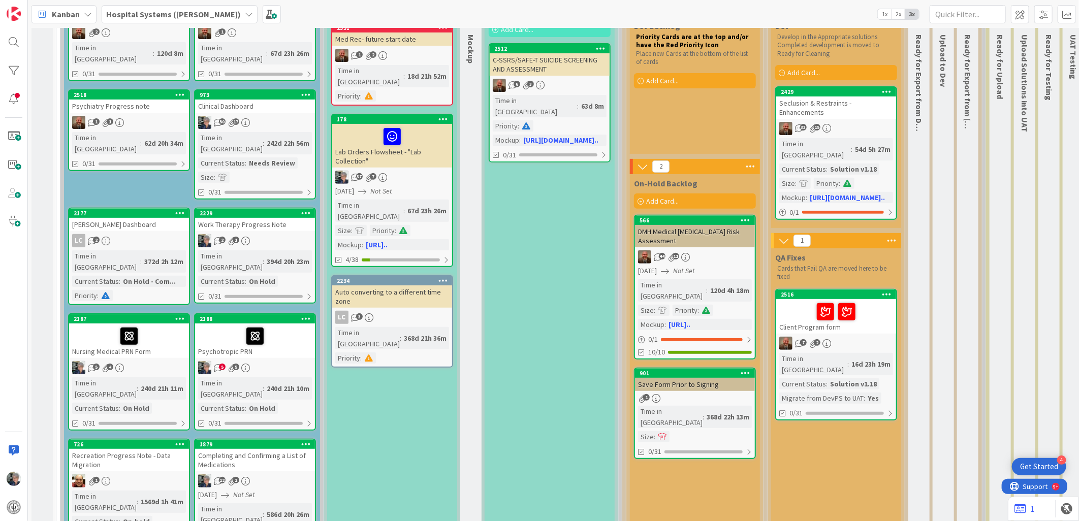
click at [260, 439] on link "1879 Completing and Confirming a List of Medications 12 2 01/11/2023 Not Set Ti…" at bounding box center [255, 491] width 122 height 105
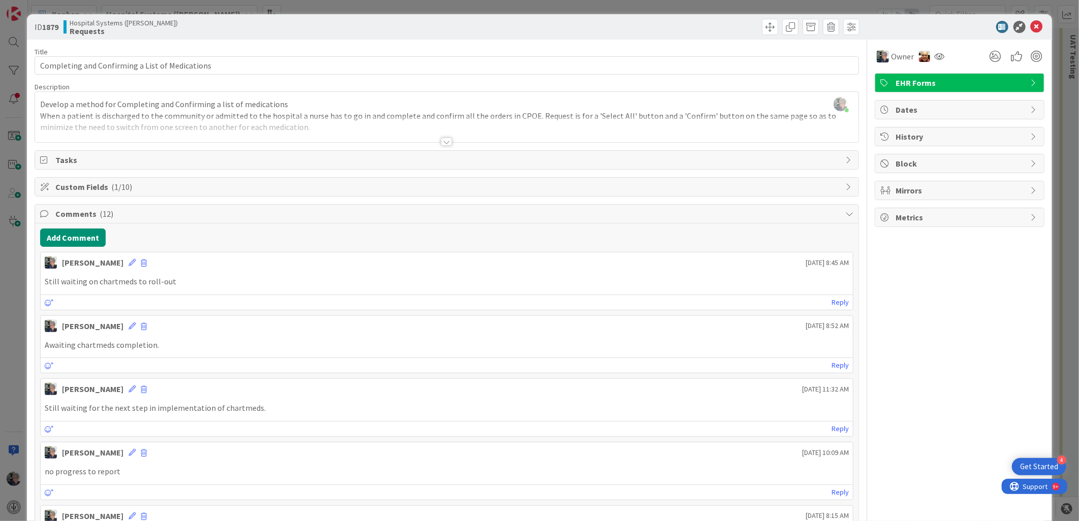
click at [443, 141] on div at bounding box center [446, 142] width 11 height 8
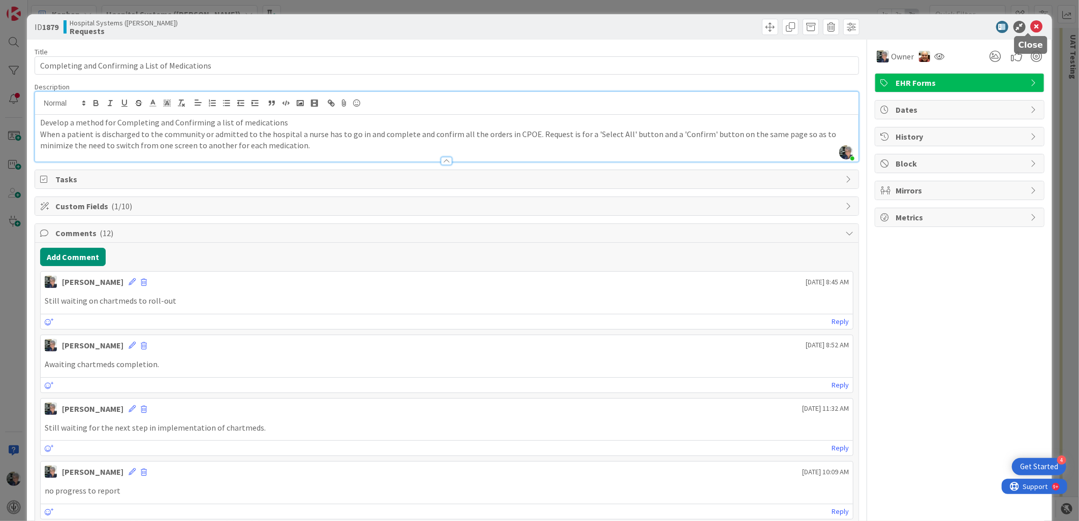
click at [971, 26] on icon at bounding box center [1037, 27] width 12 height 12
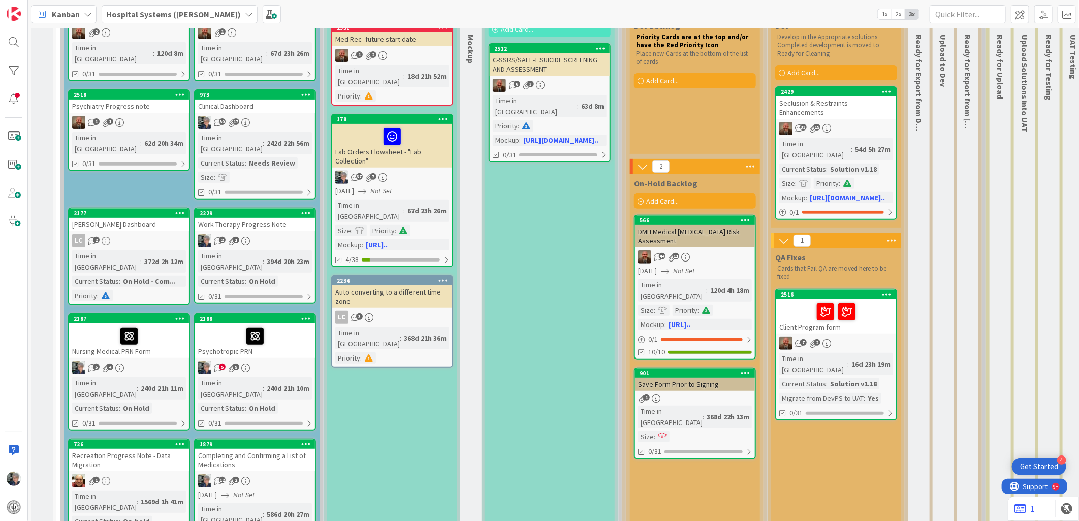
click at [263, 338] on link "2188 Psychotropic PRN 5 5 Time in Column : 240d 21h 10m Current Status : On Hol…" at bounding box center [255, 371] width 122 height 117
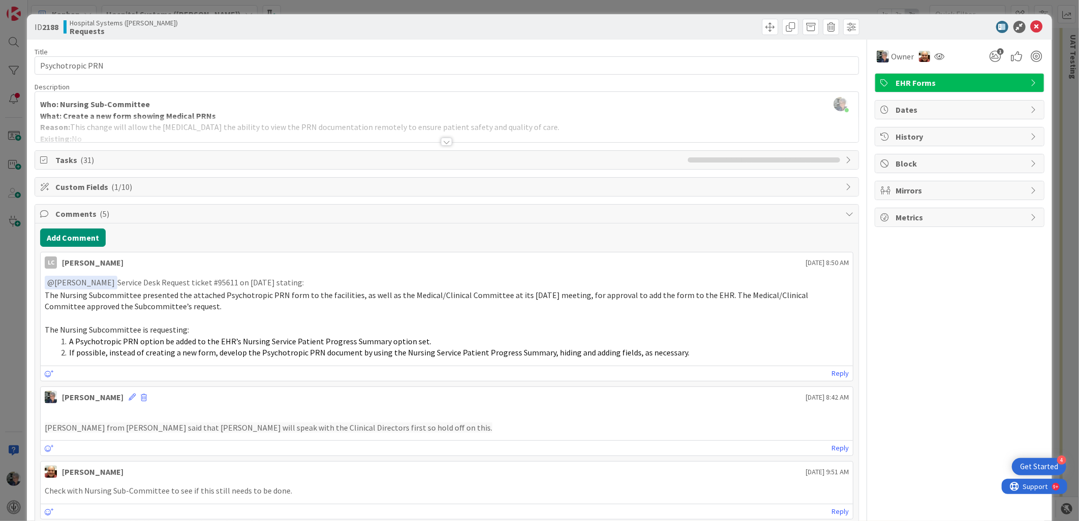
click at [442, 140] on div at bounding box center [446, 142] width 11 height 8
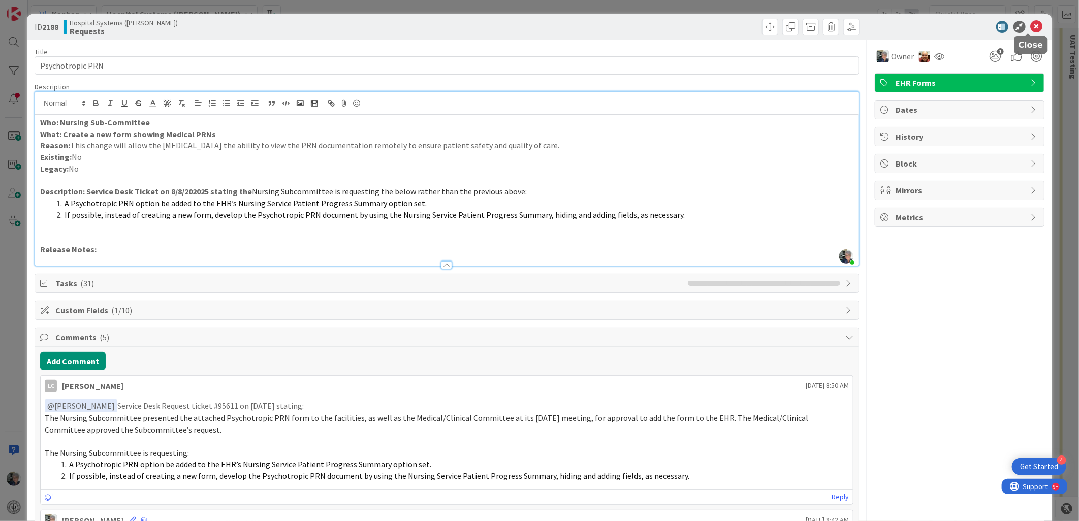
click at [971, 24] on icon at bounding box center [1037, 27] width 12 height 12
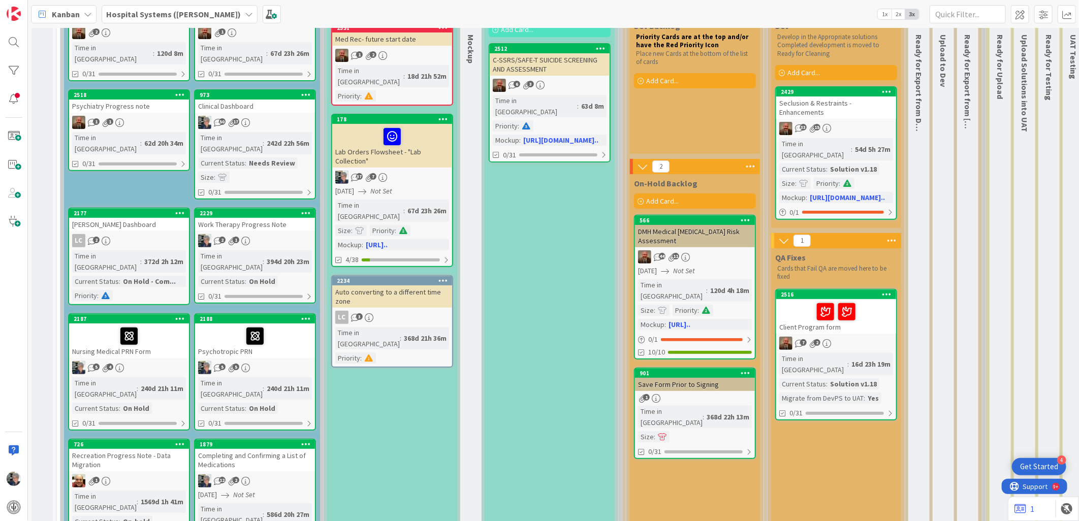
click at [264, 256] on div "394d 20h 23m" at bounding box center [288, 261] width 48 height 11
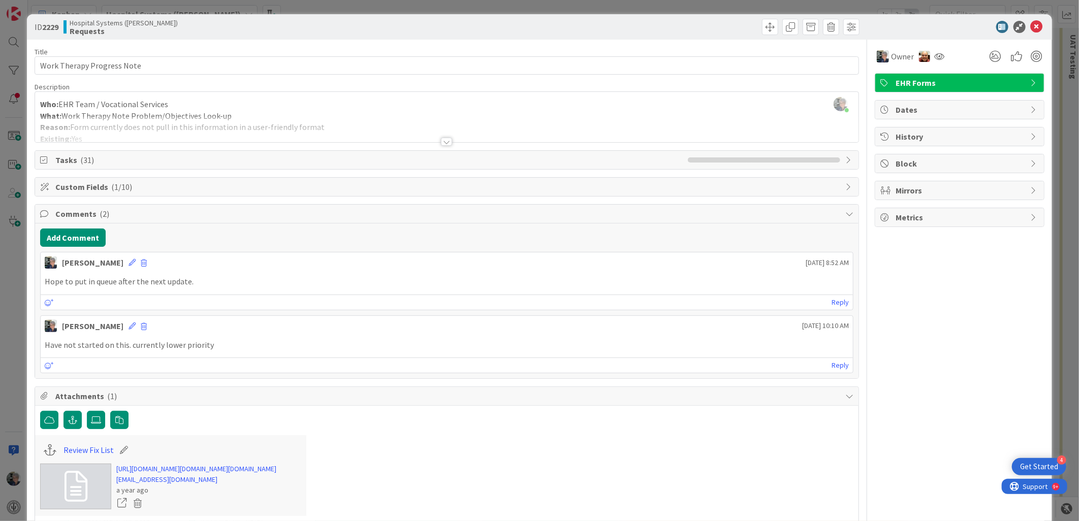
click at [445, 143] on div at bounding box center [446, 142] width 11 height 8
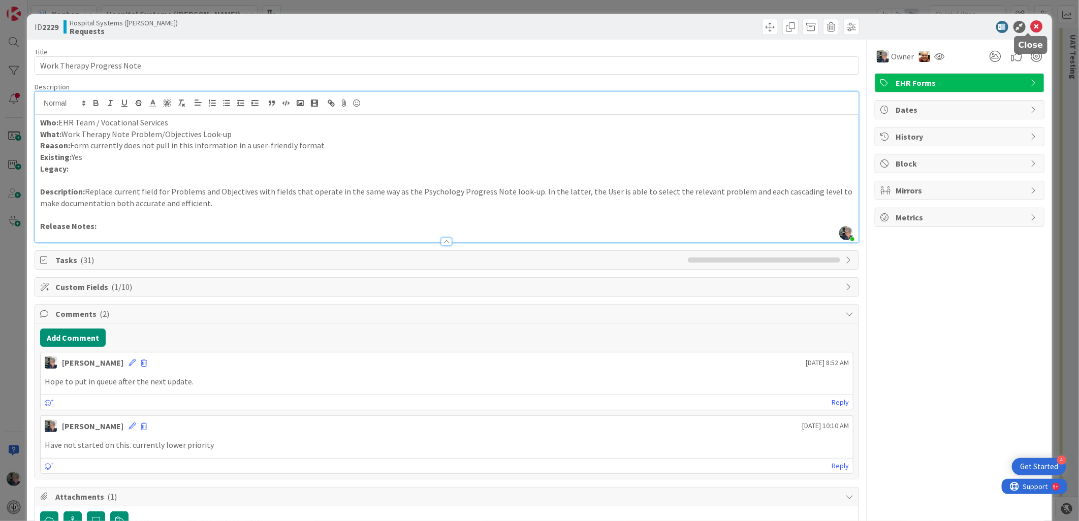
drag, startPoint x: 1029, startPoint y: 23, endPoint x: 972, endPoint y: 39, distance: 59.0
click at [971, 23] on icon at bounding box center [1037, 27] width 12 height 12
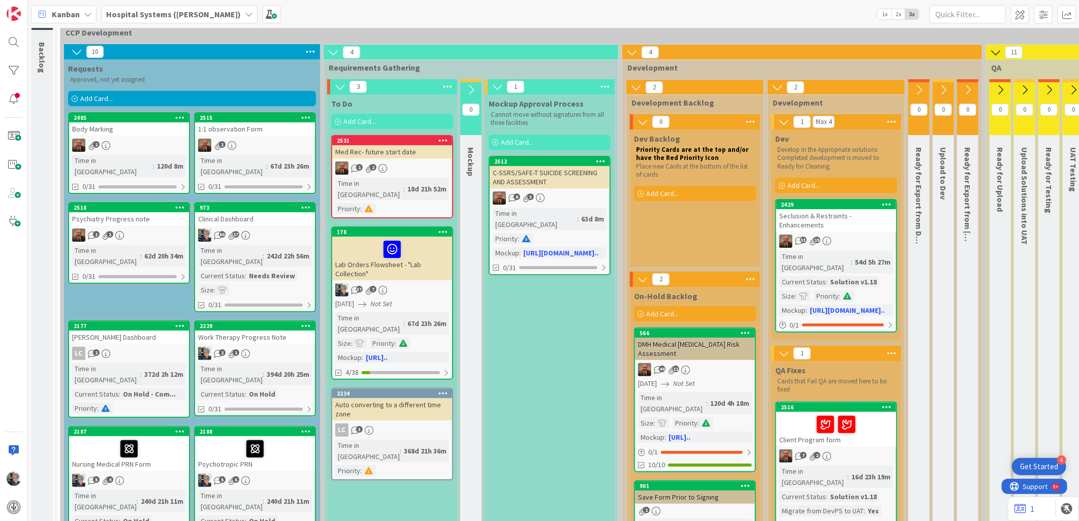
click at [246, 245] on div "Time in Column : 242d 22h 56m Current Status : Needs Review Size :" at bounding box center [255, 270] width 114 height 51
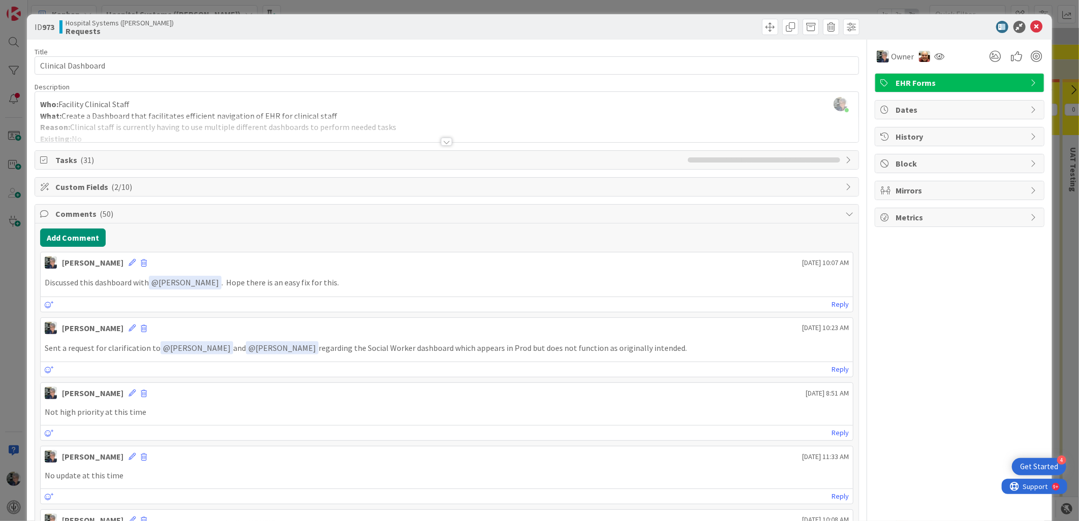
click at [441, 144] on div at bounding box center [446, 142] width 11 height 8
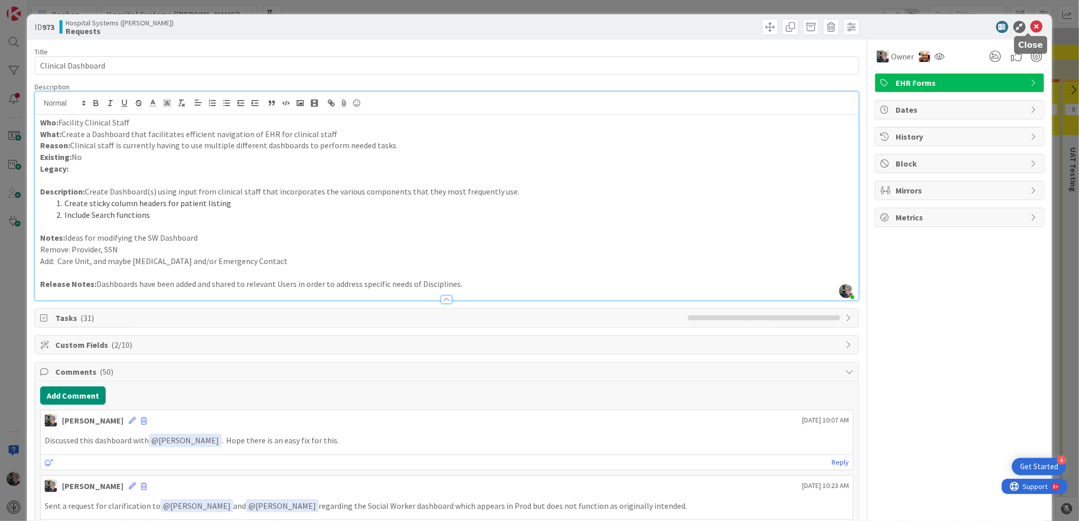
drag, startPoint x: 1027, startPoint y: 24, endPoint x: 988, endPoint y: 30, distance: 39.6
click at [971, 24] on icon at bounding box center [1037, 27] width 12 height 12
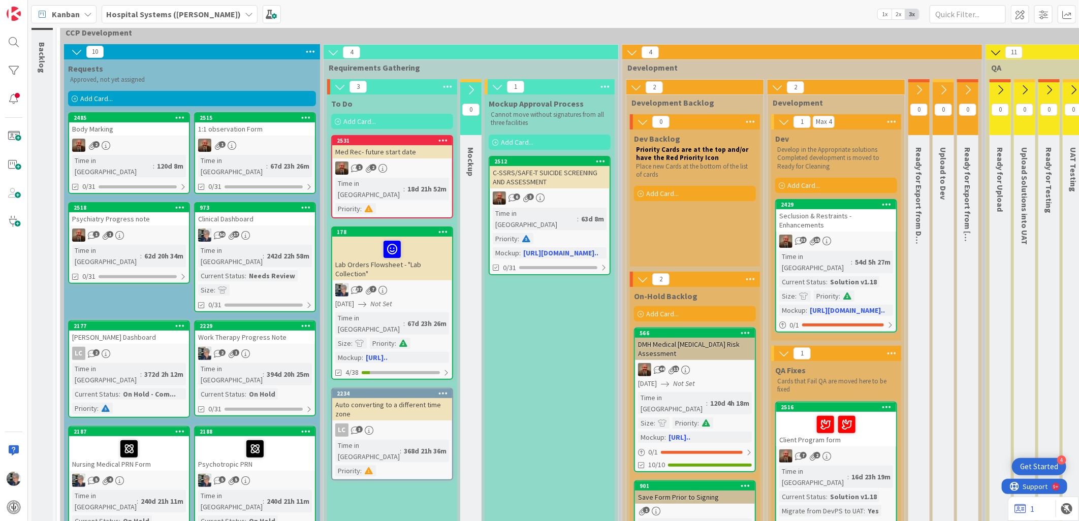
click at [249, 153] on link "2515 1:1 observation Form 1 Time in Column : 67d 23h 26m 0/31" at bounding box center [255, 153] width 122 height 82
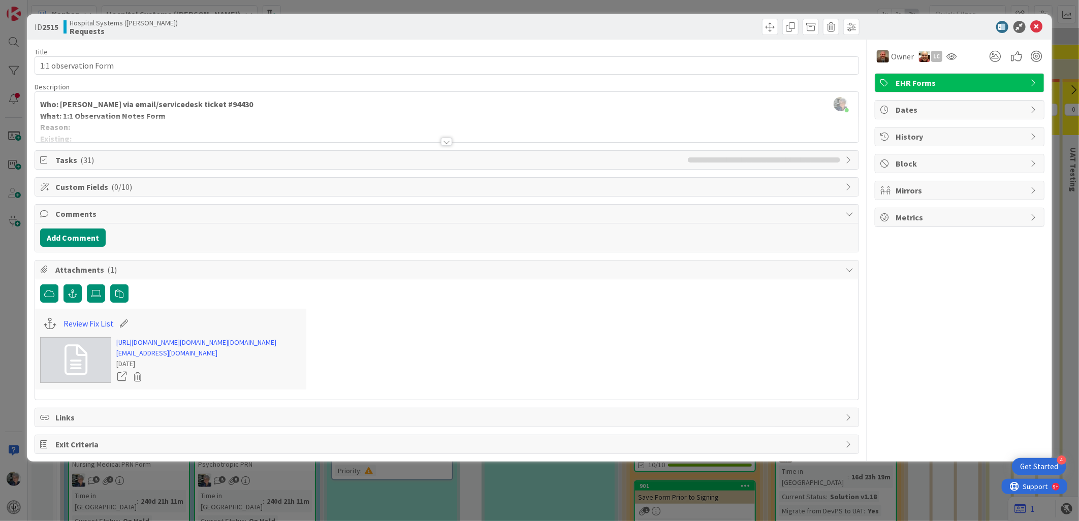
click at [442, 140] on div at bounding box center [446, 142] width 11 height 8
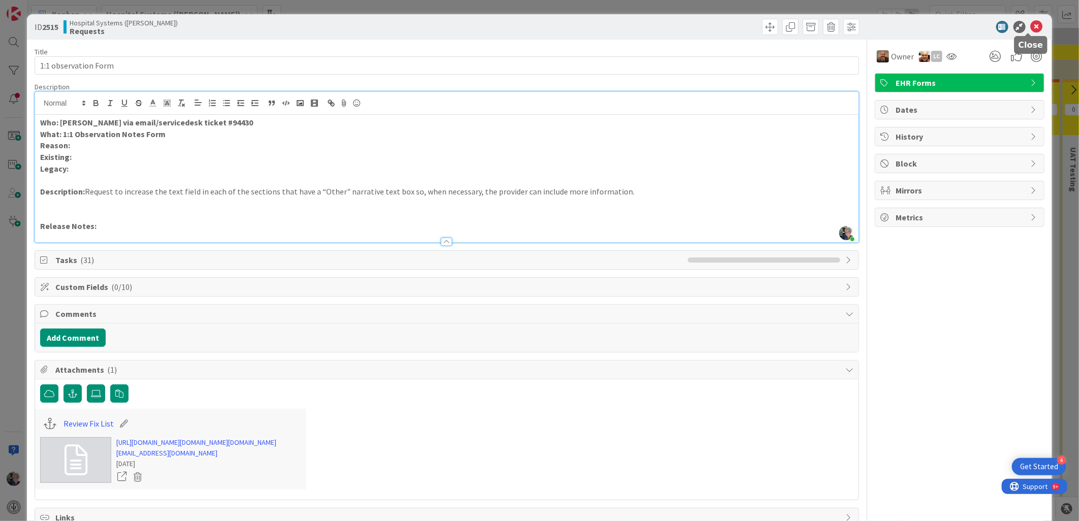
click at [971, 23] on icon at bounding box center [1037, 27] width 12 height 12
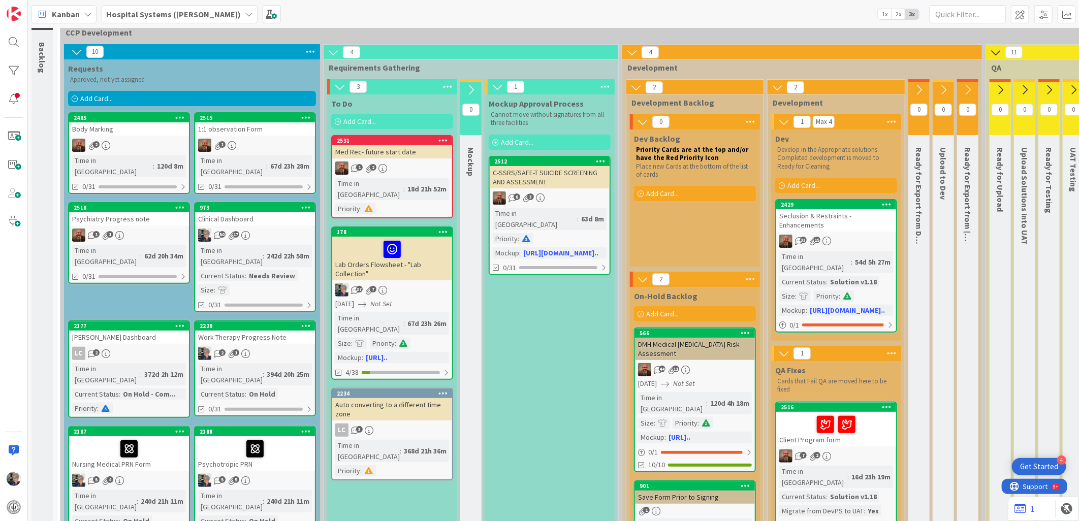
click at [112, 150] on div "2" at bounding box center [129, 145] width 120 height 13
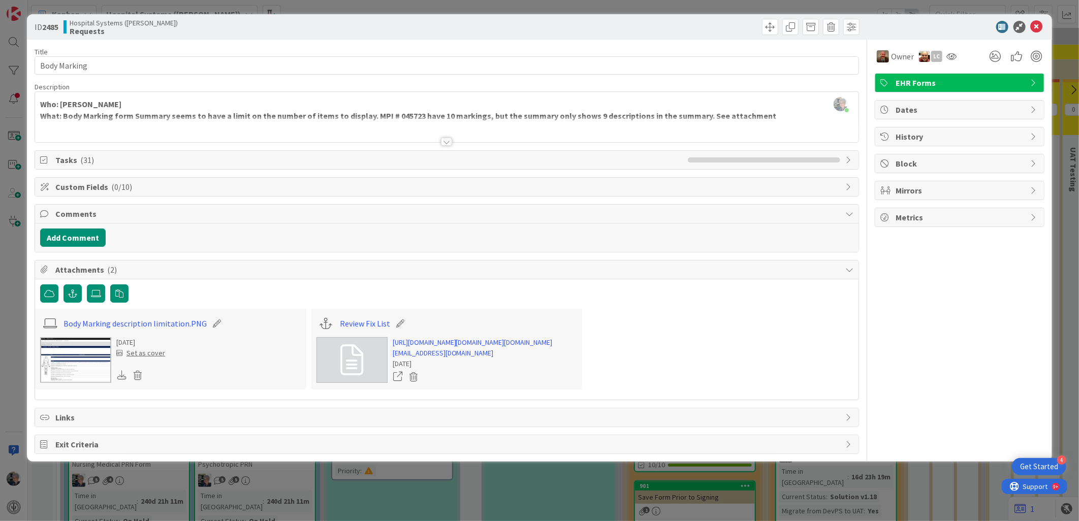
click at [441, 140] on div at bounding box center [446, 142] width 11 height 8
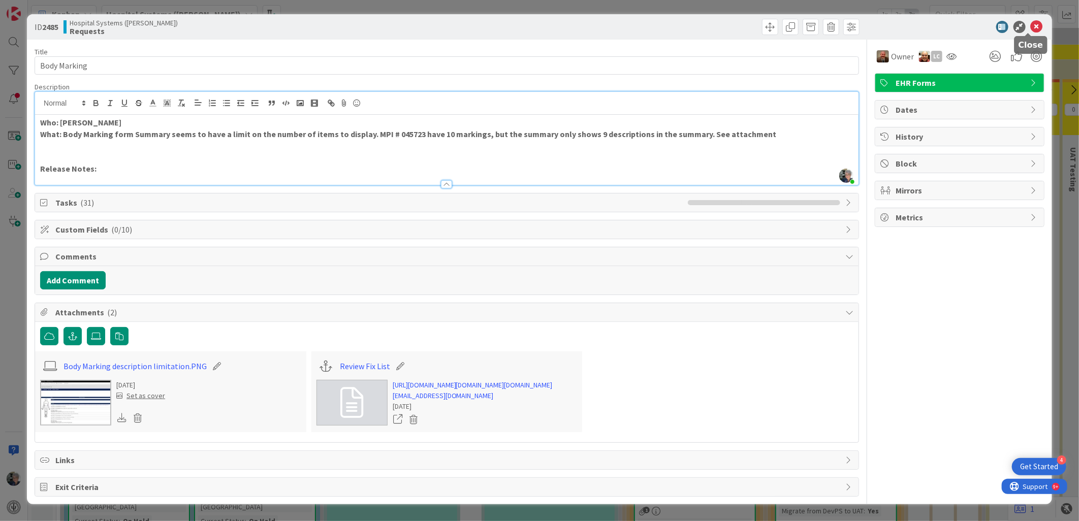
click at [971, 24] on icon at bounding box center [1037, 27] width 12 height 12
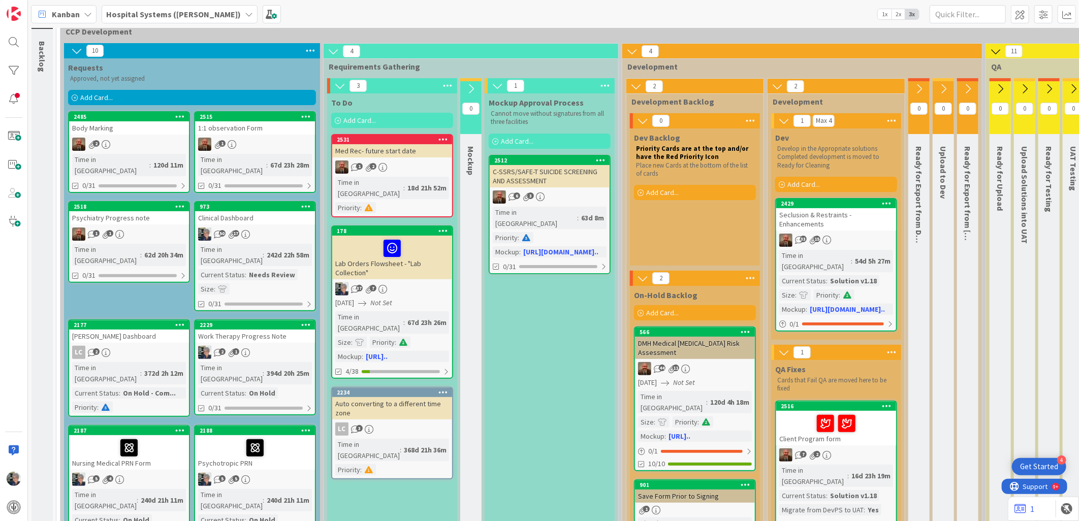
scroll to position [56, 0]
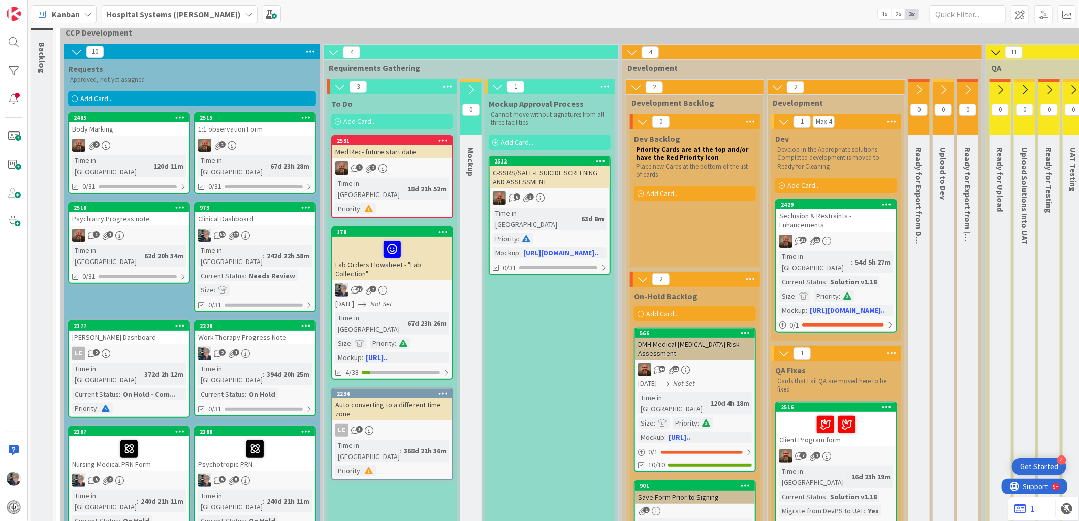
click at [79, 51] on icon at bounding box center [76, 51] width 11 height 11
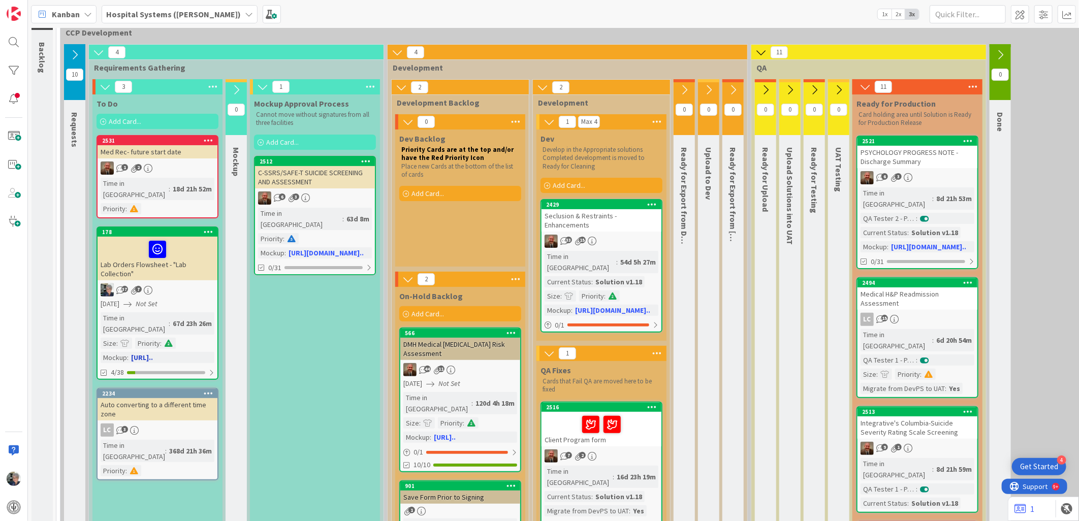
click at [170, 318] on div "67d 23h 26m" at bounding box center [192, 323] width 44 height 11
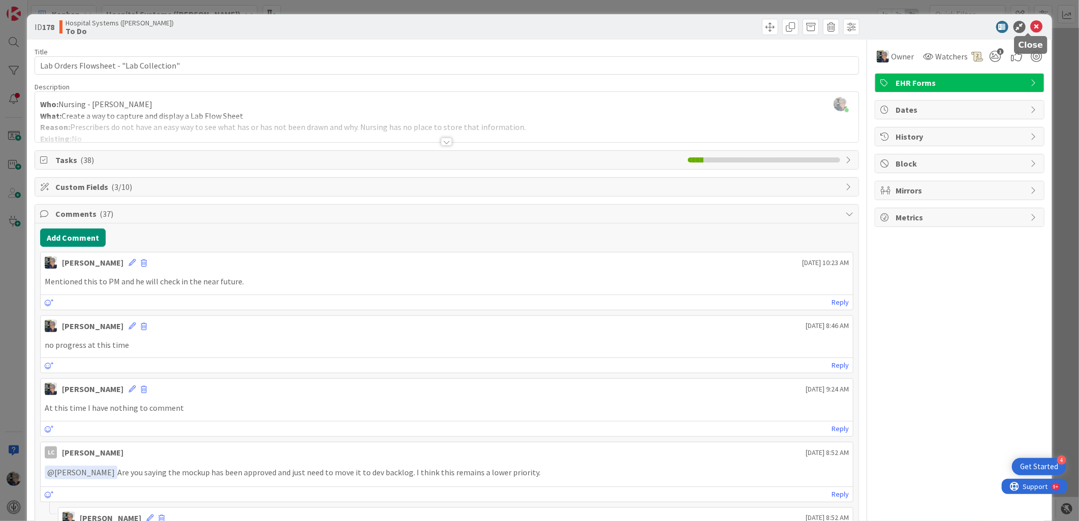
click at [971, 26] on icon at bounding box center [1037, 27] width 12 height 12
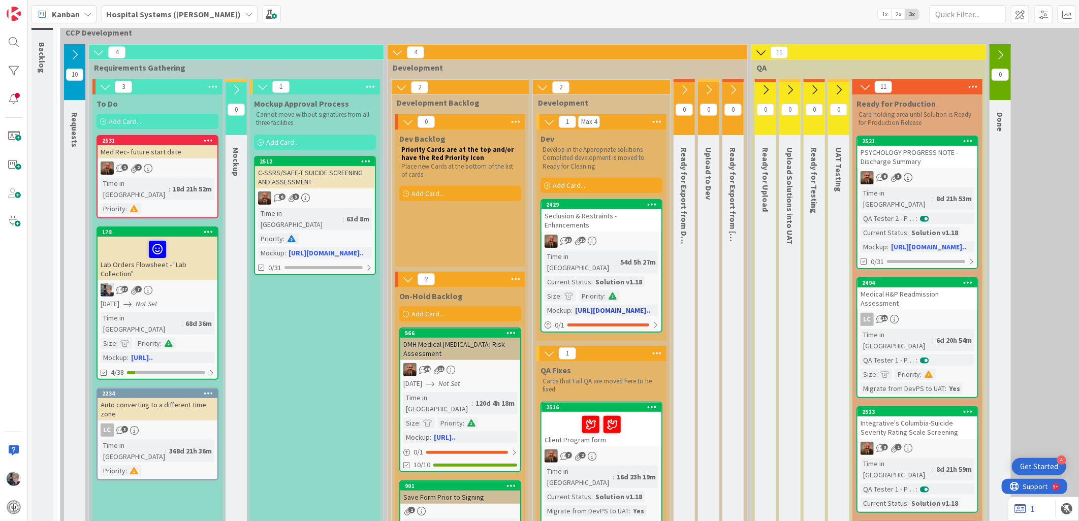
click at [560, 249] on link "2429 Seclusion & Restraints - Enhancements 33 15 Time in Column : 54d 5h 27m Cu…" at bounding box center [601, 266] width 122 height 134
